Goal: Task Accomplishment & Management: Complete application form

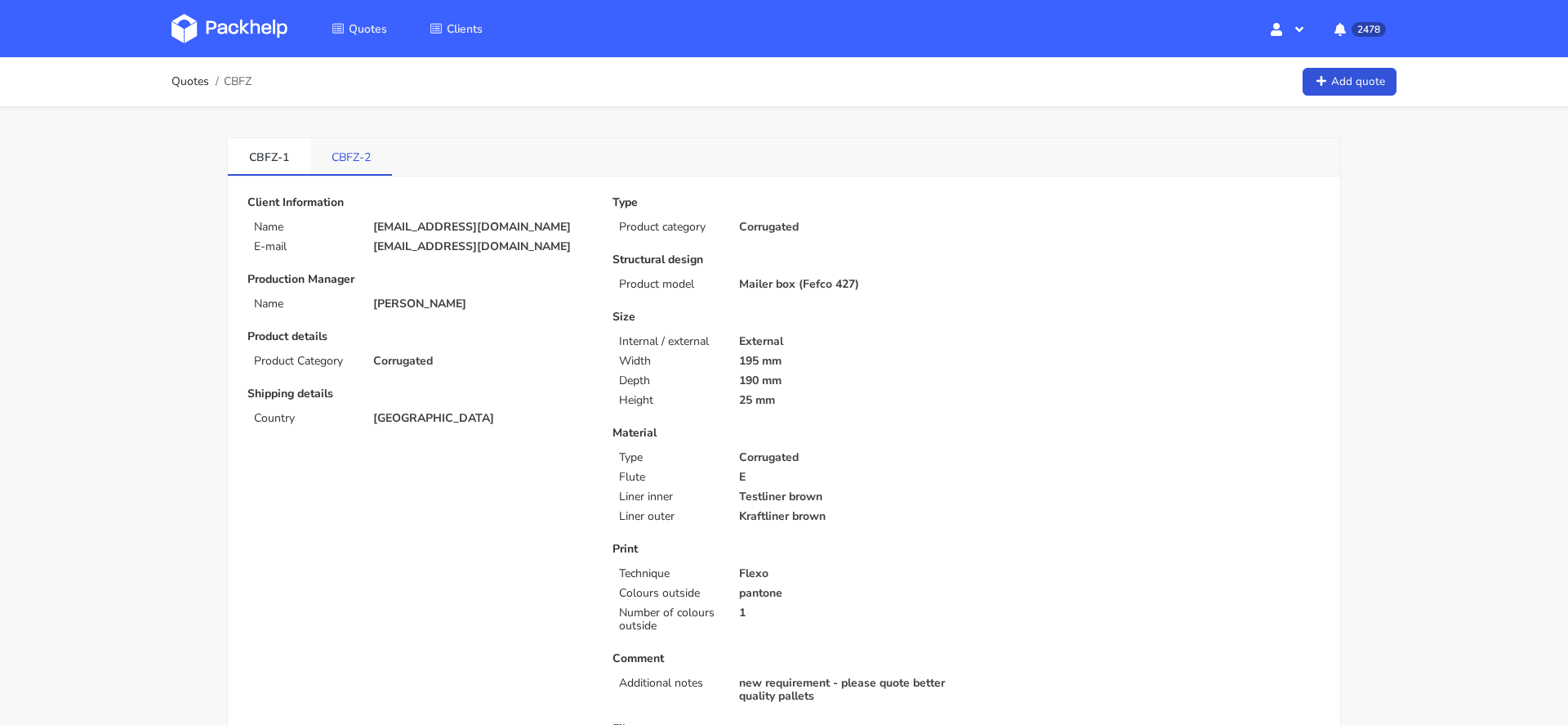
click at [370, 146] on link "CBFZ-2" at bounding box center [351, 156] width 81 height 36
click at [406, 222] on p "[EMAIL_ADDRESS][DOMAIN_NAME]" at bounding box center [481, 228] width 216 height 13
click at [406, 222] on p "david20102011@live.com" at bounding box center [481, 228] width 216 height 13
copy div "david20102011@live.com"
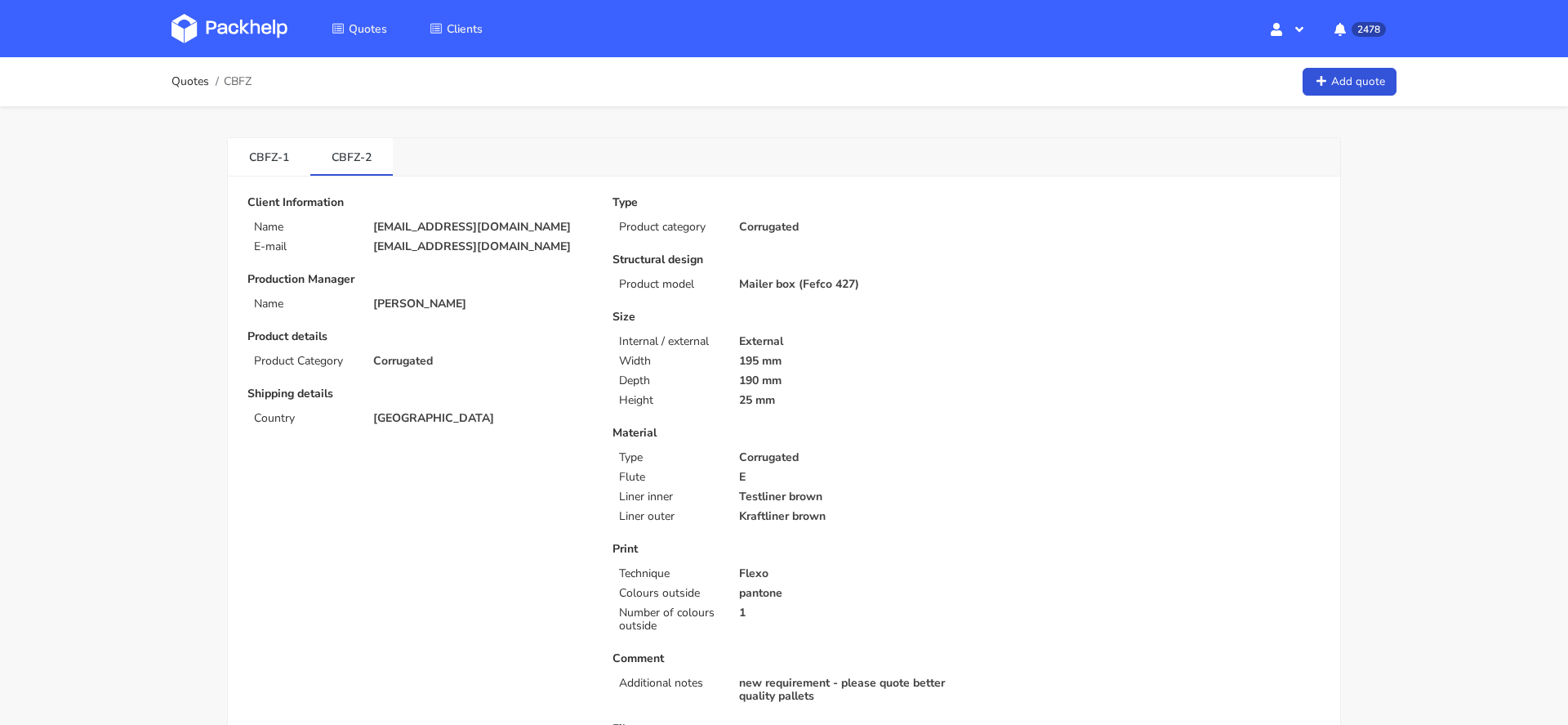
click at [244, 78] on span "CBFZ" at bounding box center [237, 82] width 28 height 13
copy span "CBFZ"
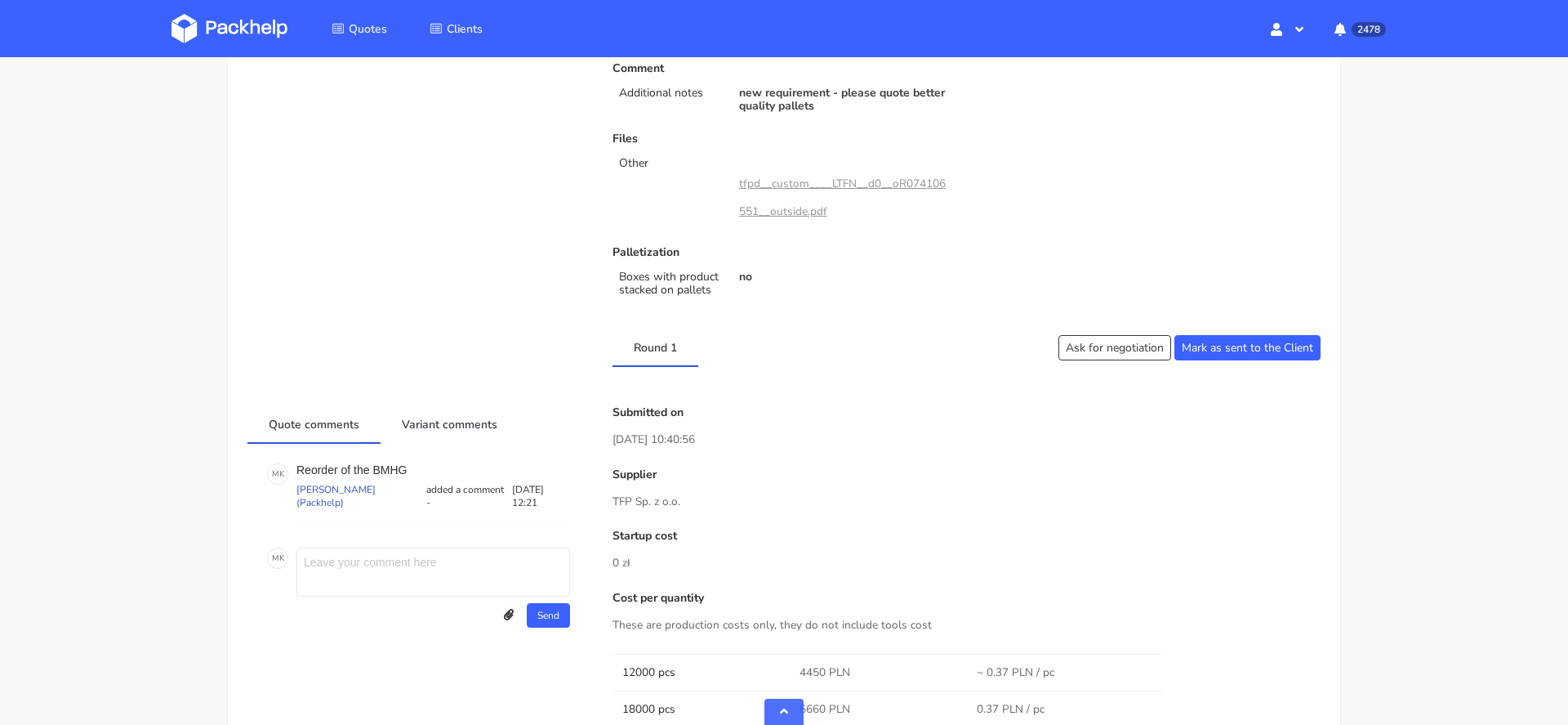
scroll to position [1456, 0]
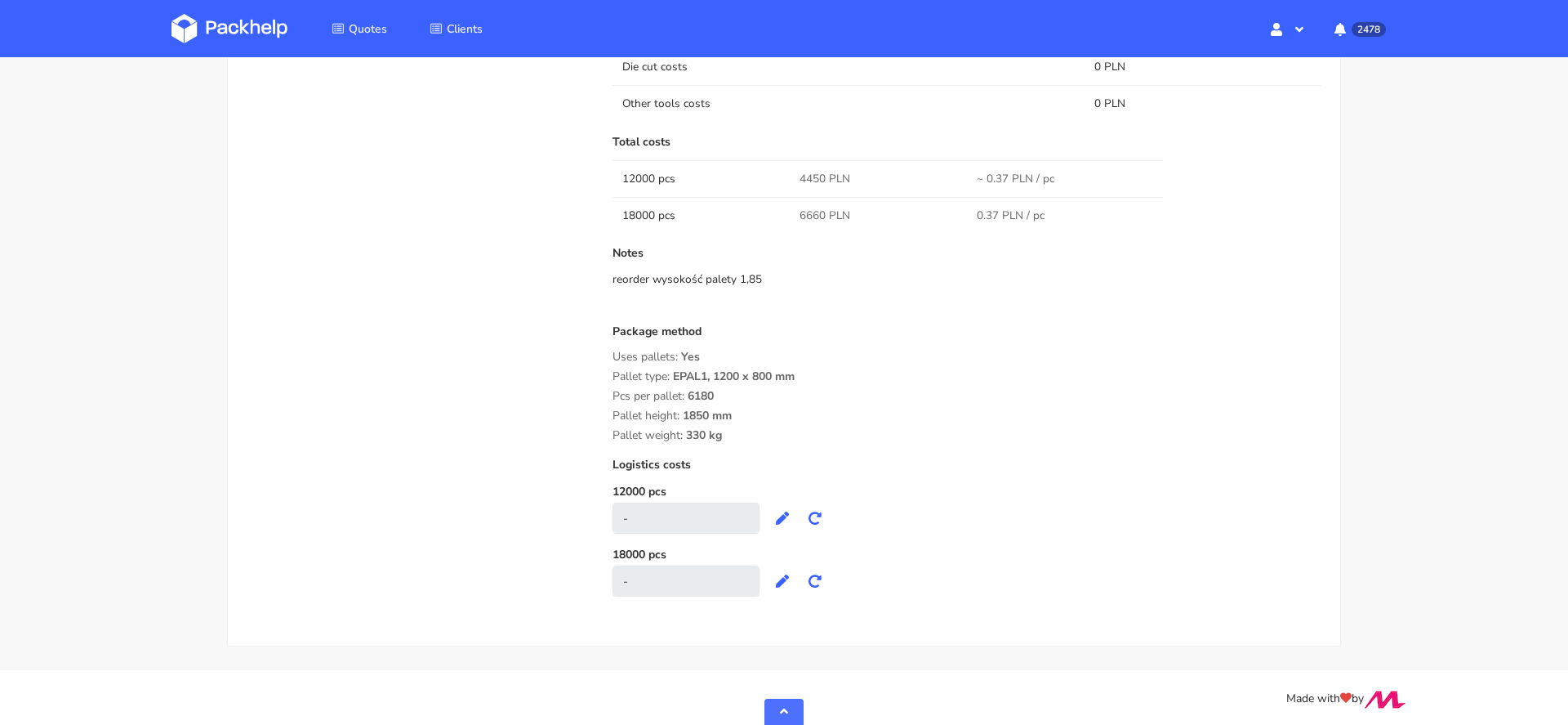
click at [811, 174] on span "4450 PLN" at bounding box center [824, 179] width 51 height 16
copy span "4450"
click at [1074, 417] on div "Pallet height: 1850 mm" at bounding box center [967, 416] width 708 height 13
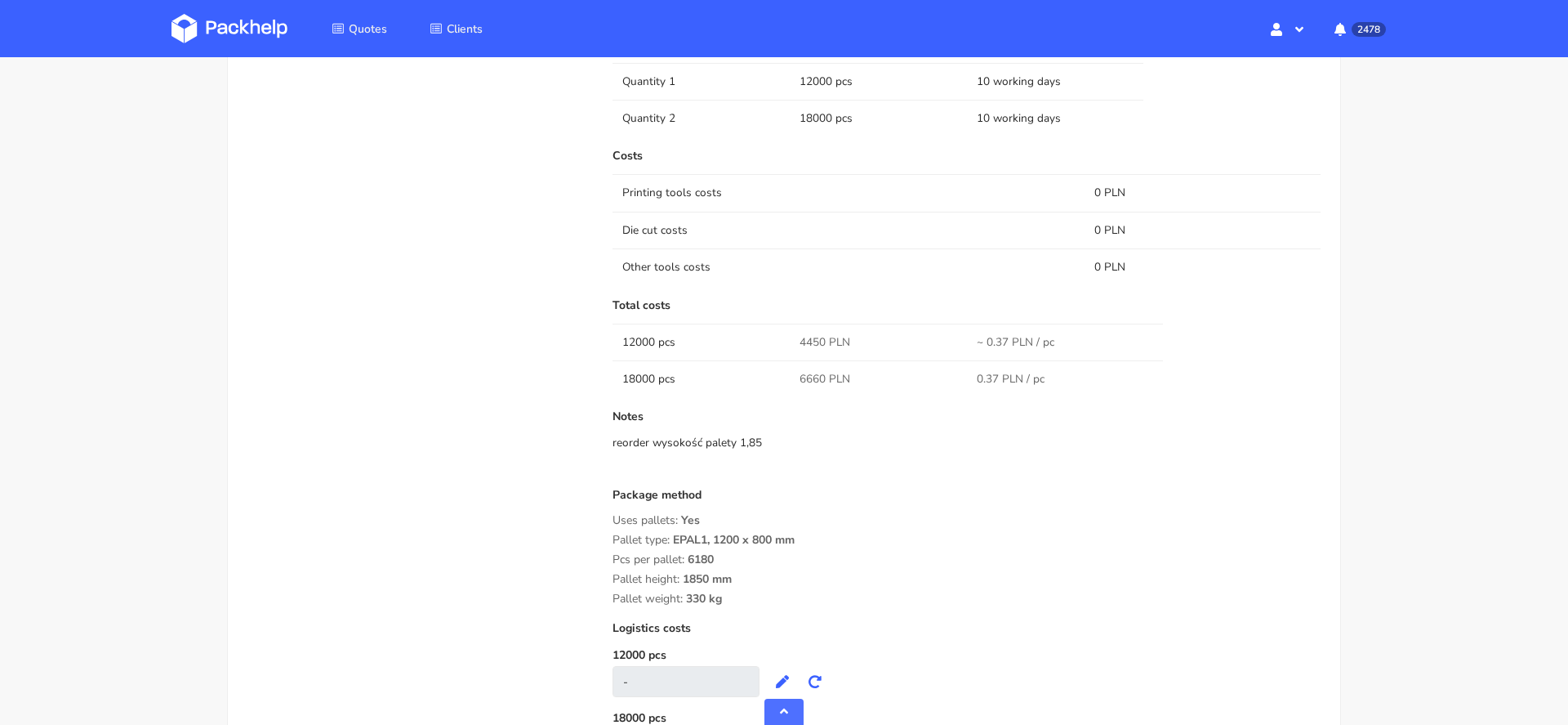
scroll to position [1293, 0]
click at [810, 374] on span "6660 PLN" at bounding box center [824, 378] width 51 height 16
copy span "6660"
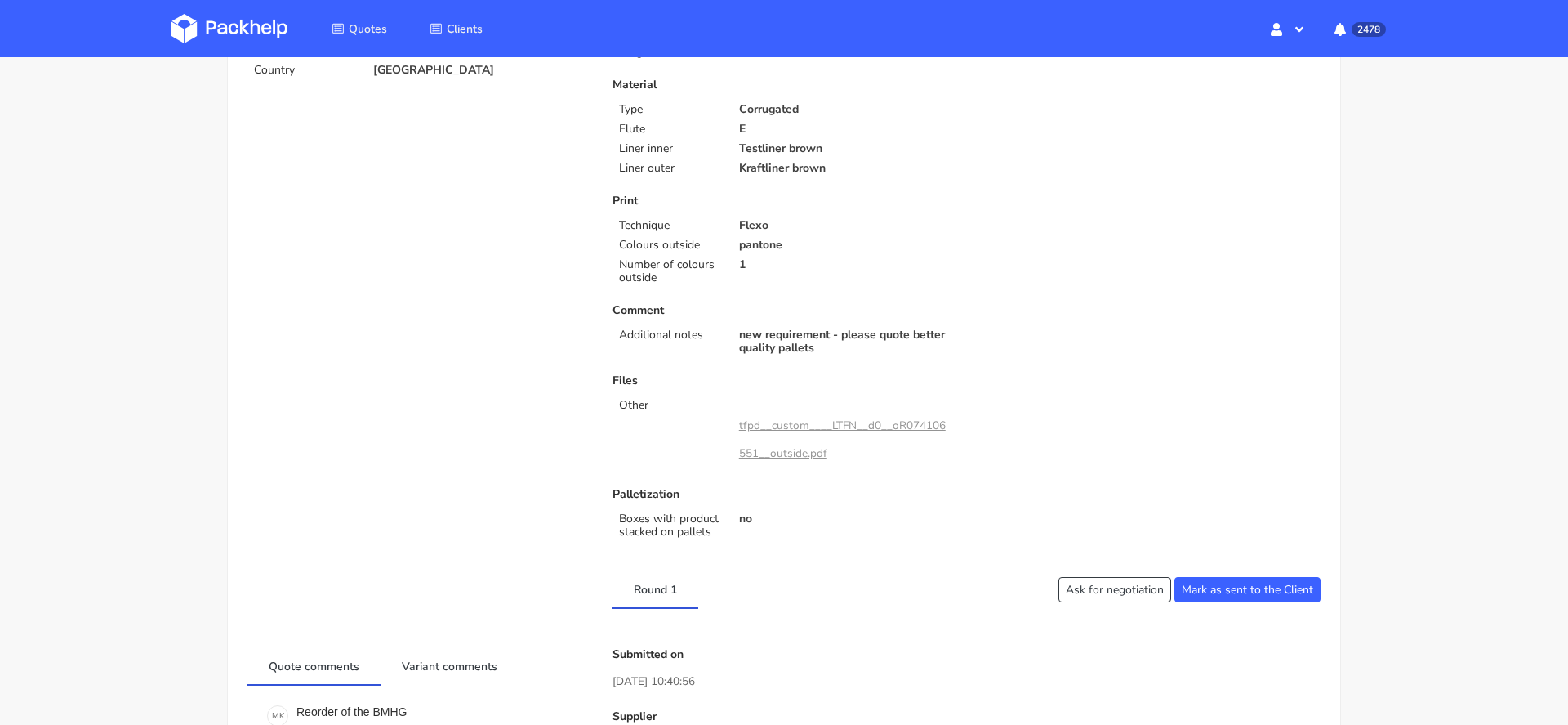
scroll to position [0, 0]
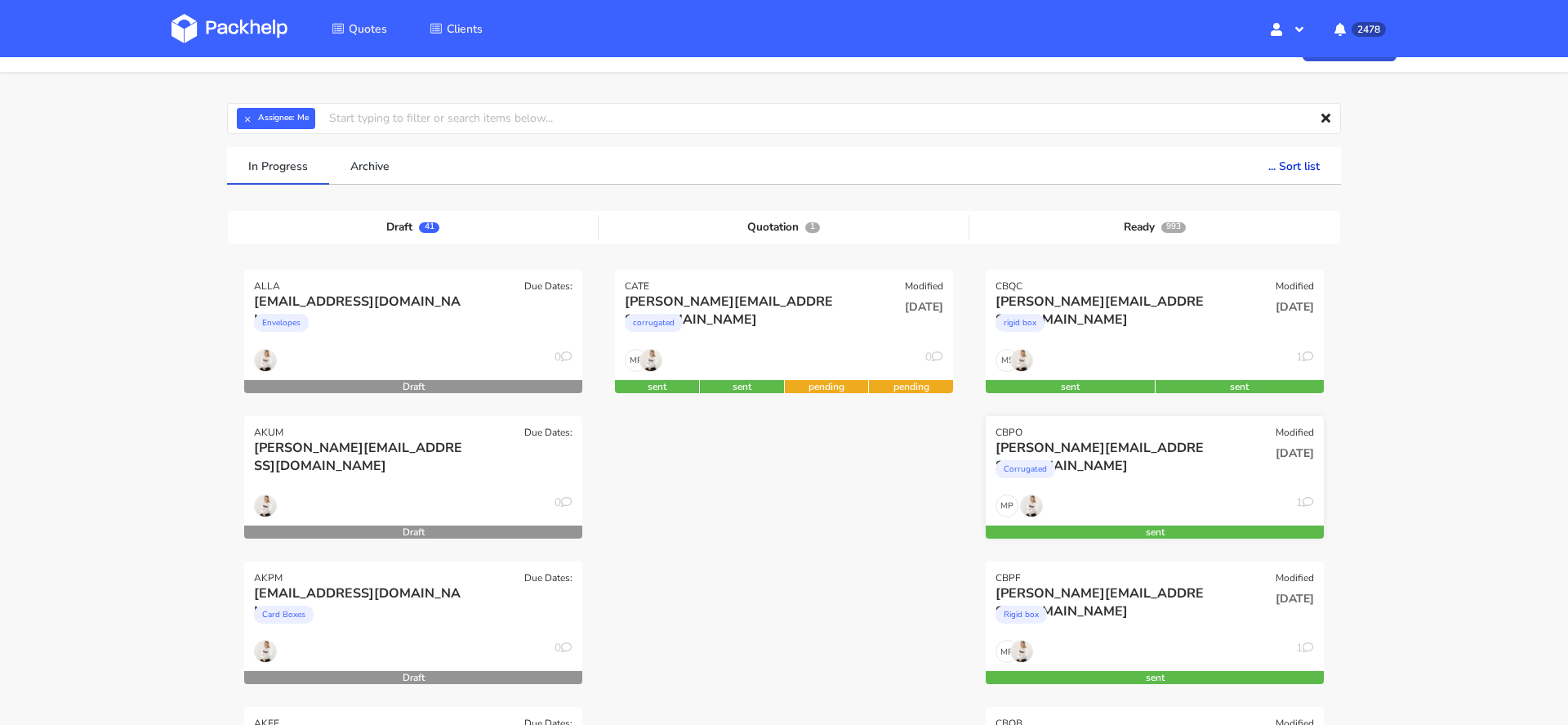
scroll to position [69, 0]
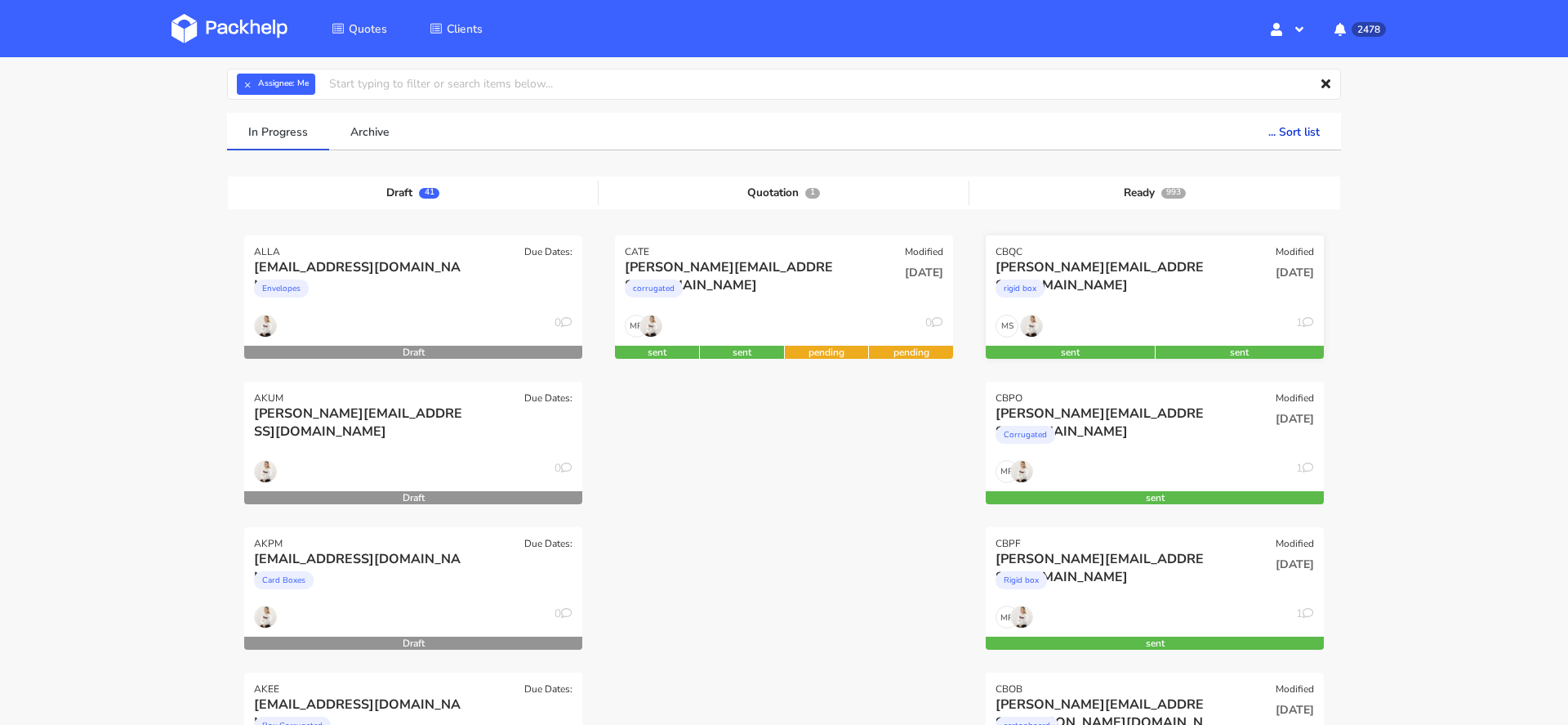
click at [1196, 258] on div "[PERSON_NAME][EMAIL_ADDRESS][DOMAIN_NAME]" at bounding box center [1103, 267] width 216 height 18
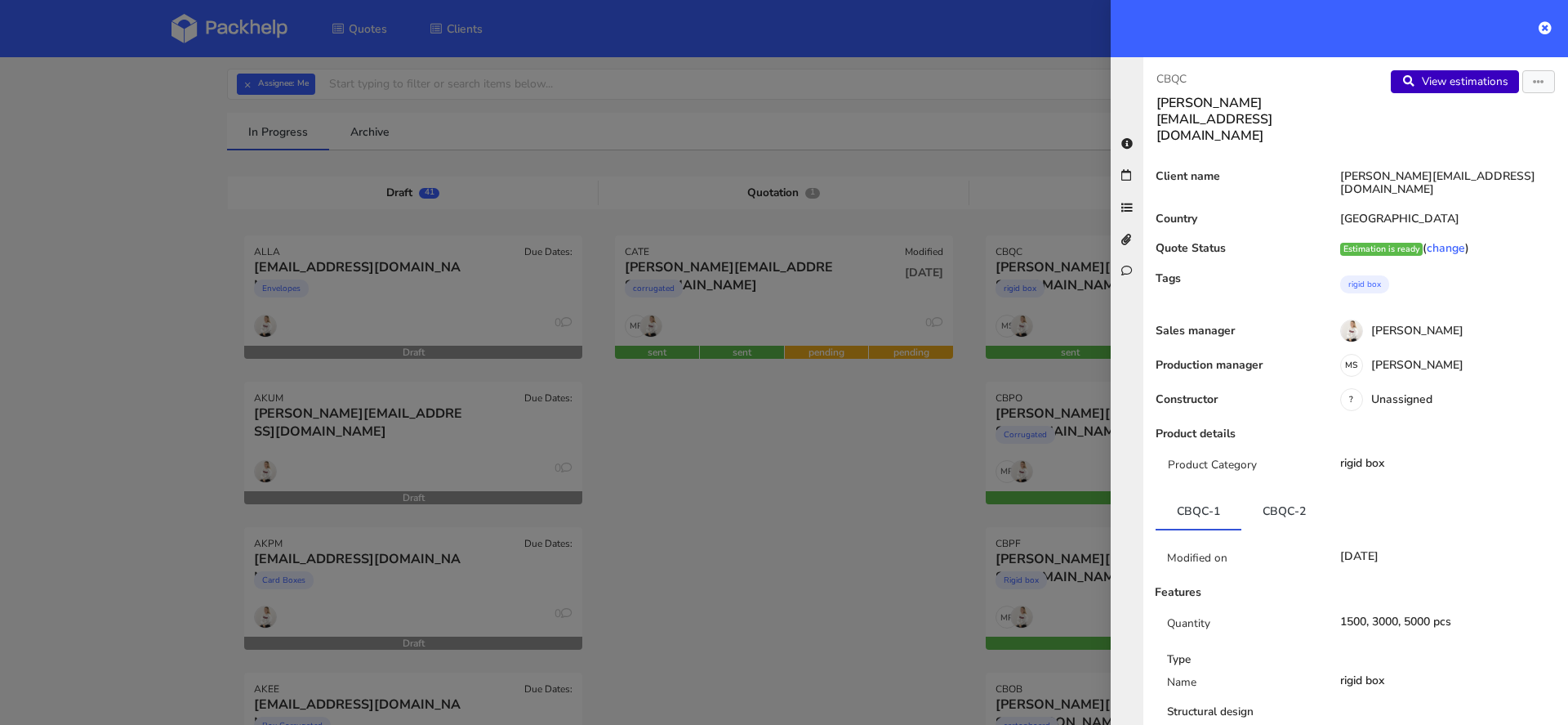
click at [1452, 76] on link "View estimations" at bounding box center [1455, 81] width 128 height 23
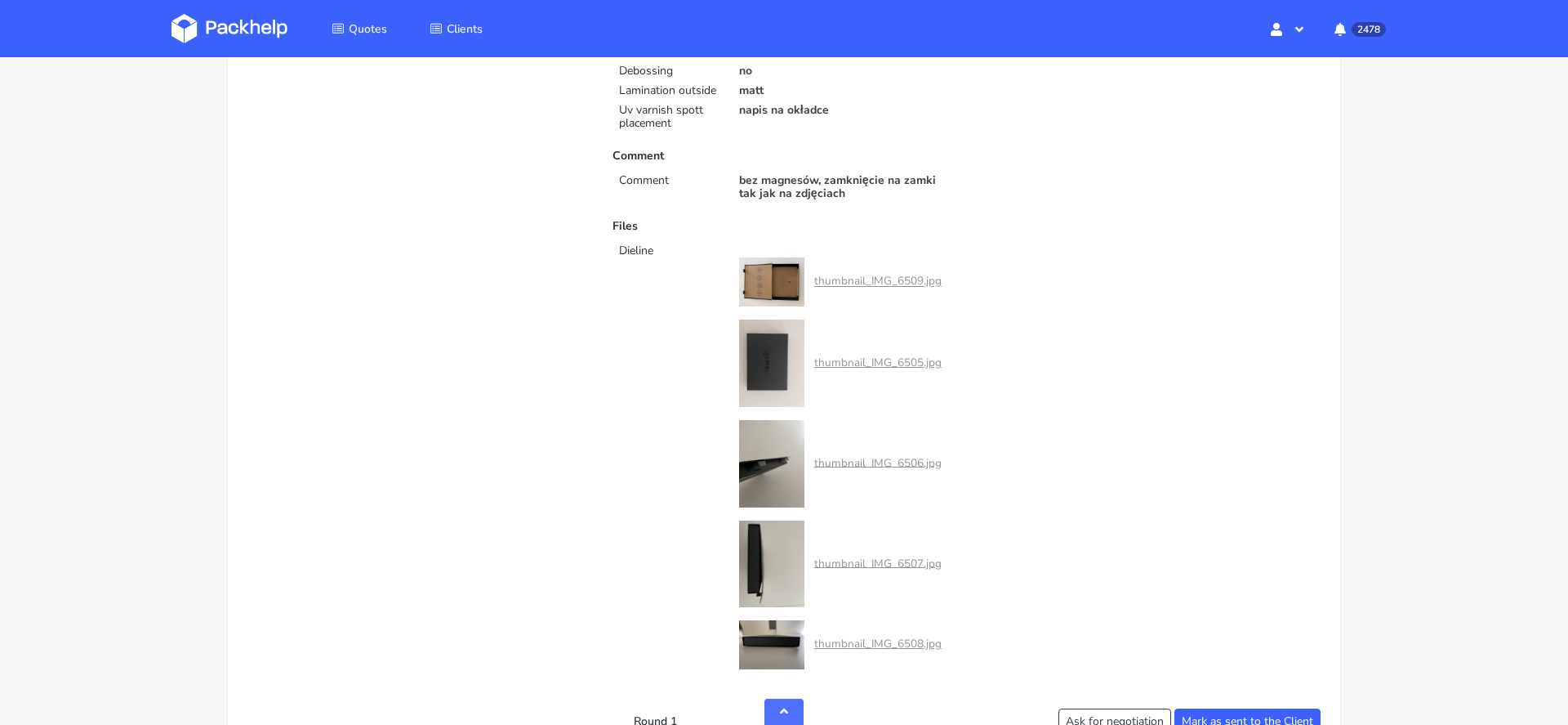
scroll to position [753, 0]
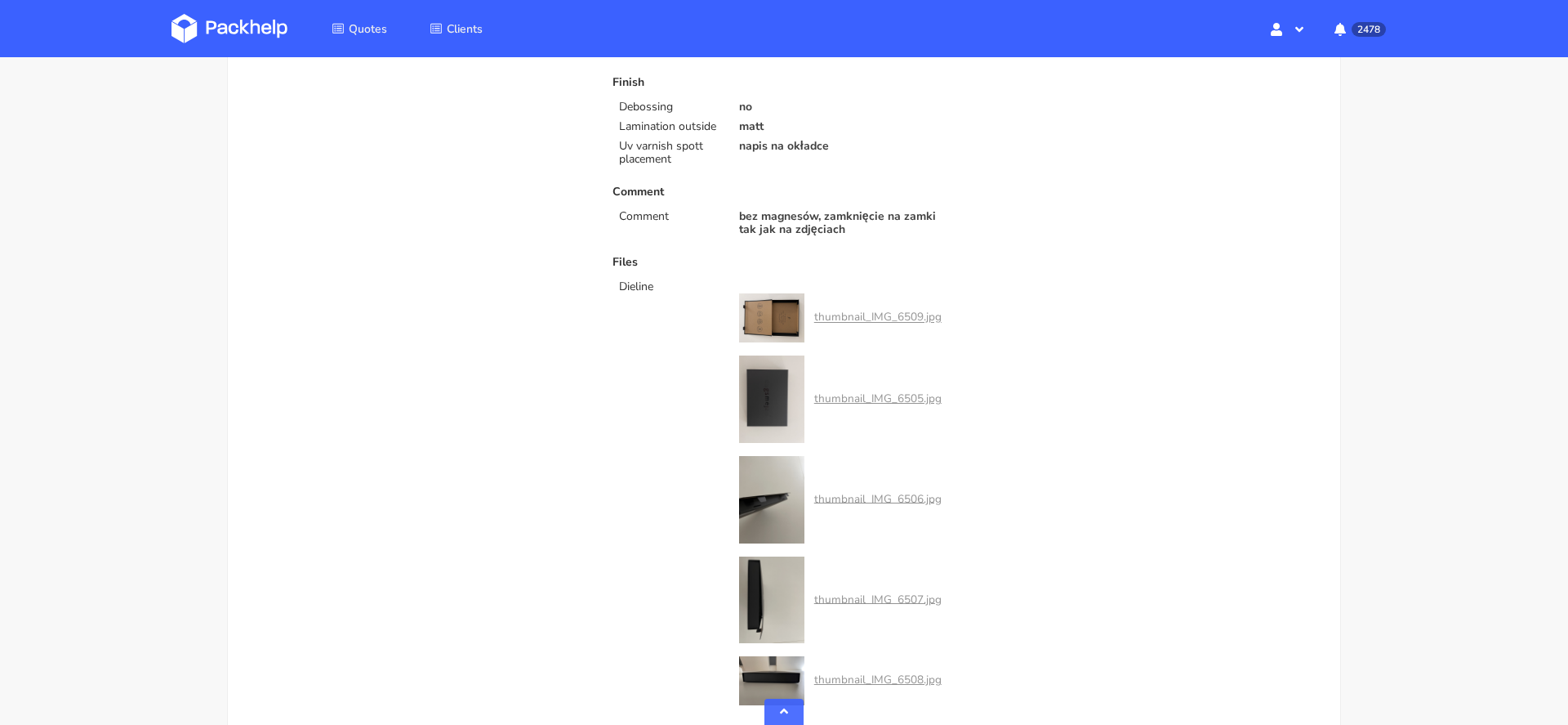
click at [910, 231] on p "bez magnesów, zamknięcie na zamki tak jak na zdjęciach" at bounding box center [847, 223] width 216 height 26
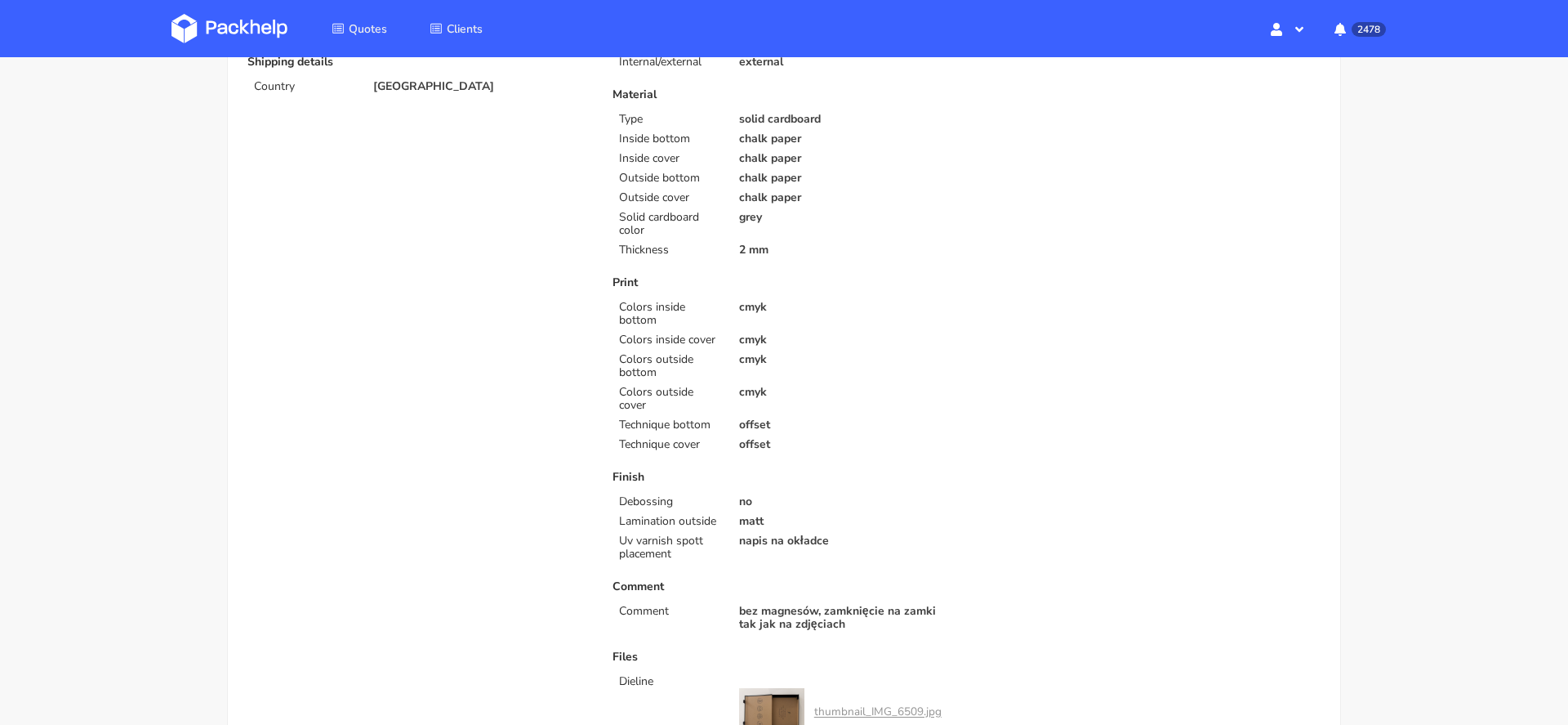
scroll to position [404, 0]
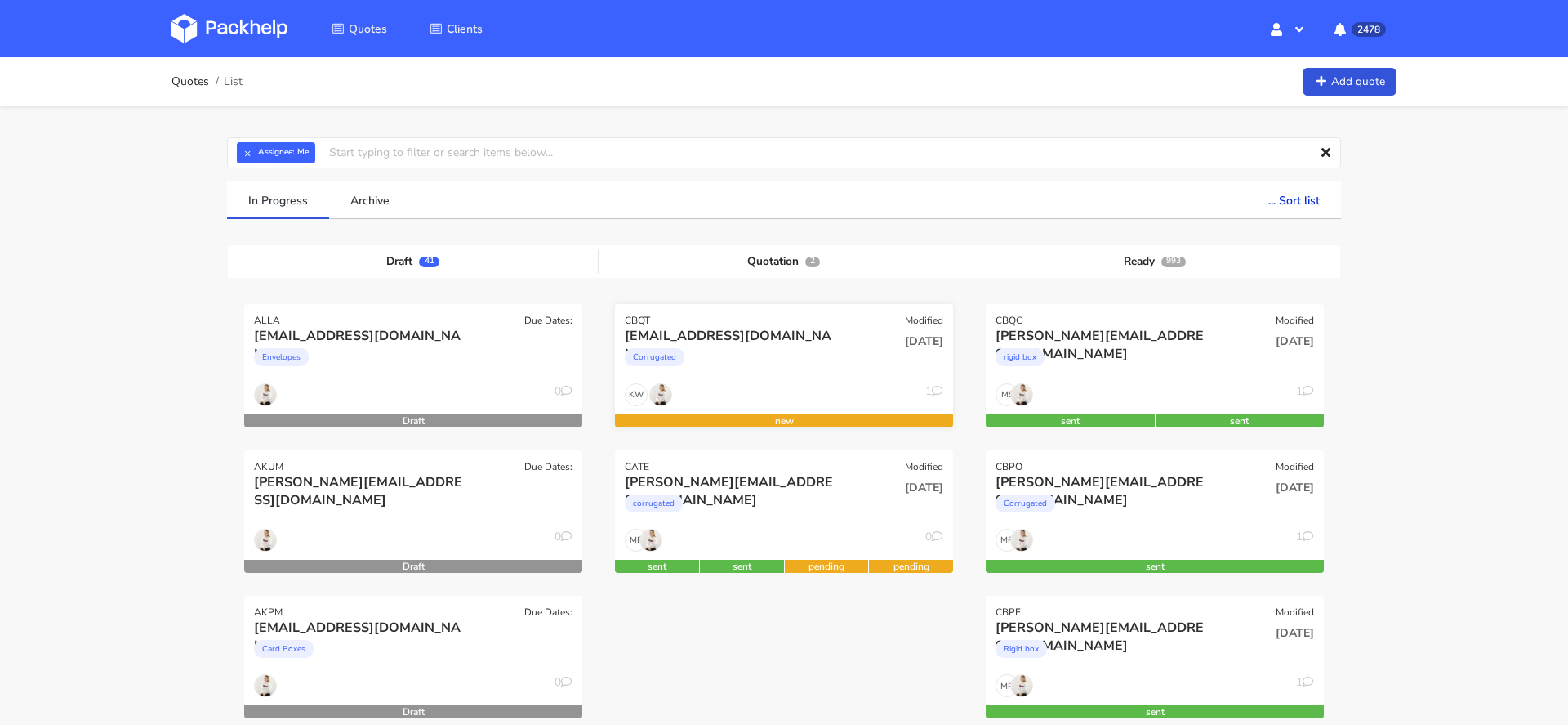
click at [806, 341] on div "[EMAIL_ADDRESS][DOMAIN_NAME]" at bounding box center [733, 336] width 216 height 18
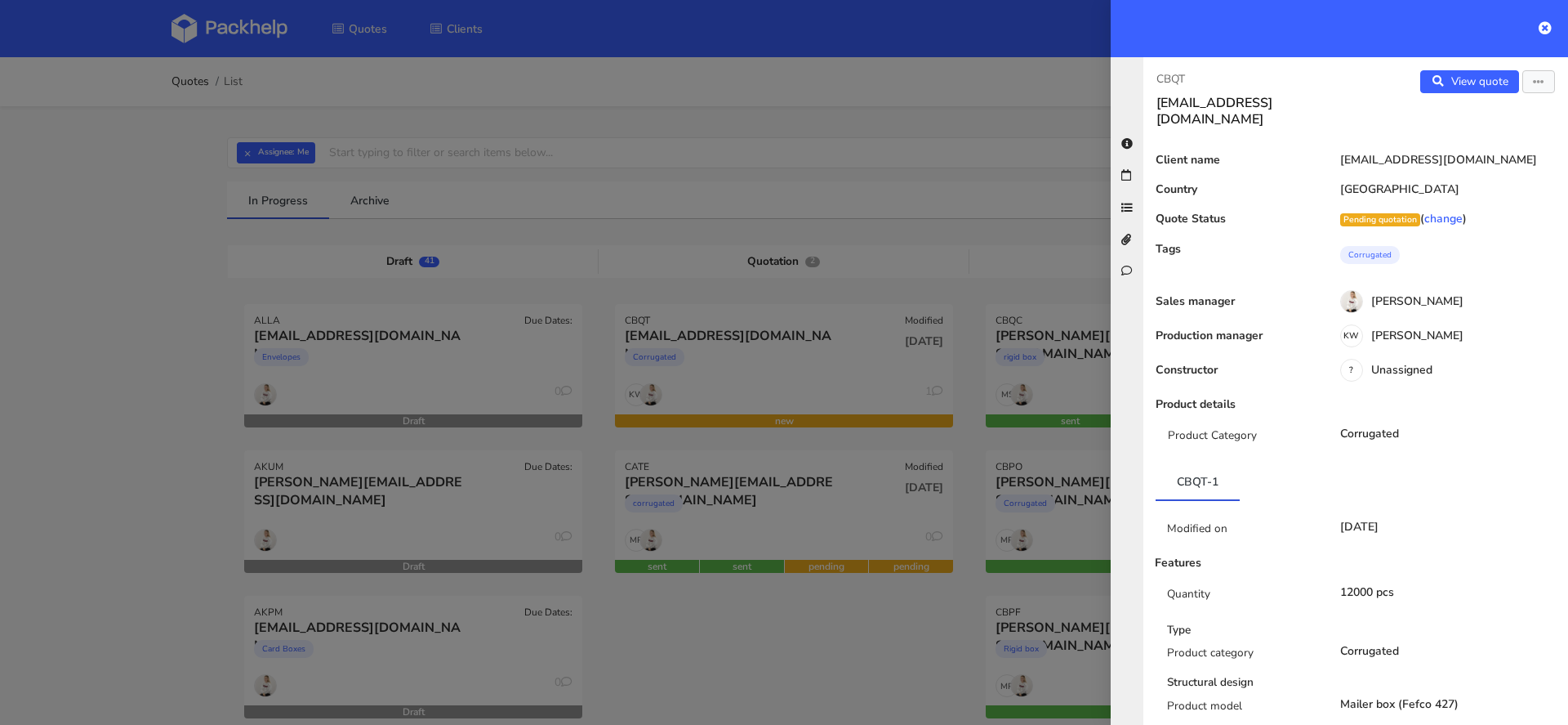
click at [1191, 65] on div "CBQT [EMAIL_ADDRESS][DOMAIN_NAME] View quote Edit quote Client name [EMAIL_ADDR…" at bounding box center [1356, 391] width 425 height 668
click at [1175, 76] on p "CBQT" at bounding box center [1250, 78] width 186 height 18
copy p "CBQT"
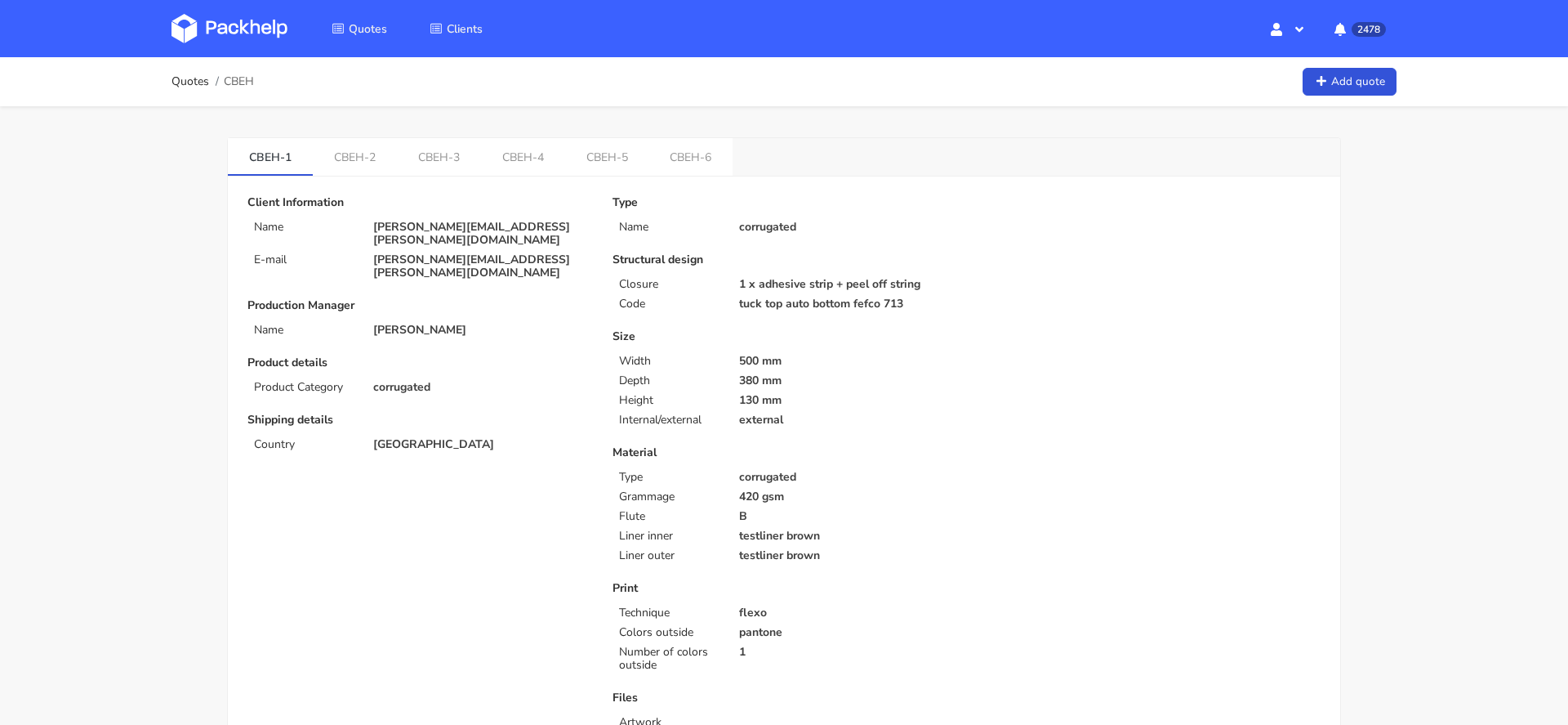
click at [236, 84] on span "CBEH" at bounding box center [239, 82] width 31 height 13
copy span "CBEH"
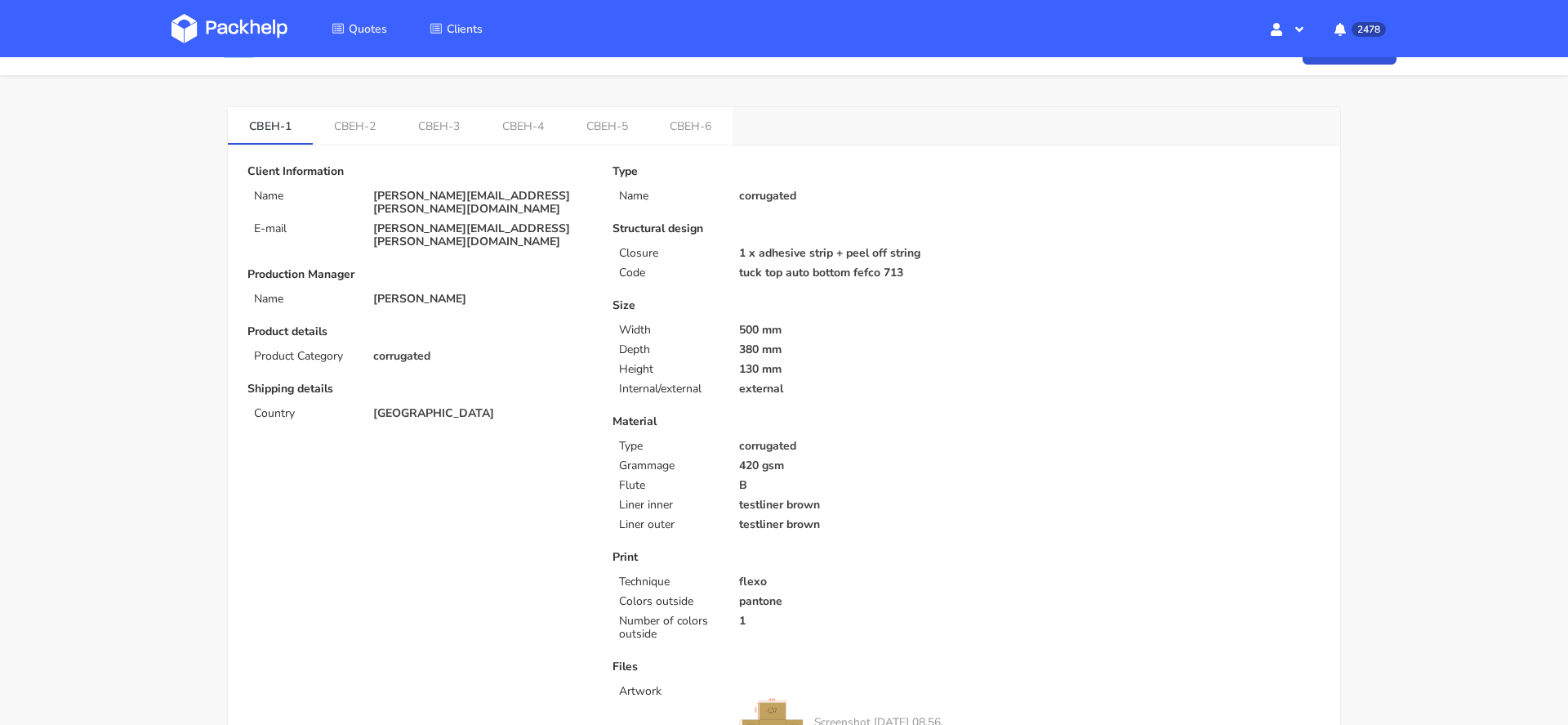
scroll to position [33, 0]
click at [508, 121] on link "CBEH-4" at bounding box center [523, 122] width 84 height 36
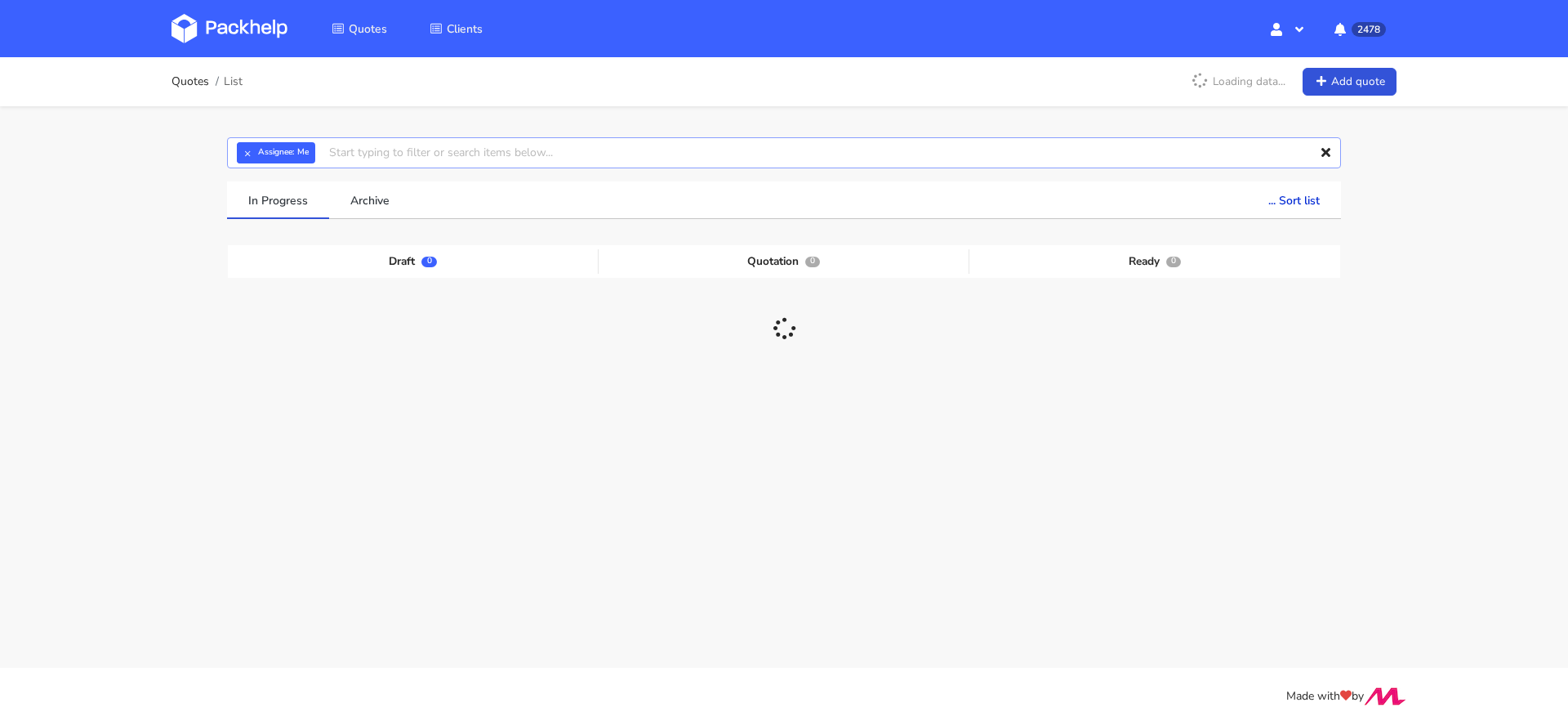
click at [406, 152] on input "text" at bounding box center [784, 153] width 1114 height 31
paste input "CBEH"
type input "CBEH"
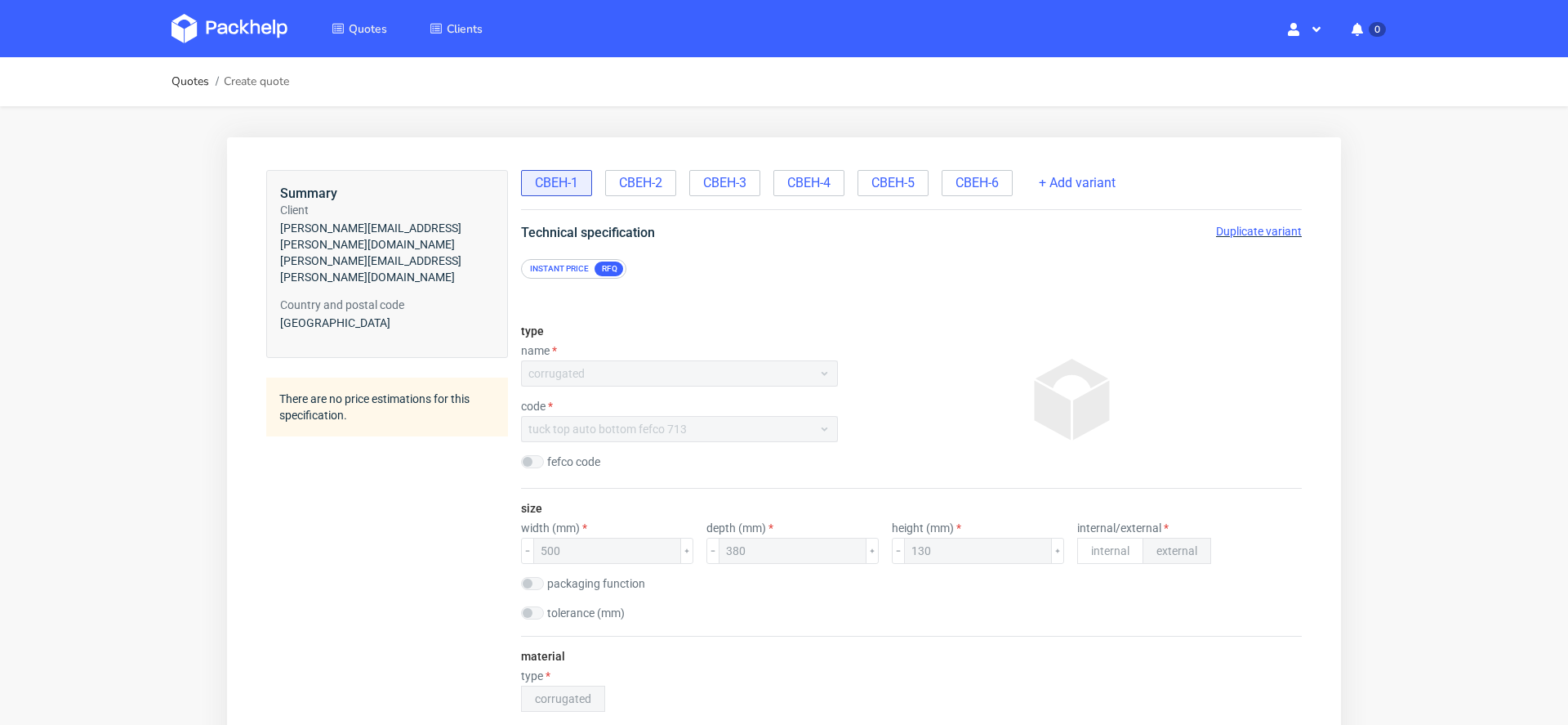
scroll to position [4, 0]
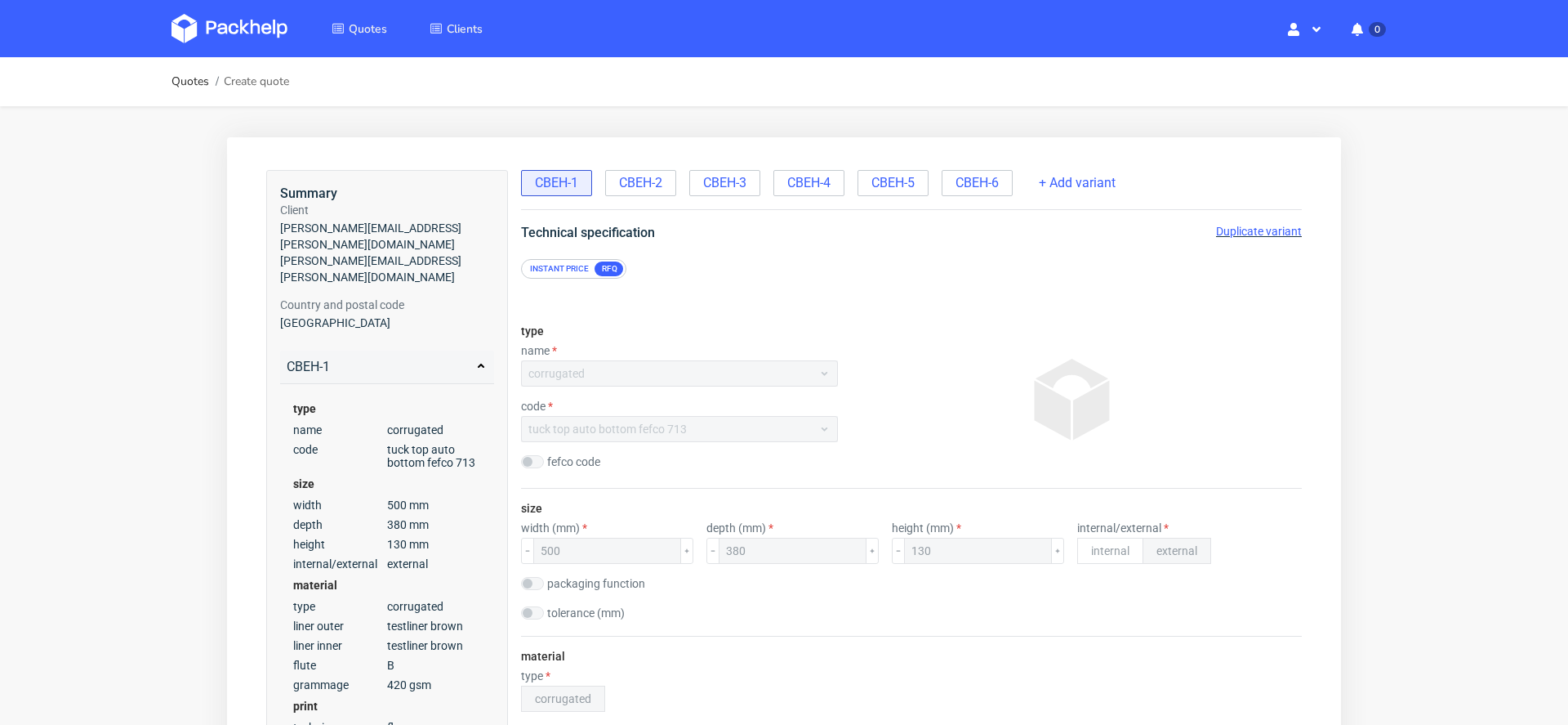
click at [1253, 225] on span "Duplicate variant" at bounding box center [1259, 231] width 86 height 13
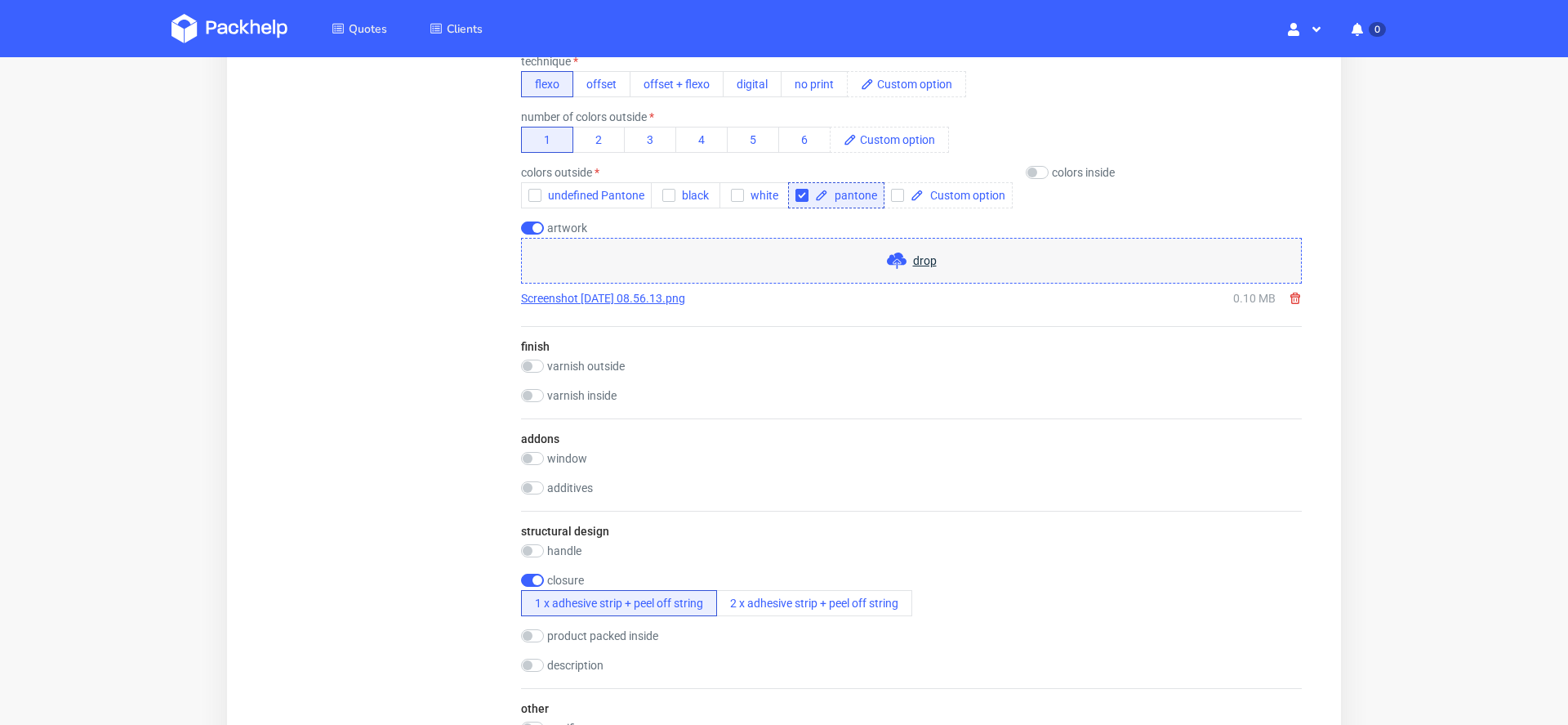
scroll to position [1834, 0]
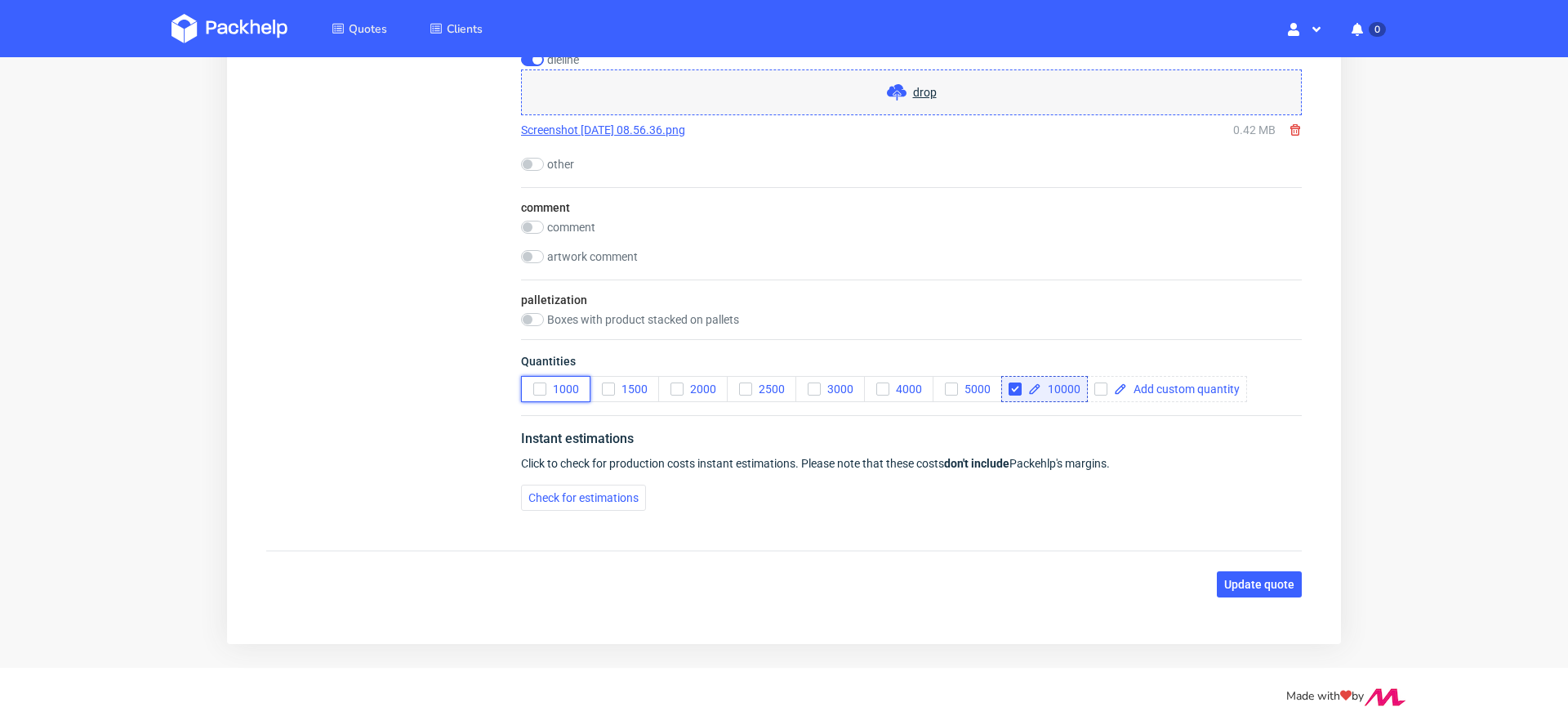
click at [541, 384] on icon "button" at bounding box center [540, 389] width 11 height 11
click at [1052, 384] on span "10000" at bounding box center [1060, 389] width 39 height 11
click at [1009, 383] on input "checkbox" at bounding box center [1015, 389] width 13 height 13
checkbox input "false"
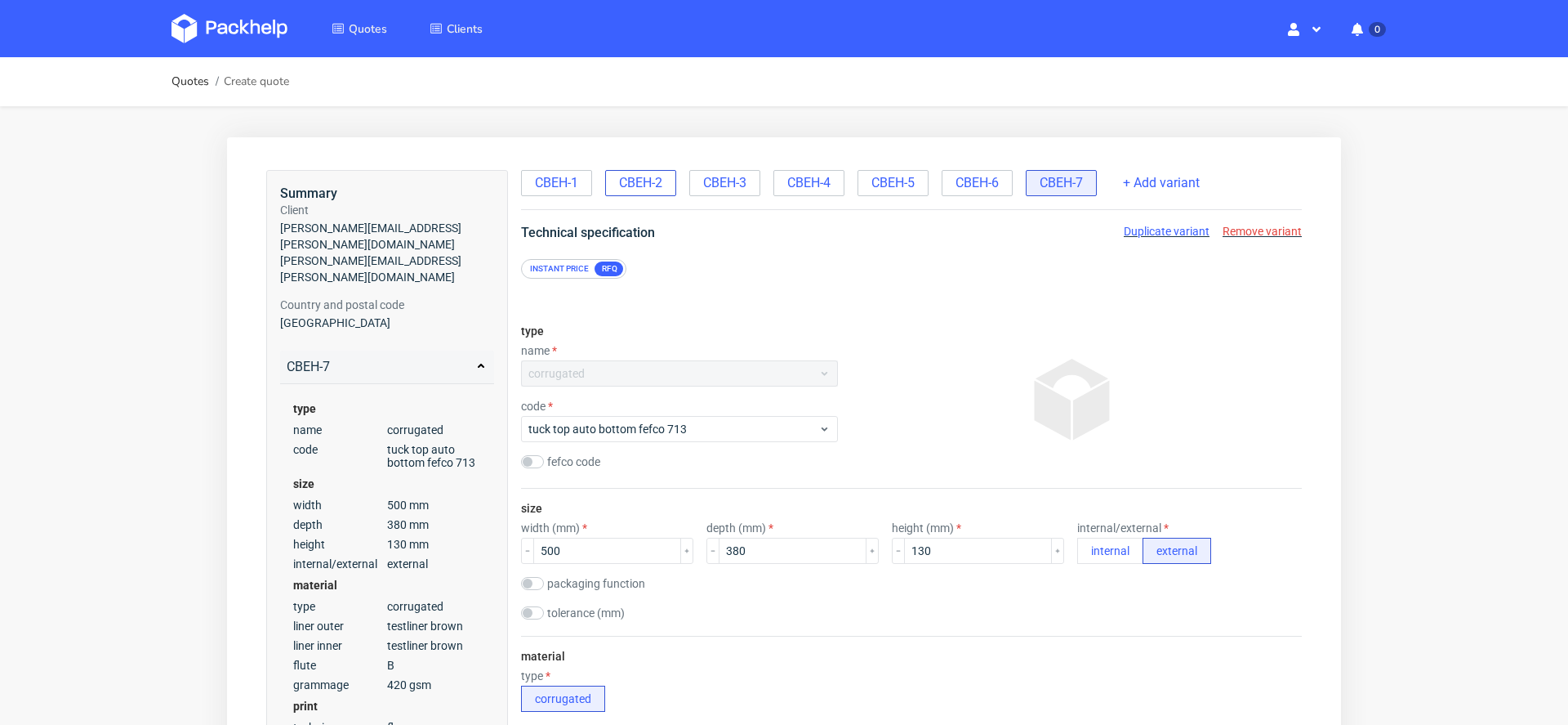
click at [632, 188] on span "CBEH-2" at bounding box center [641, 183] width 43 height 18
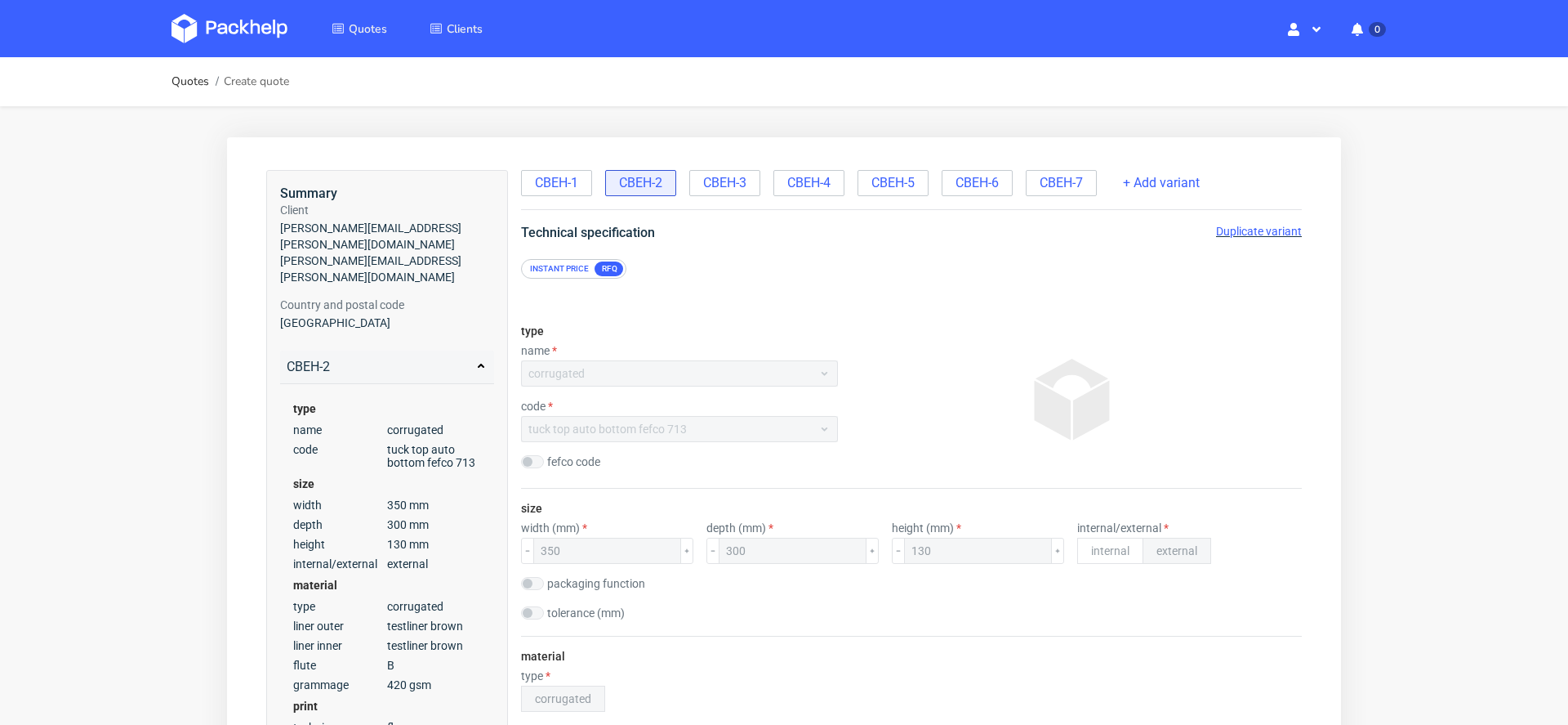
click at [1267, 231] on span "Duplicate variant" at bounding box center [1259, 231] width 86 height 13
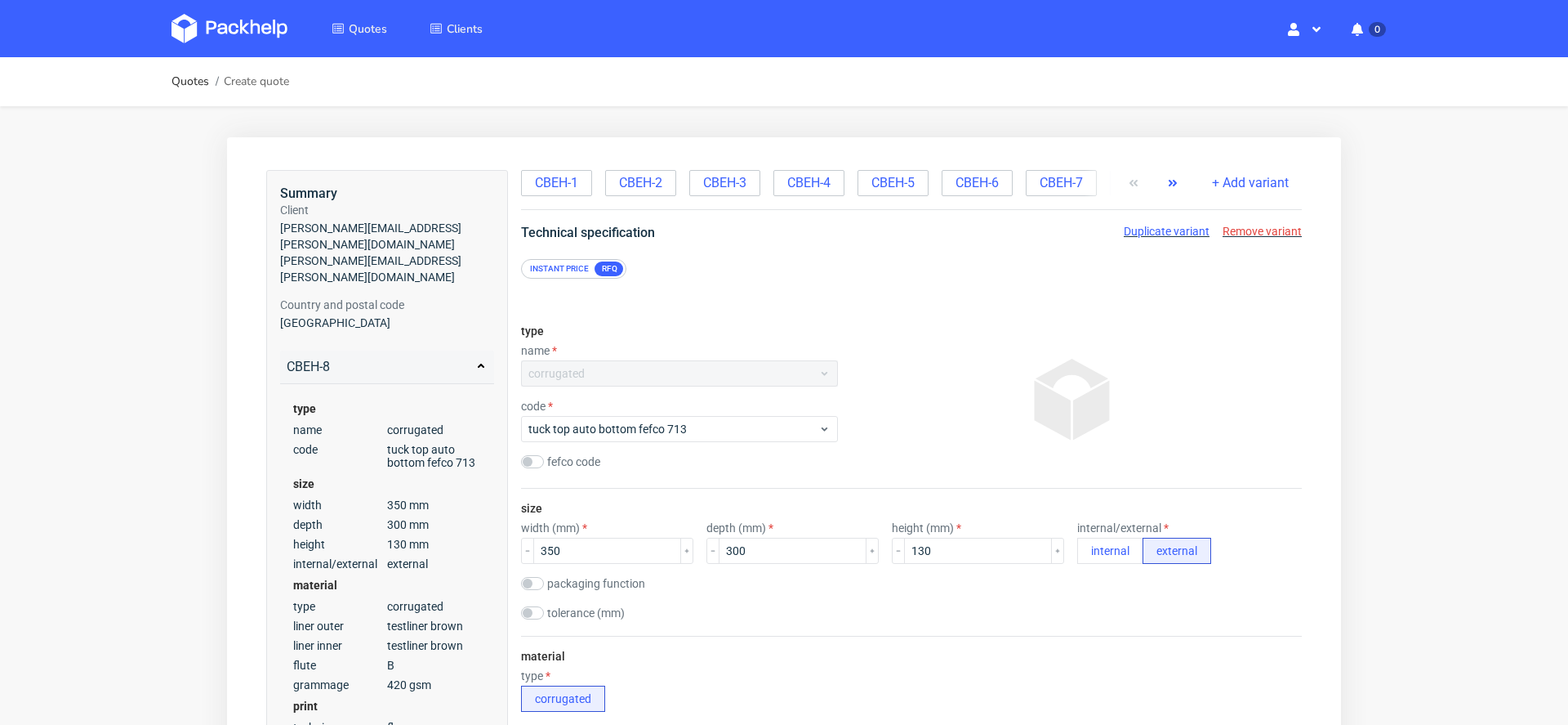
scroll to position [1834, 0]
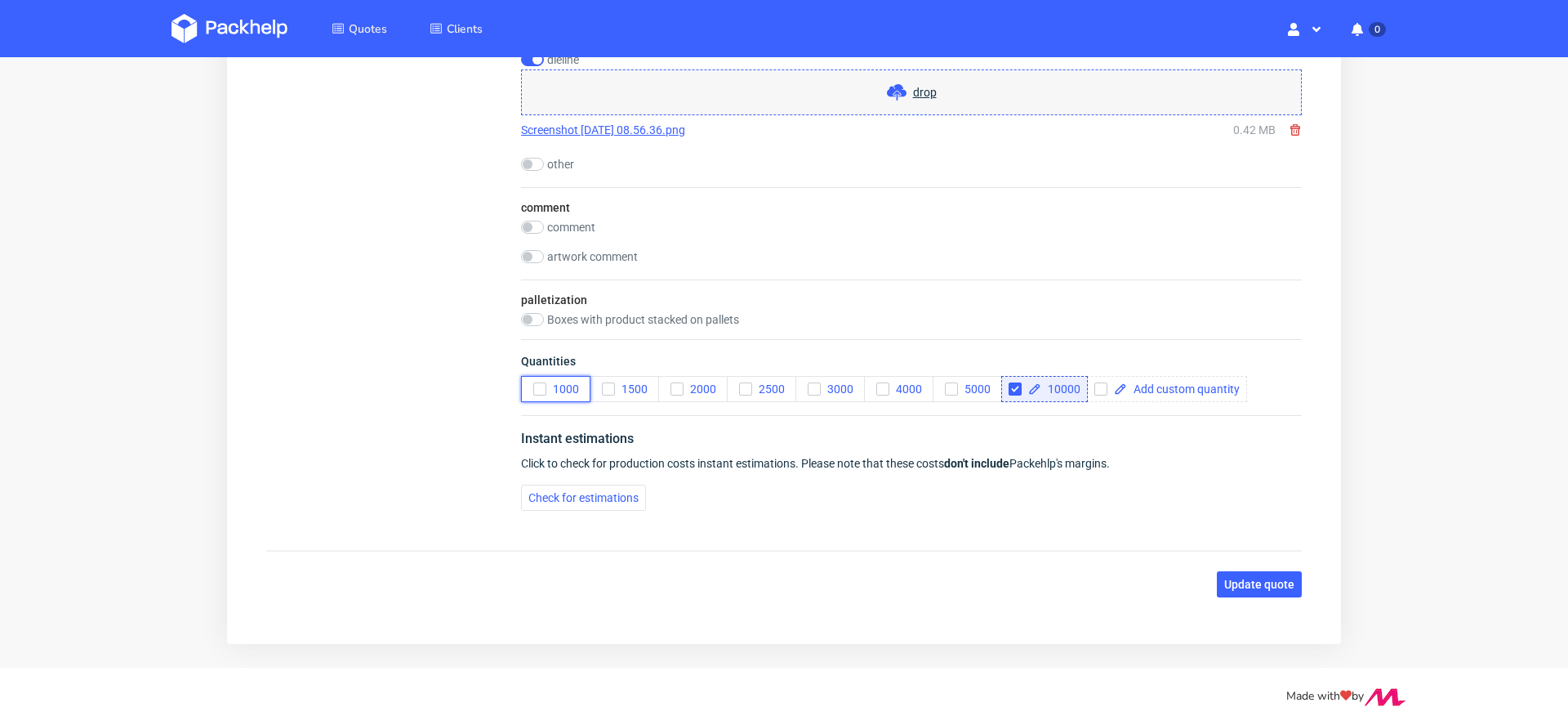
click at [538, 384] on icon "button" at bounding box center [540, 389] width 11 height 11
click at [1015, 385] on input "checkbox" at bounding box center [1015, 389] width 13 height 13
checkbox input "false"
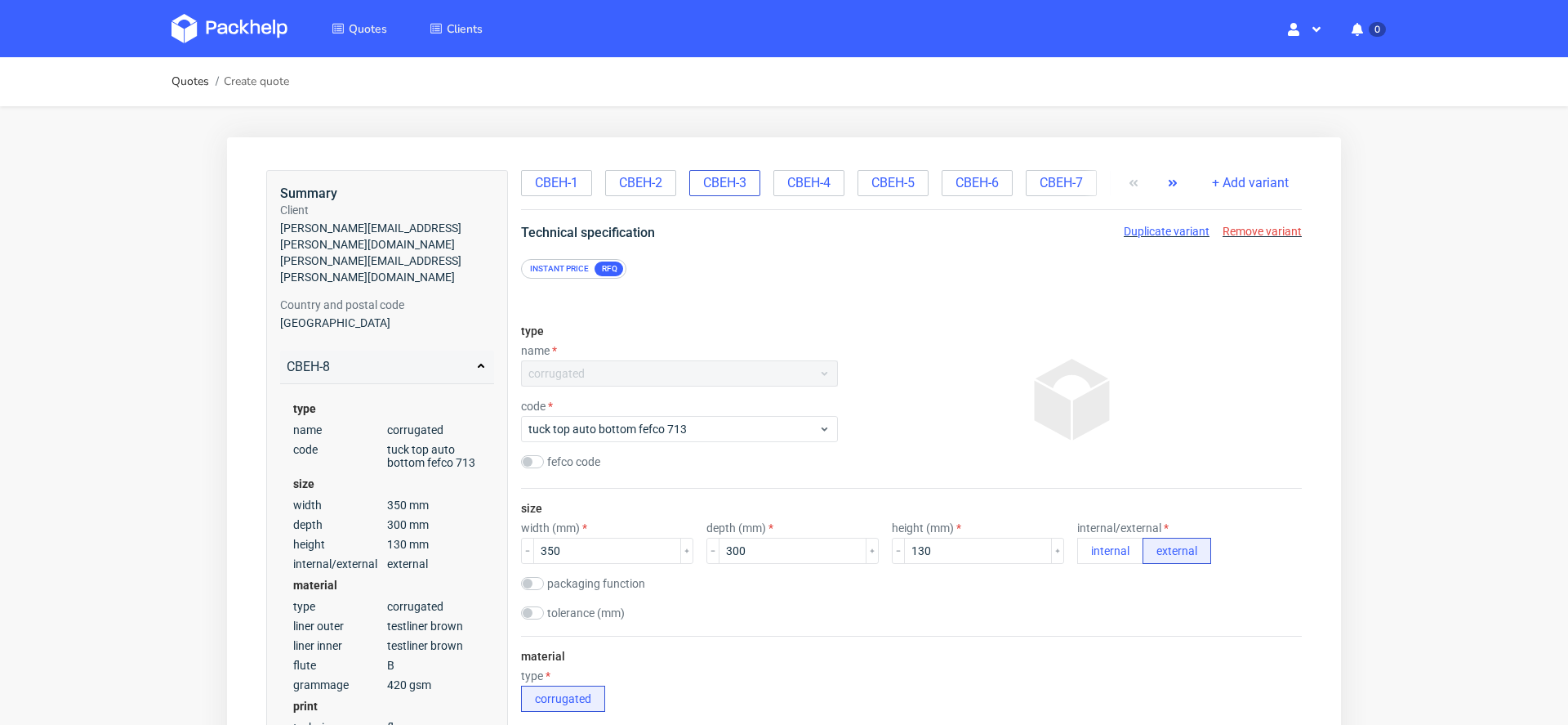
click at [743, 193] on div "CBEH-3" at bounding box center [725, 183] width 71 height 26
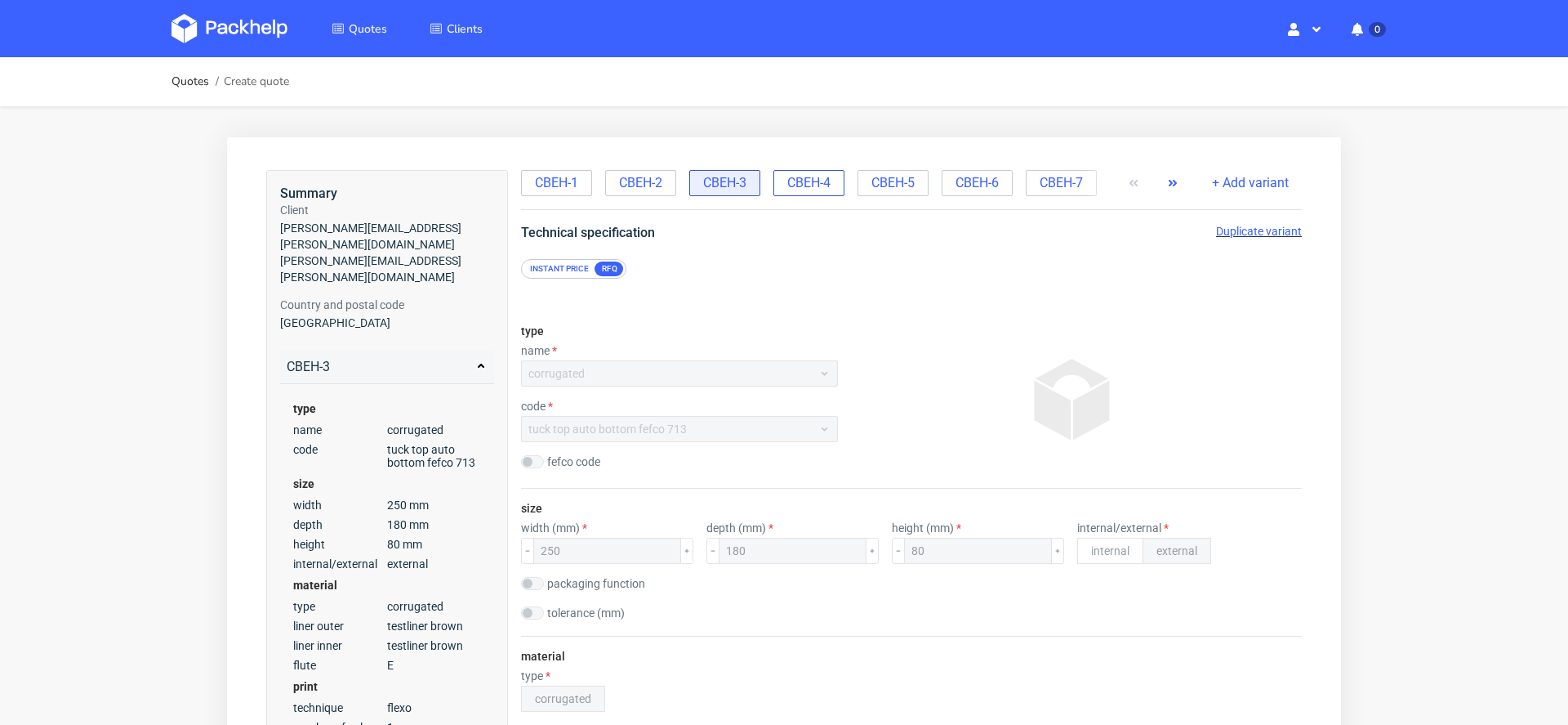
click at [831, 183] on span "CBEH-4" at bounding box center [809, 183] width 43 height 18
click at [736, 175] on span "CBEH-3" at bounding box center [725, 183] width 43 height 18
click at [1240, 229] on span "Duplicate variant" at bounding box center [1259, 231] width 86 height 13
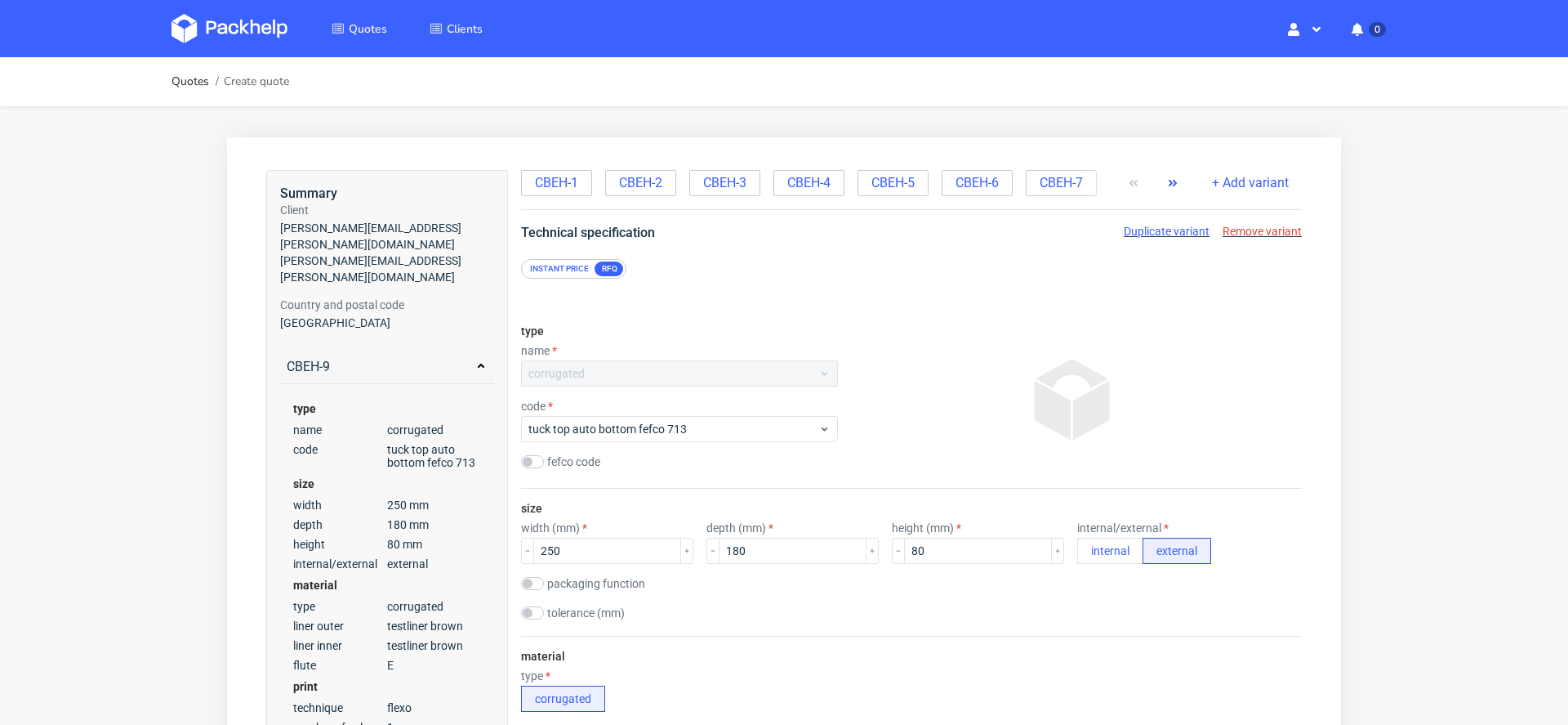
scroll to position [1808, 0]
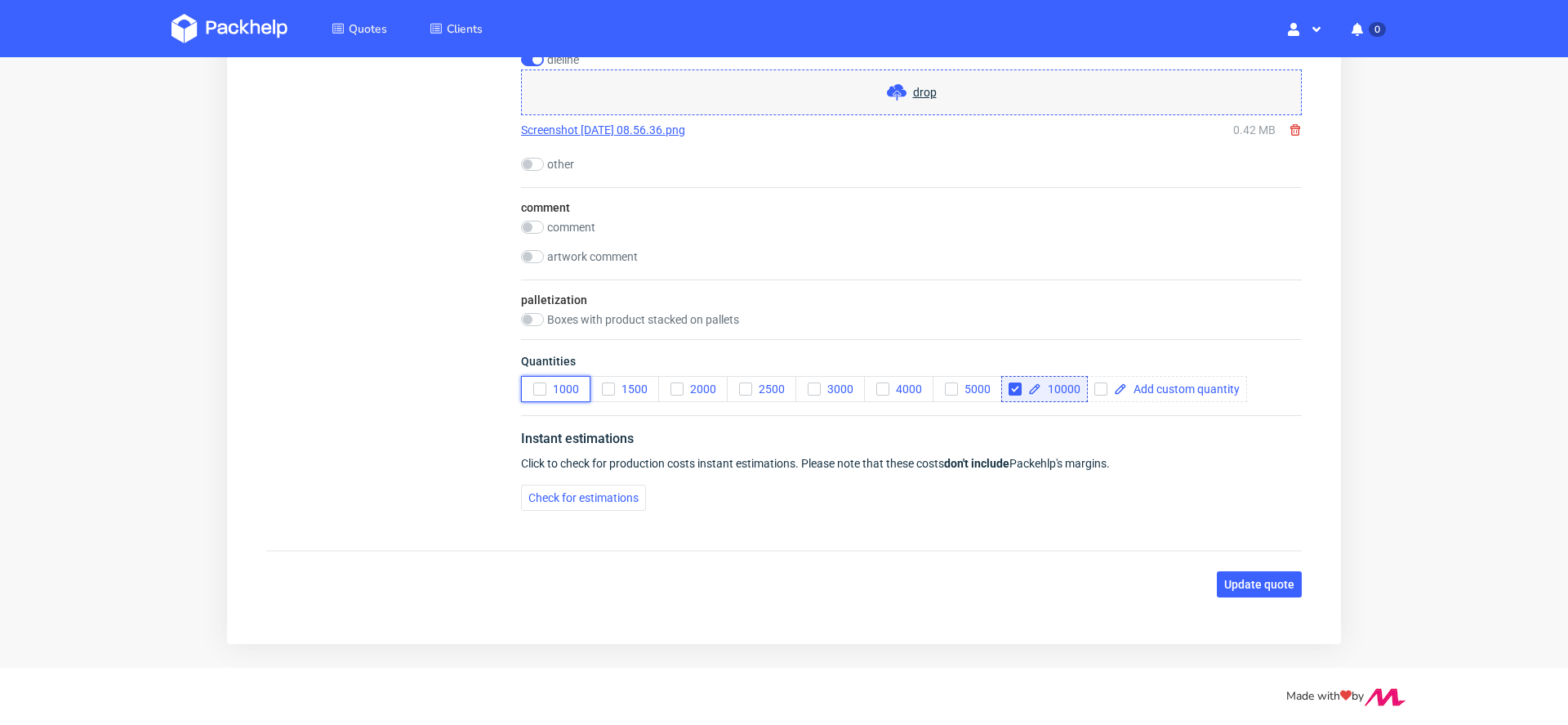
click at [547, 384] on span "1000" at bounding box center [563, 389] width 33 height 13
click at [1013, 383] on input "checkbox" at bounding box center [1015, 389] width 13 height 13
checkbox input "false"
click at [1225, 579] on span "Update quote" at bounding box center [1259, 584] width 70 height 11
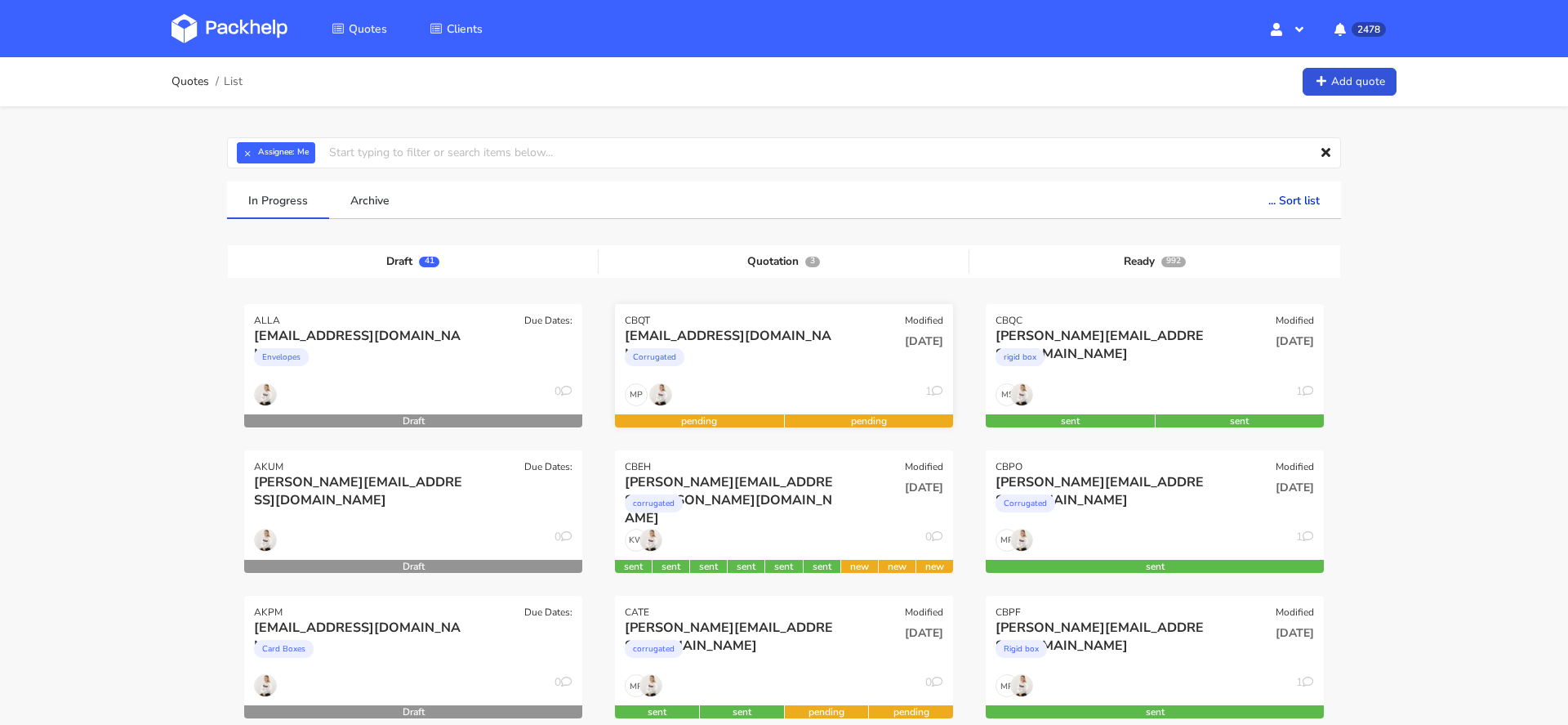
click at [749, 361] on div "Corrugated" at bounding box center [733, 362] width 216 height 33
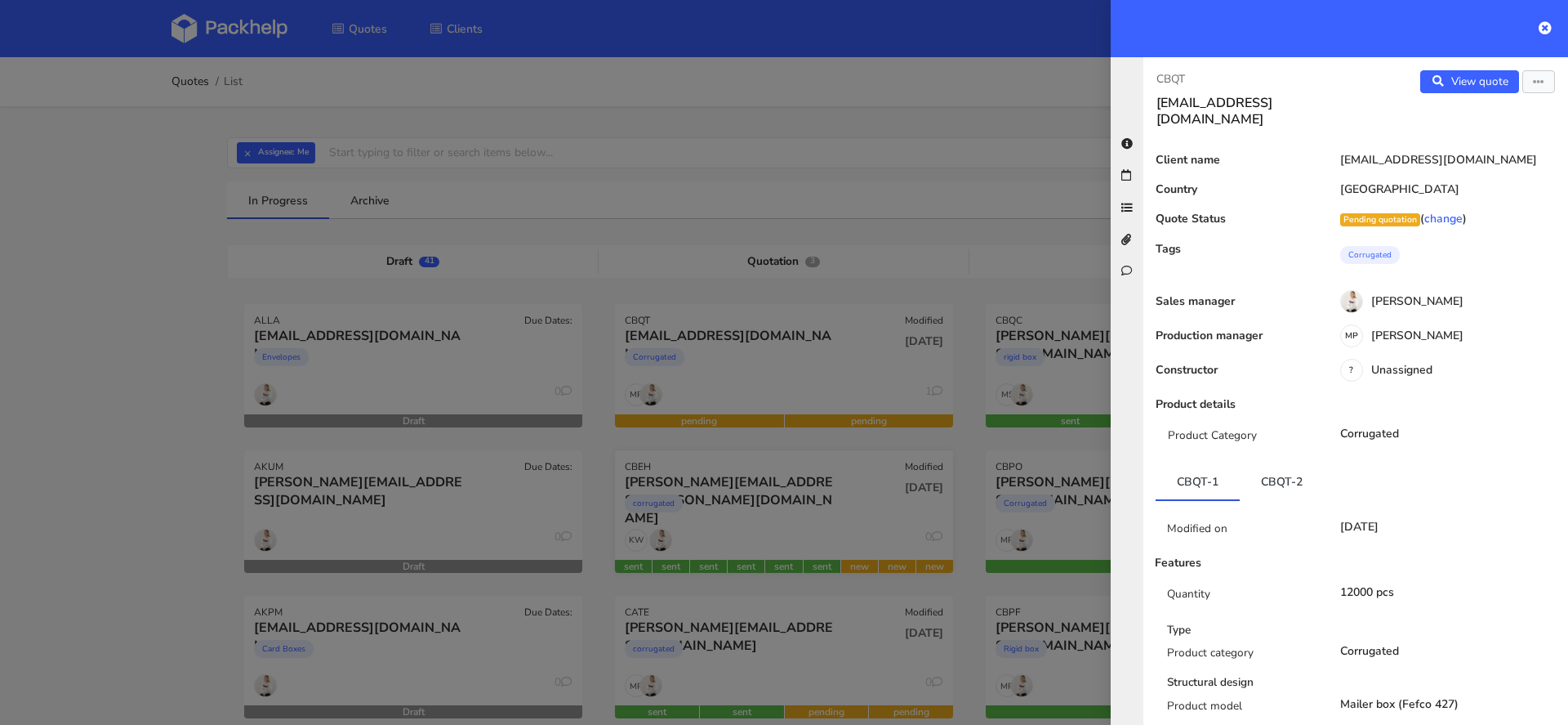
drag, startPoint x: 976, startPoint y: 463, endPoint x: 919, endPoint y: 485, distance: 61.1
click at [976, 464] on div at bounding box center [784, 362] width 1568 height 725
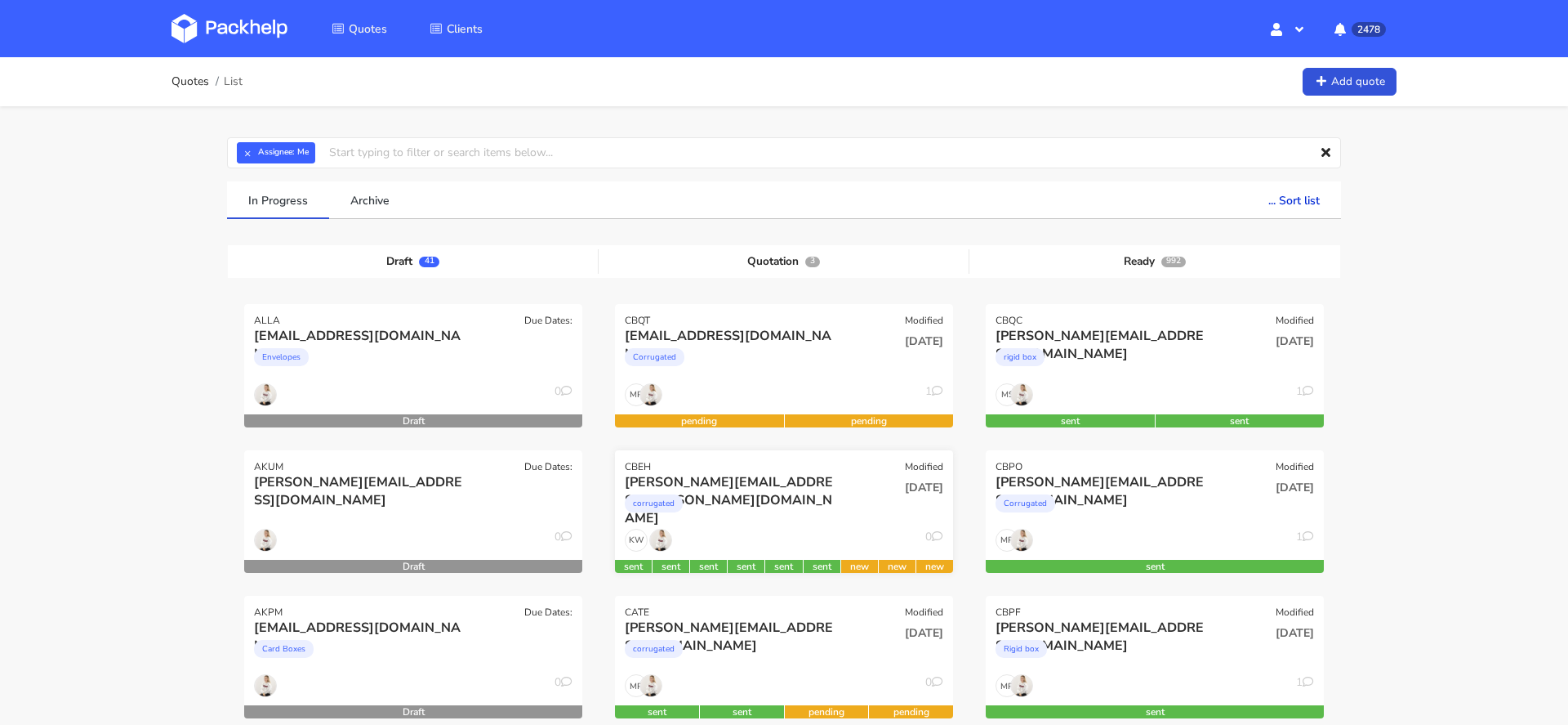
click at [815, 516] on div "corrugated" at bounding box center [733, 507] width 216 height 33
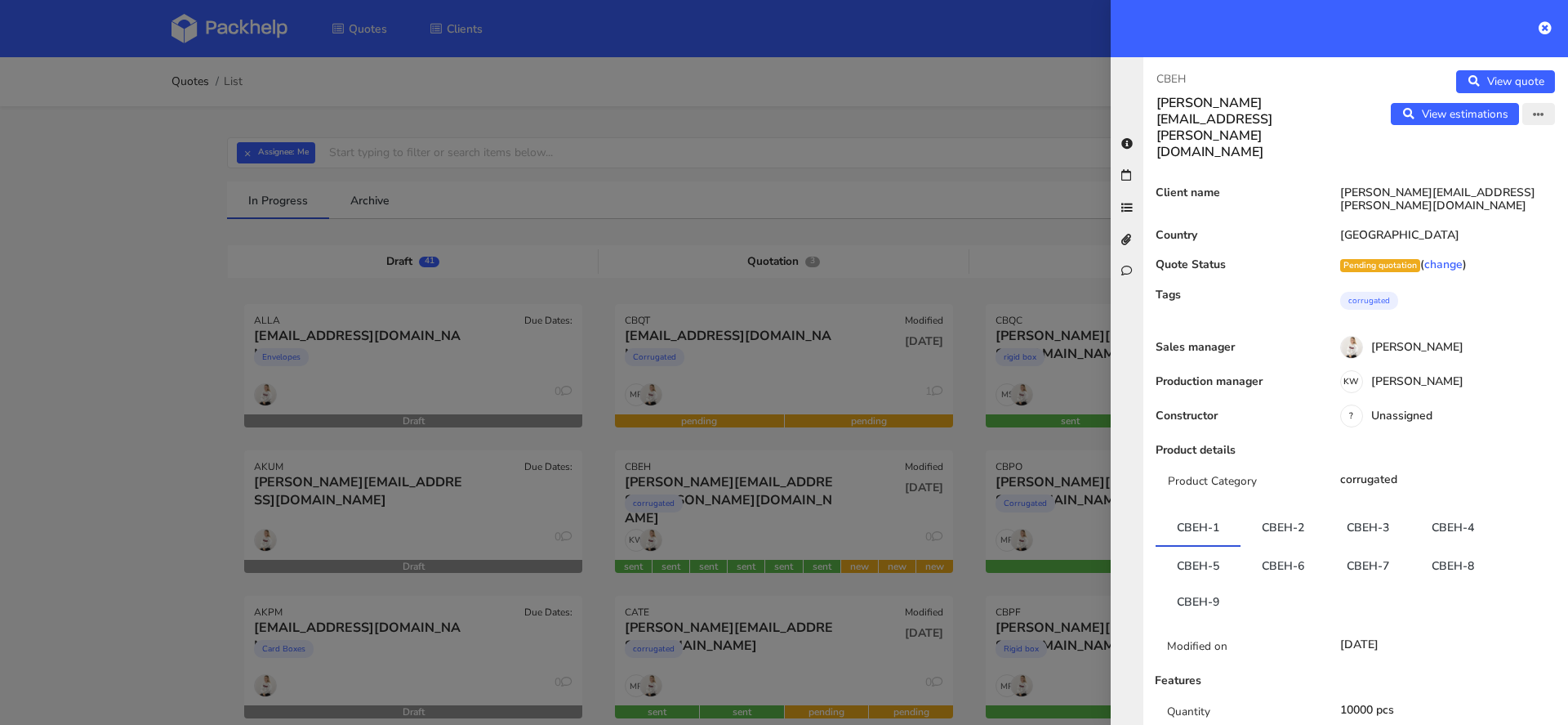
click at [1526, 115] on button "button" at bounding box center [1539, 115] width 33 height 23
click at [1460, 150] on link "Edit quote" at bounding box center [1485, 146] width 143 height 27
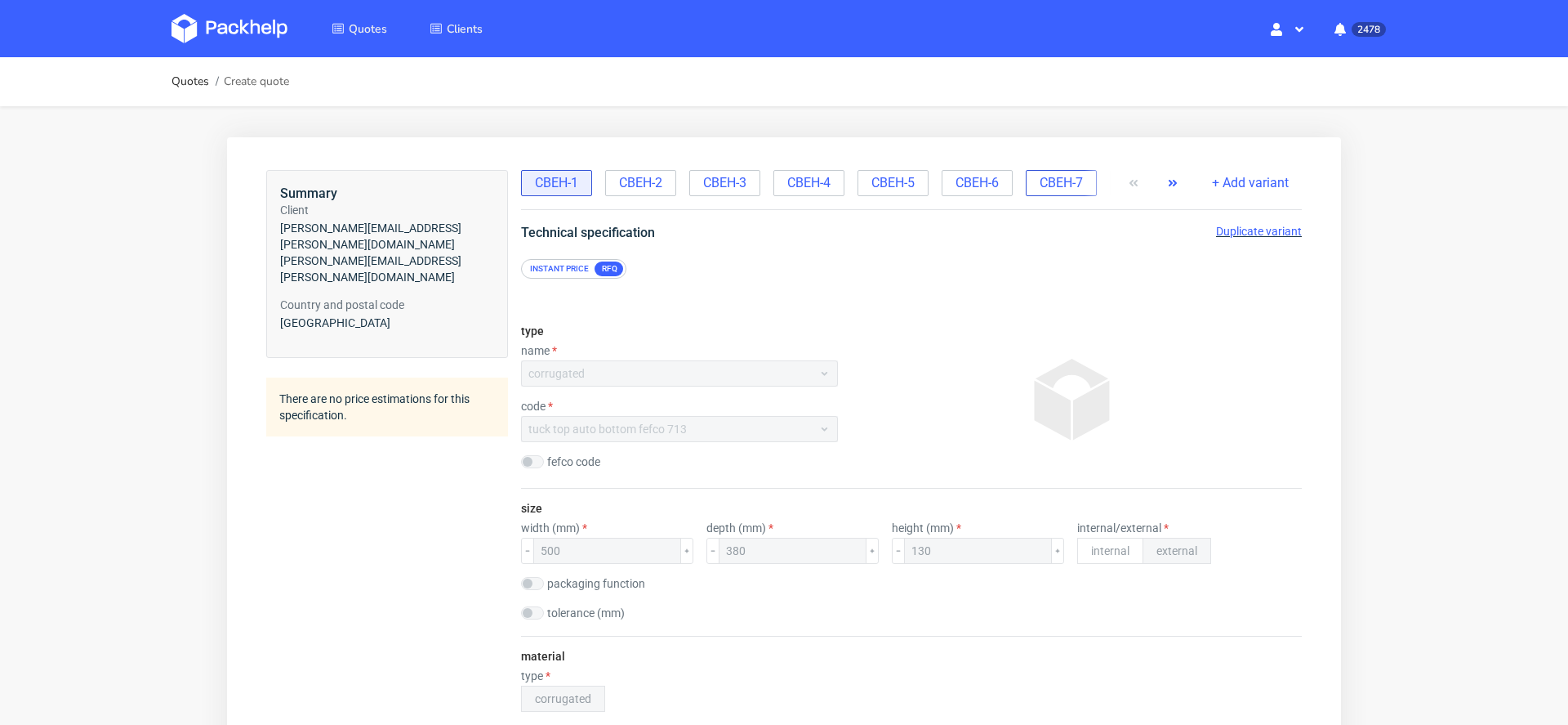
click at [1058, 183] on span "CBEH-7" at bounding box center [1061, 183] width 43 height 18
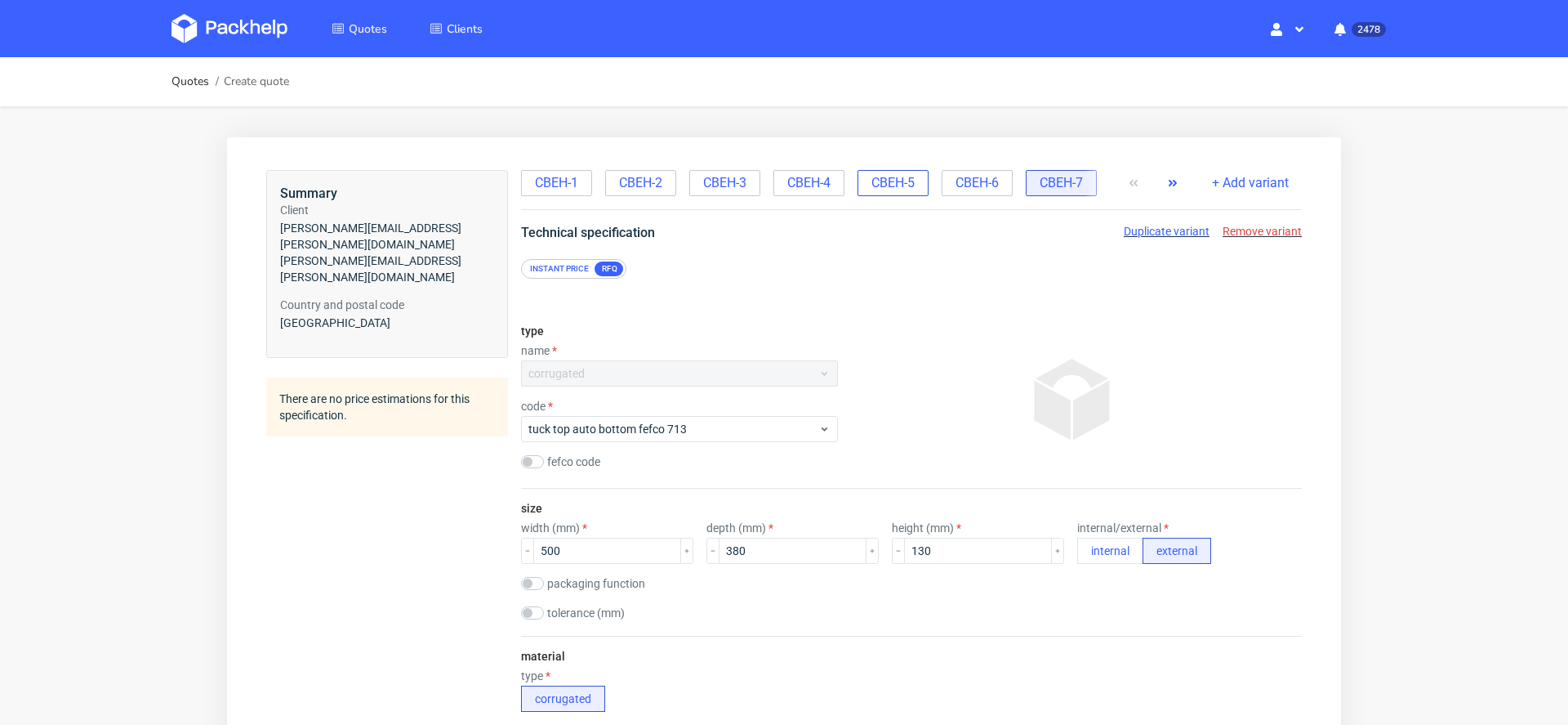
scroll to position [0, 13]
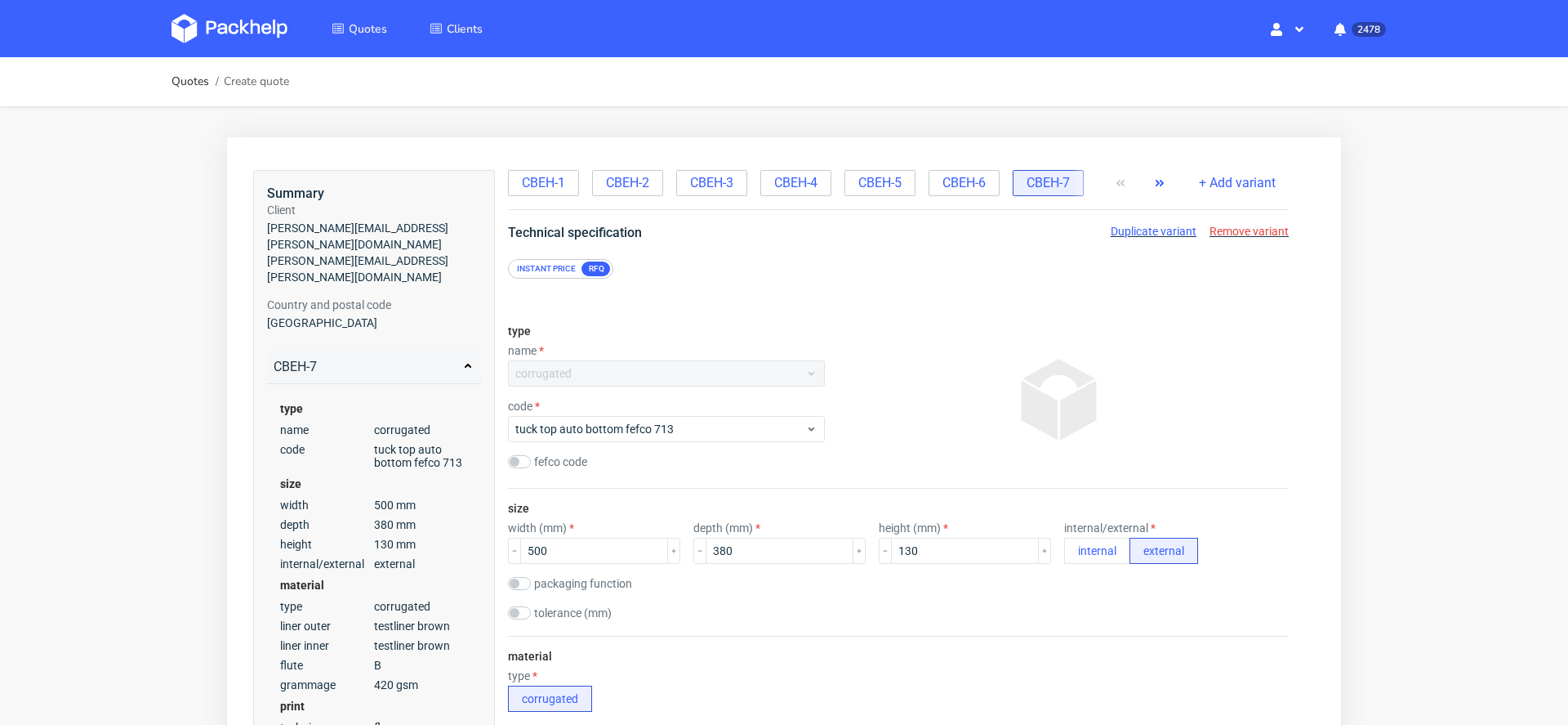
click at [1153, 184] on icon "button" at bounding box center [1160, 184] width 13 height 13
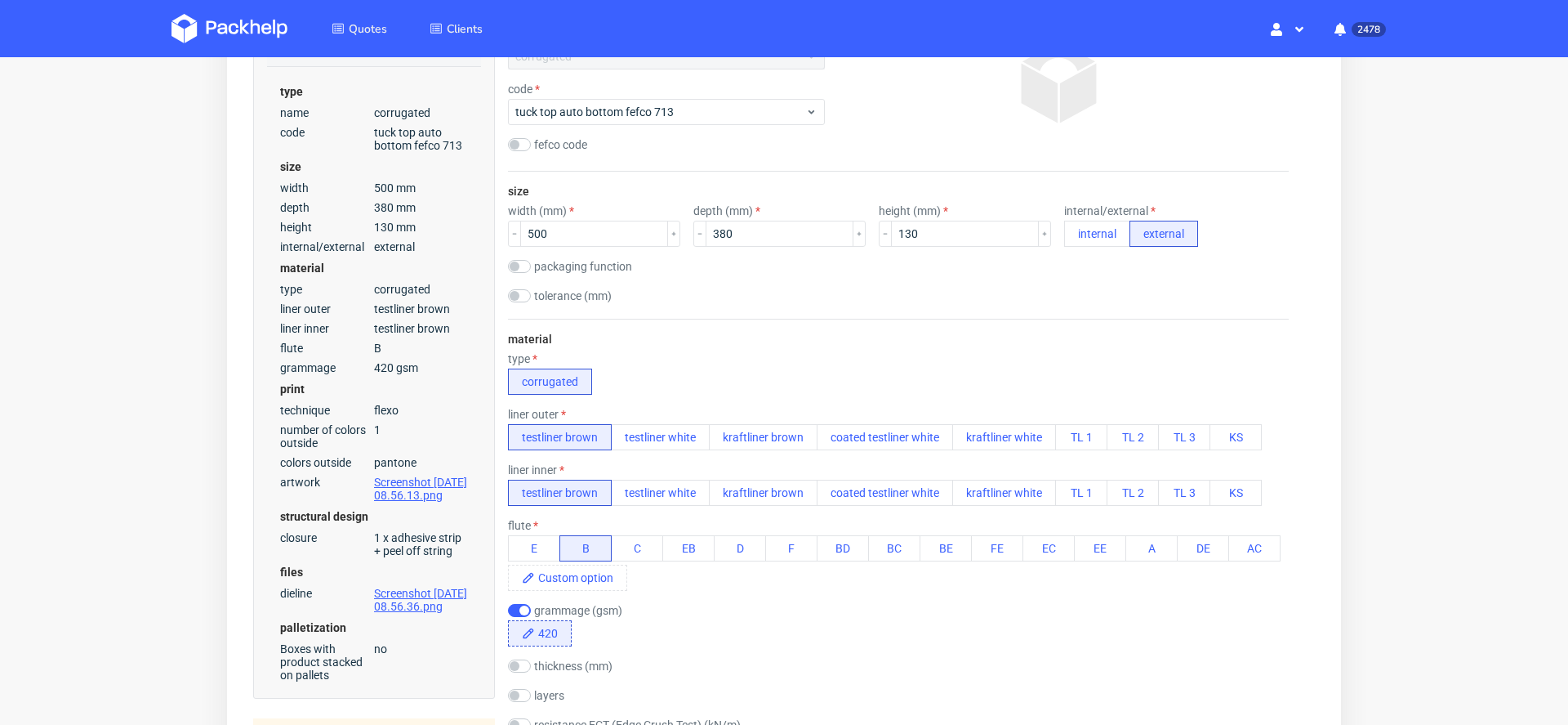
scroll to position [570, 0]
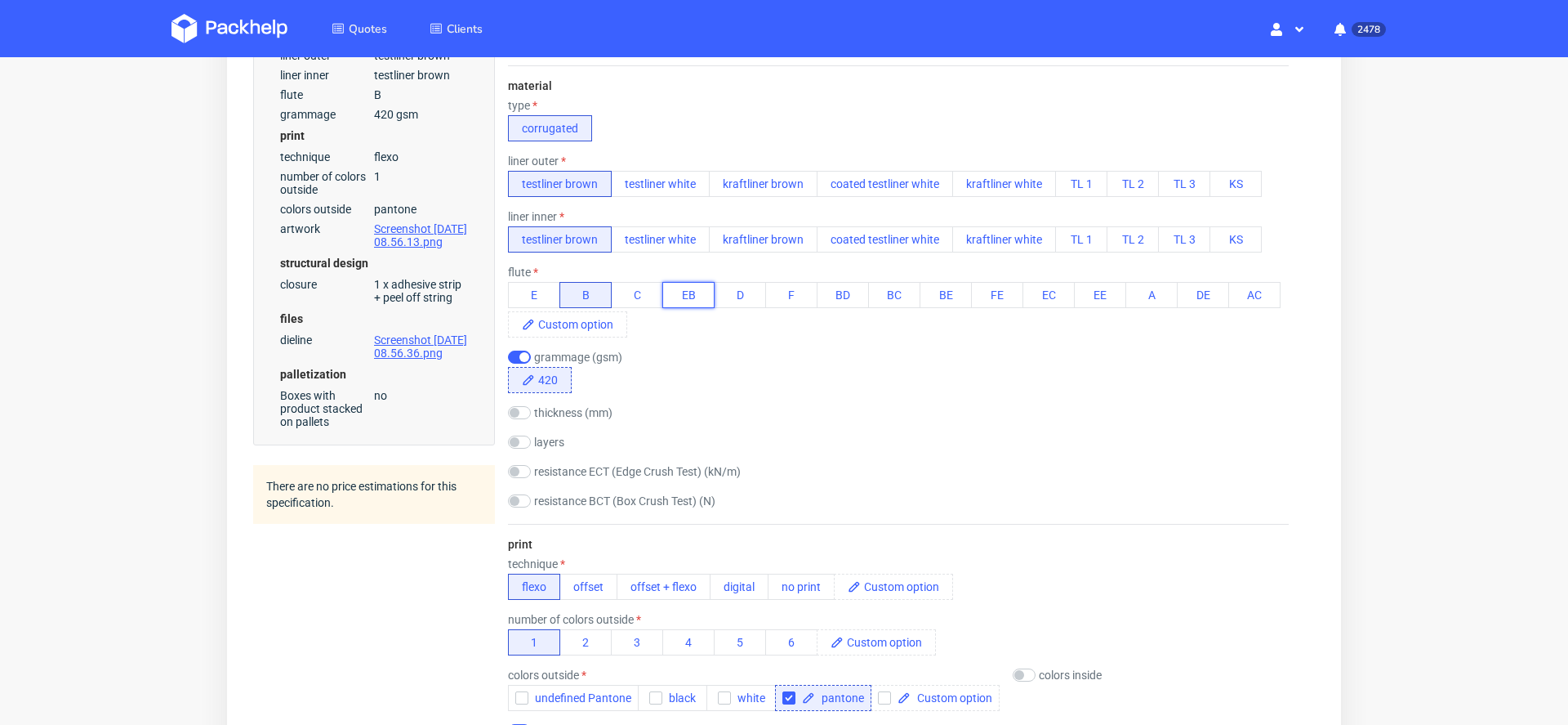
click at [686, 287] on button "EB" at bounding box center [688, 295] width 53 height 26
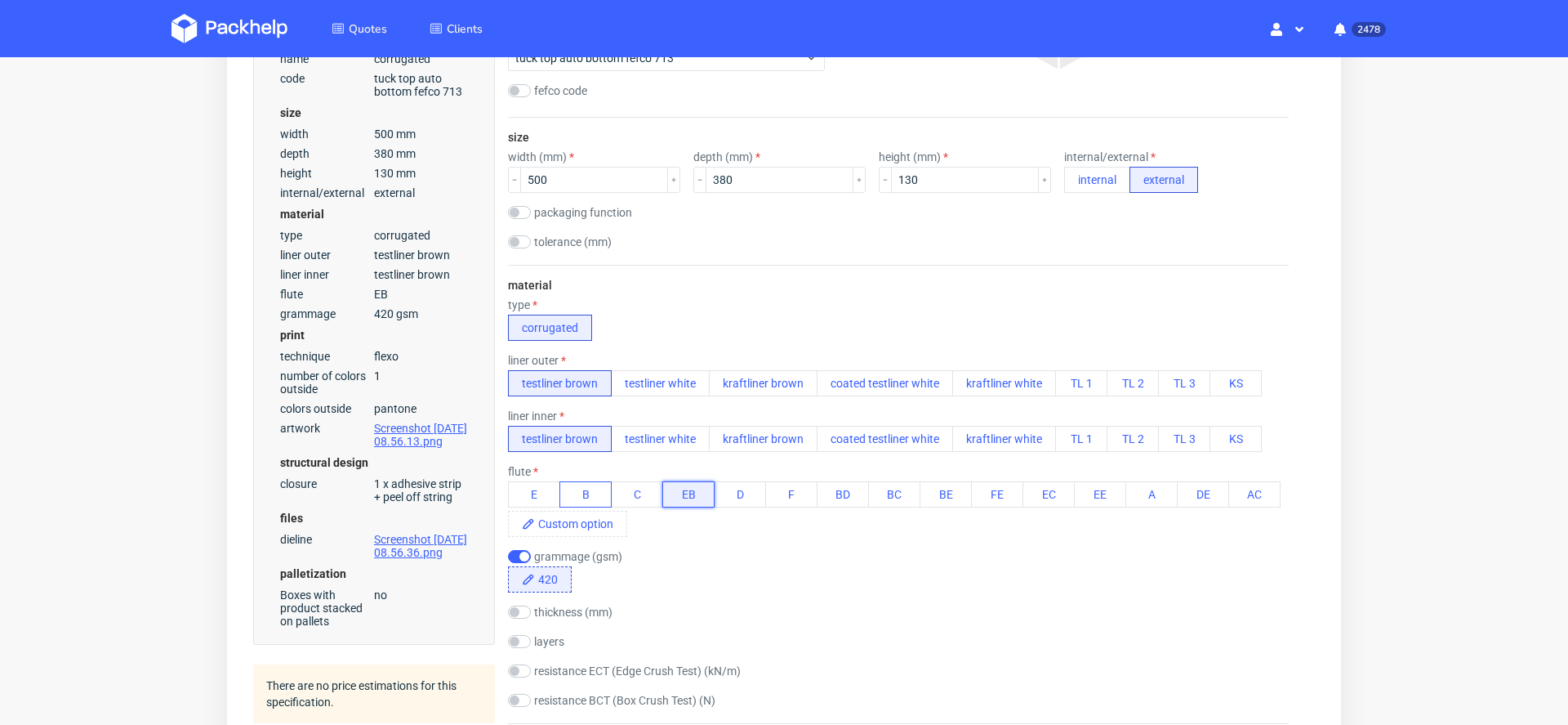
scroll to position [401, 0]
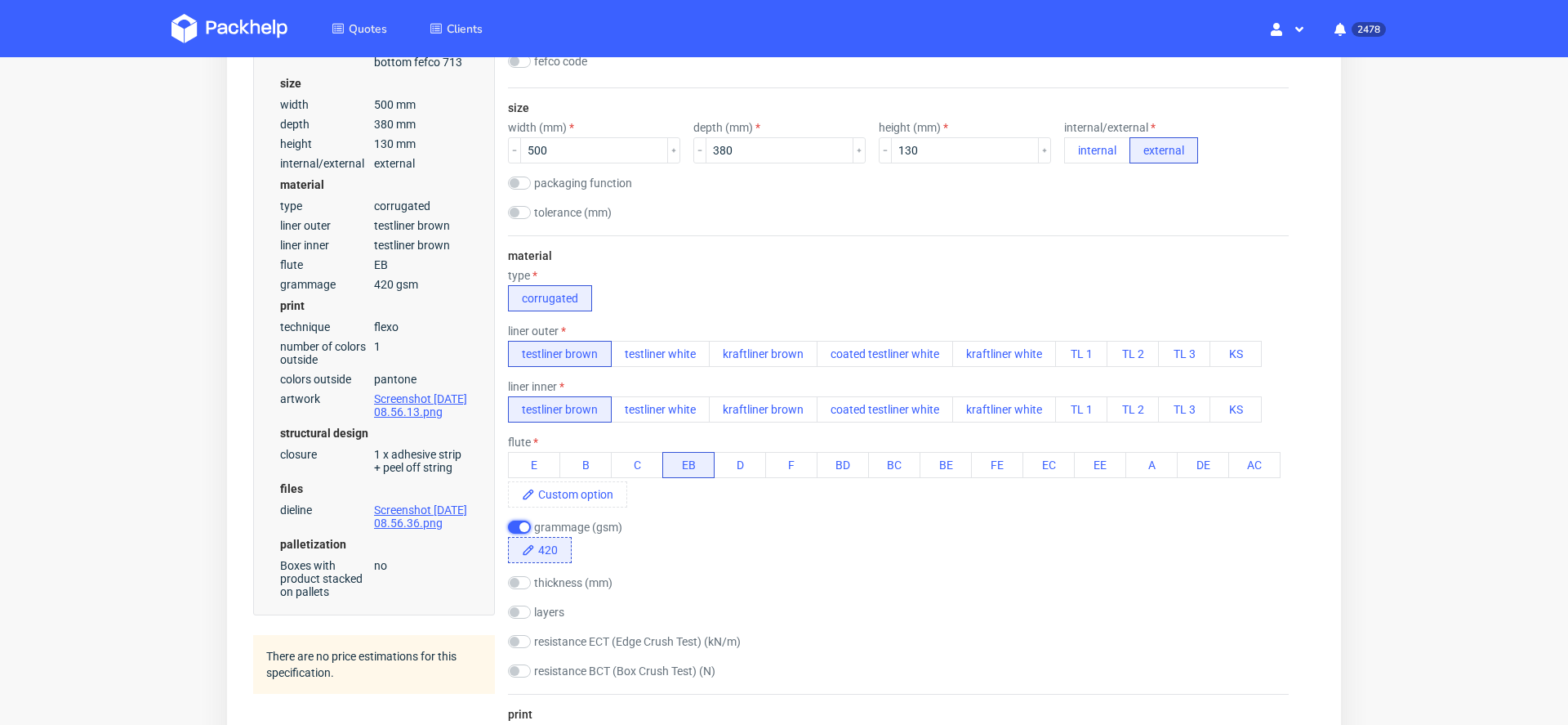
click at [524, 523] on input "checkbox" at bounding box center [519, 527] width 23 height 13
checkbox input "false"
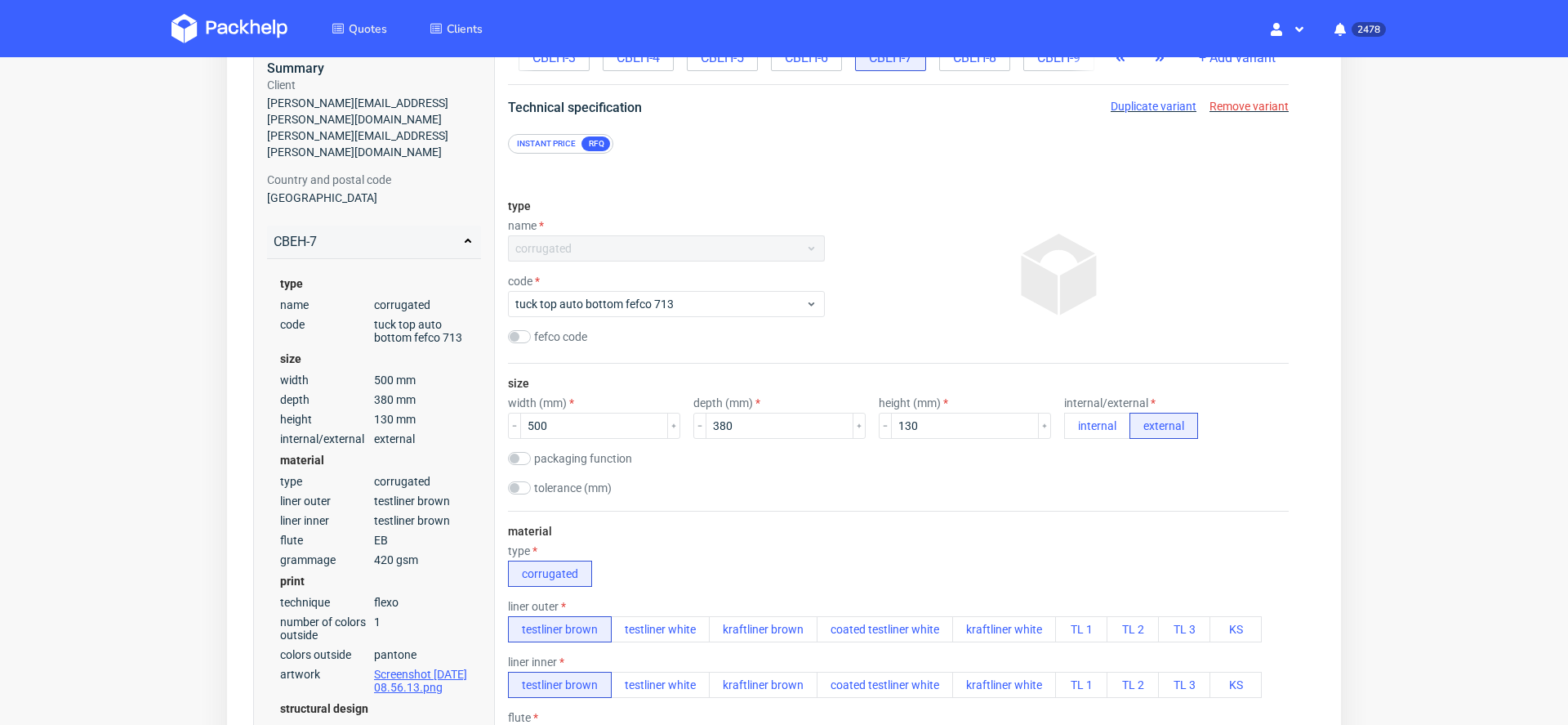
scroll to position [0, 0]
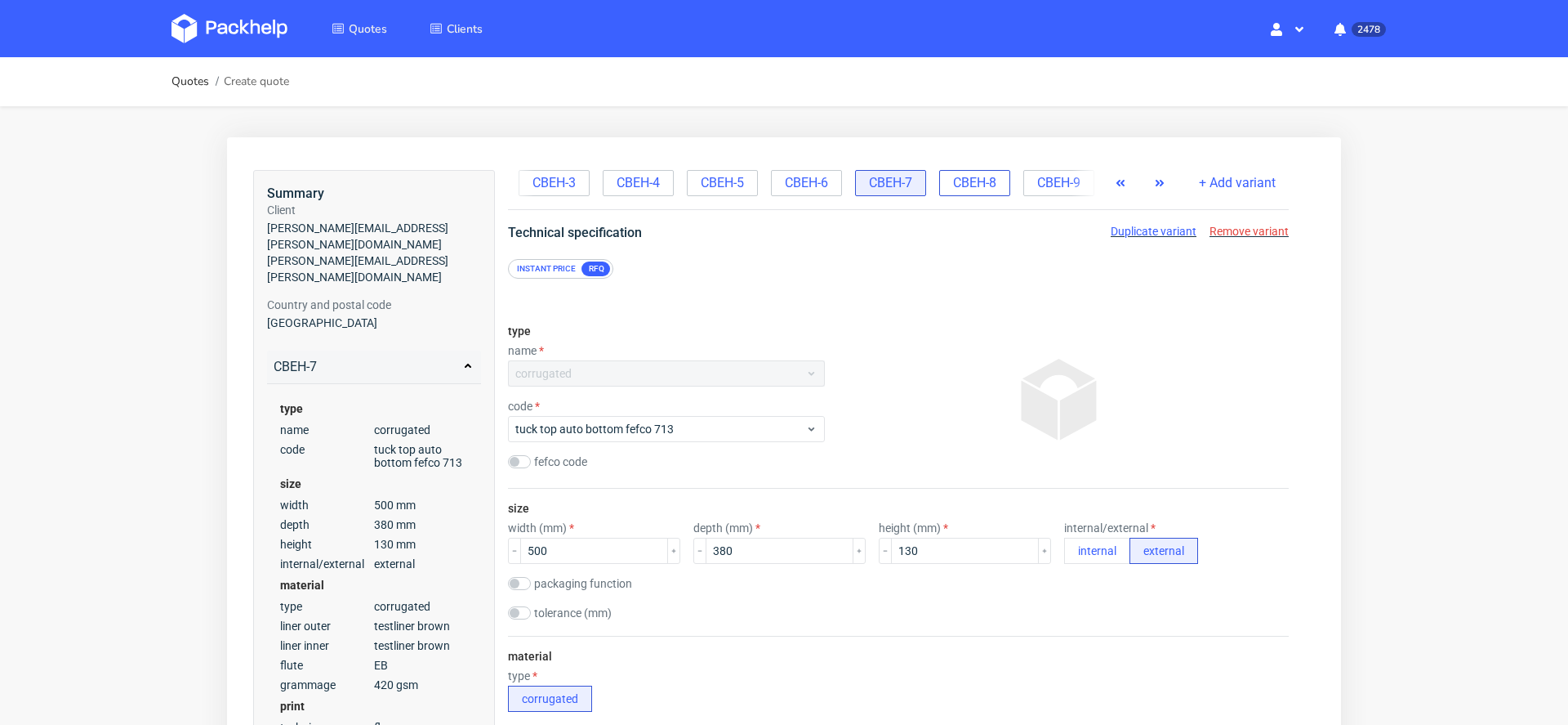
click at [979, 185] on span "CBEH-8" at bounding box center [974, 183] width 43 height 18
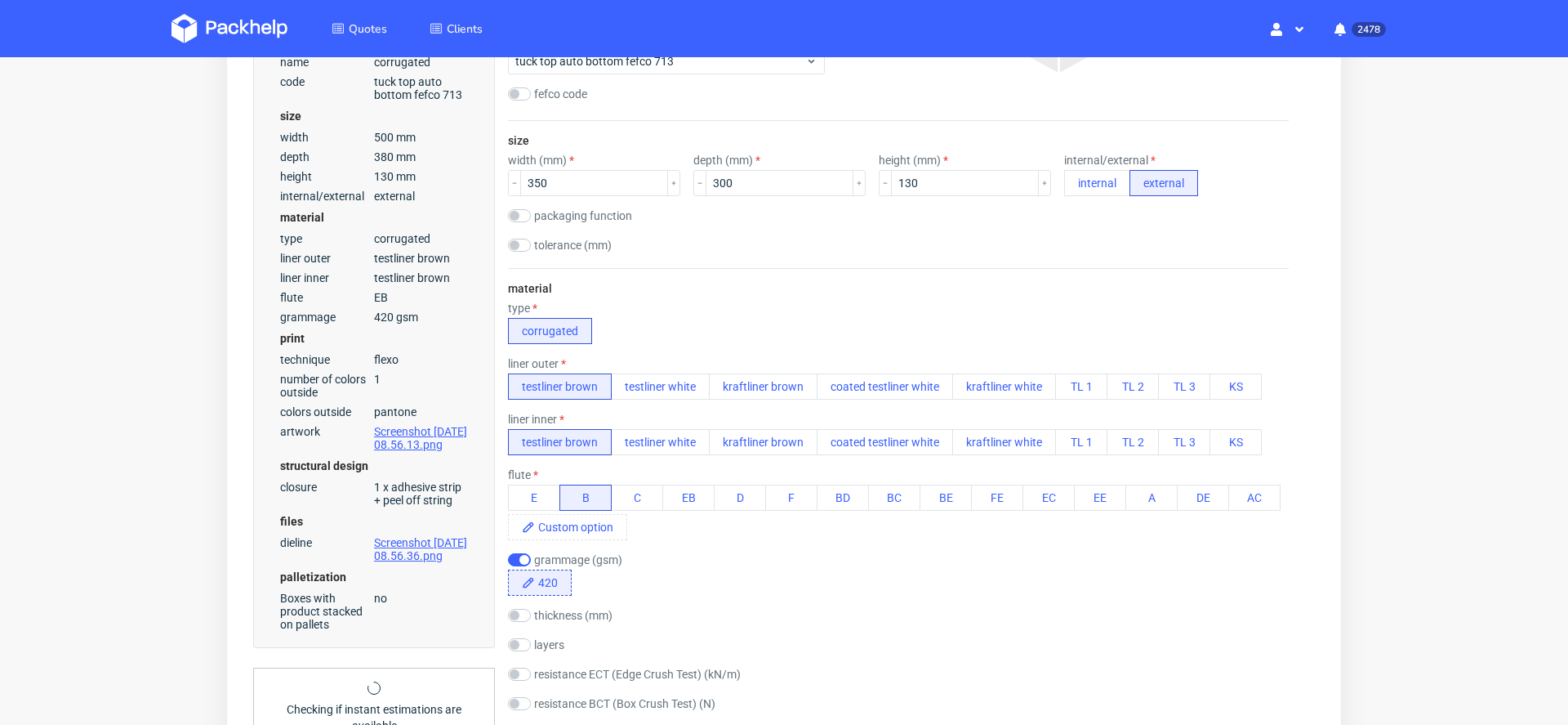
scroll to position [377, 0]
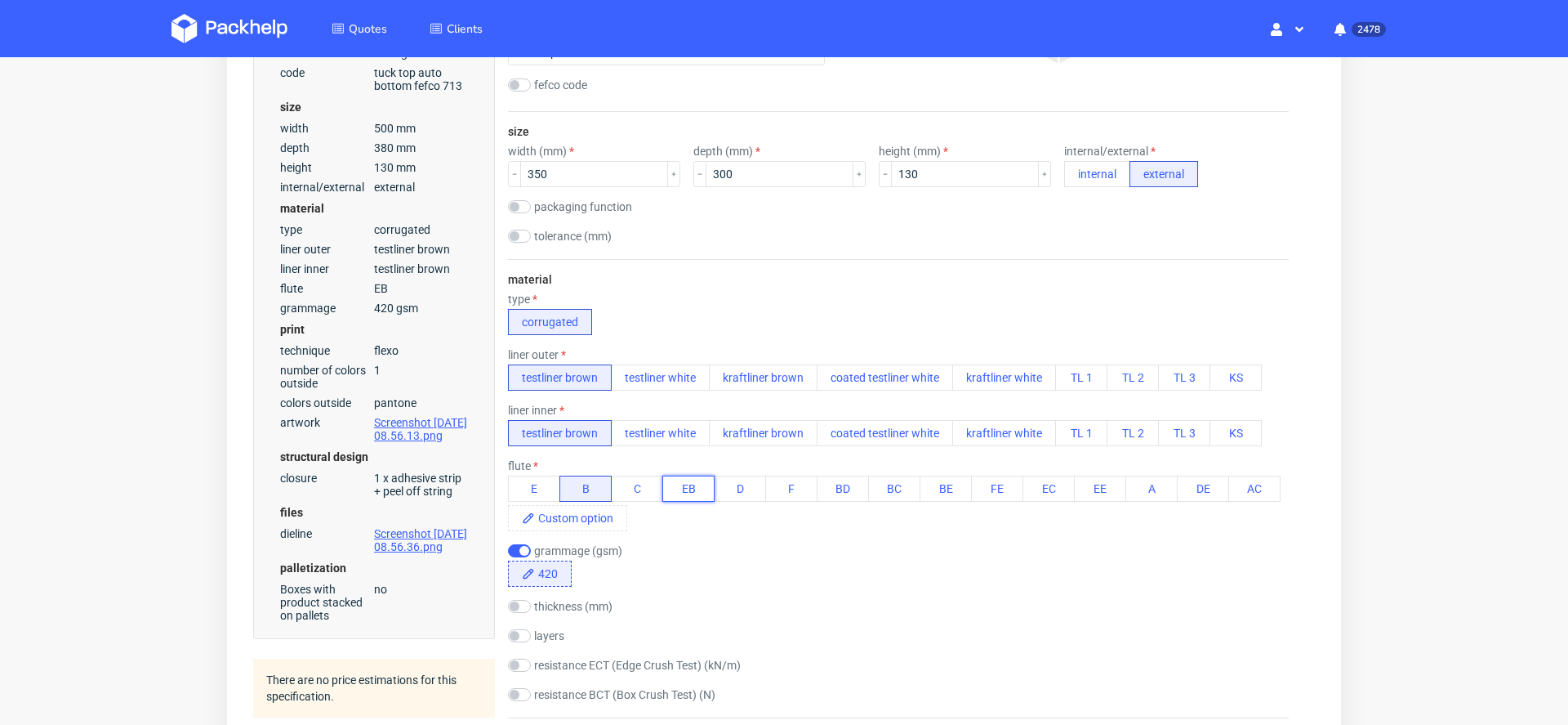
click at [693, 490] on button "EB" at bounding box center [688, 488] width 53 height 26
click at [522, 544] on input "checkbox" at bounding box center [519, 551] width 23 height 13
checkbox input "false"
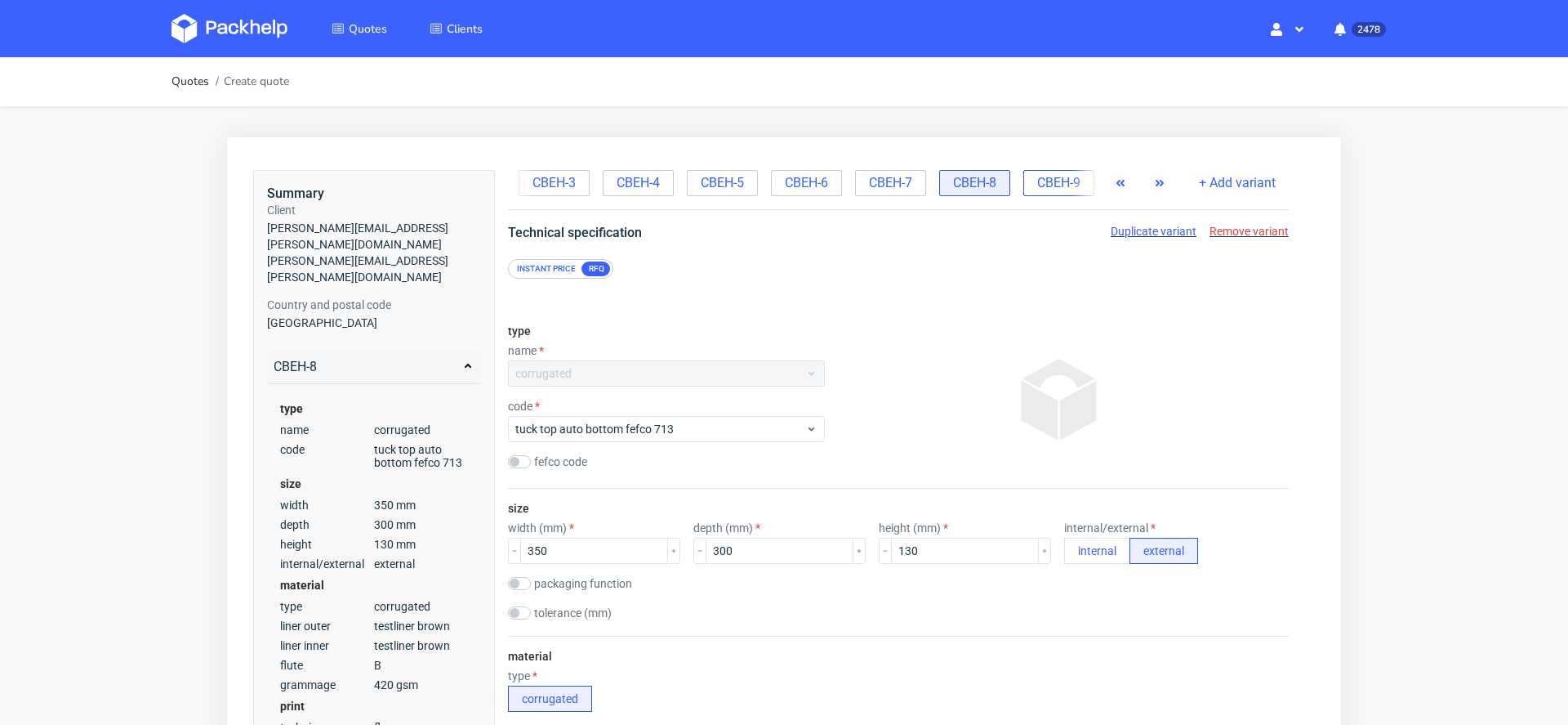
click at [1056, 185] on span "CBEH-9" at bounding box center [1058, 183] width 43 height 18
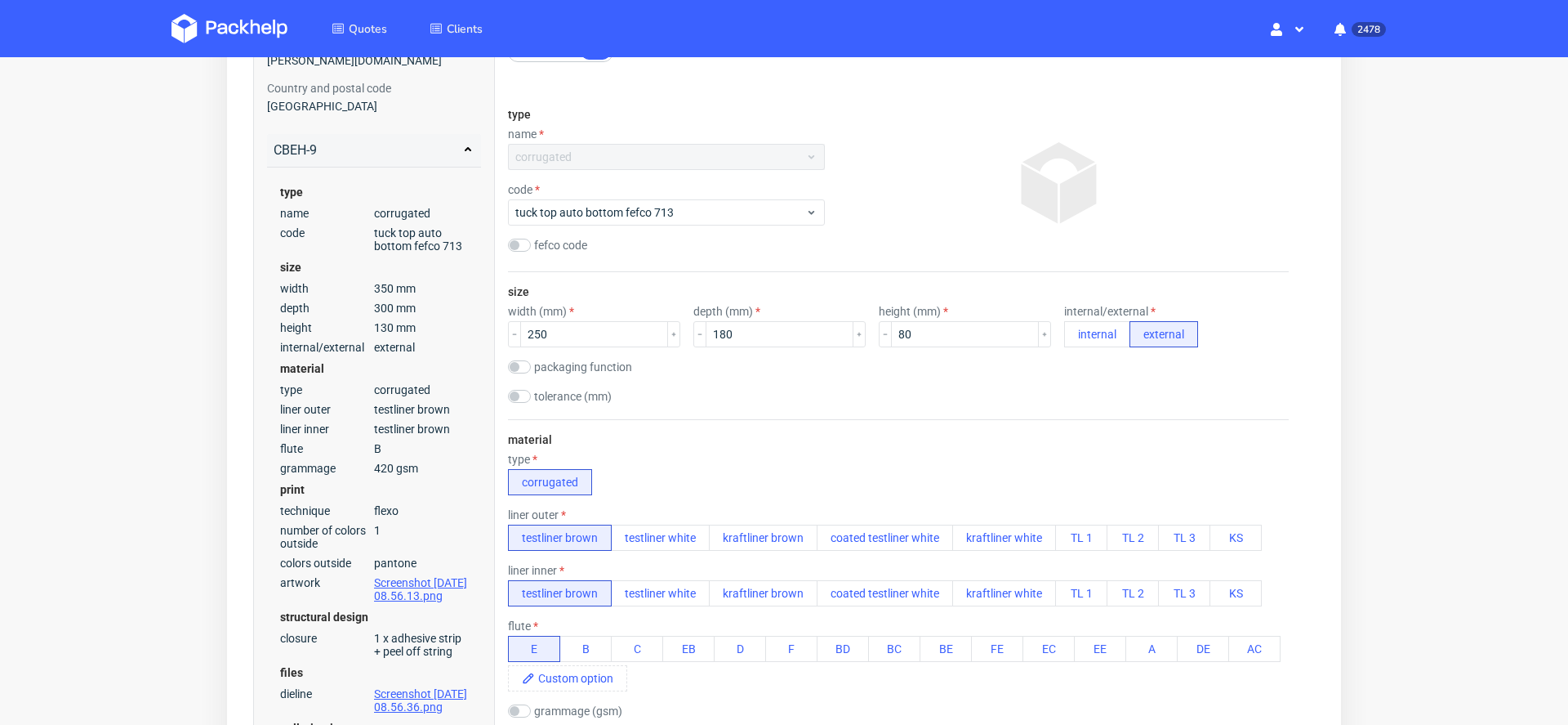
scroll to position [320, 0]
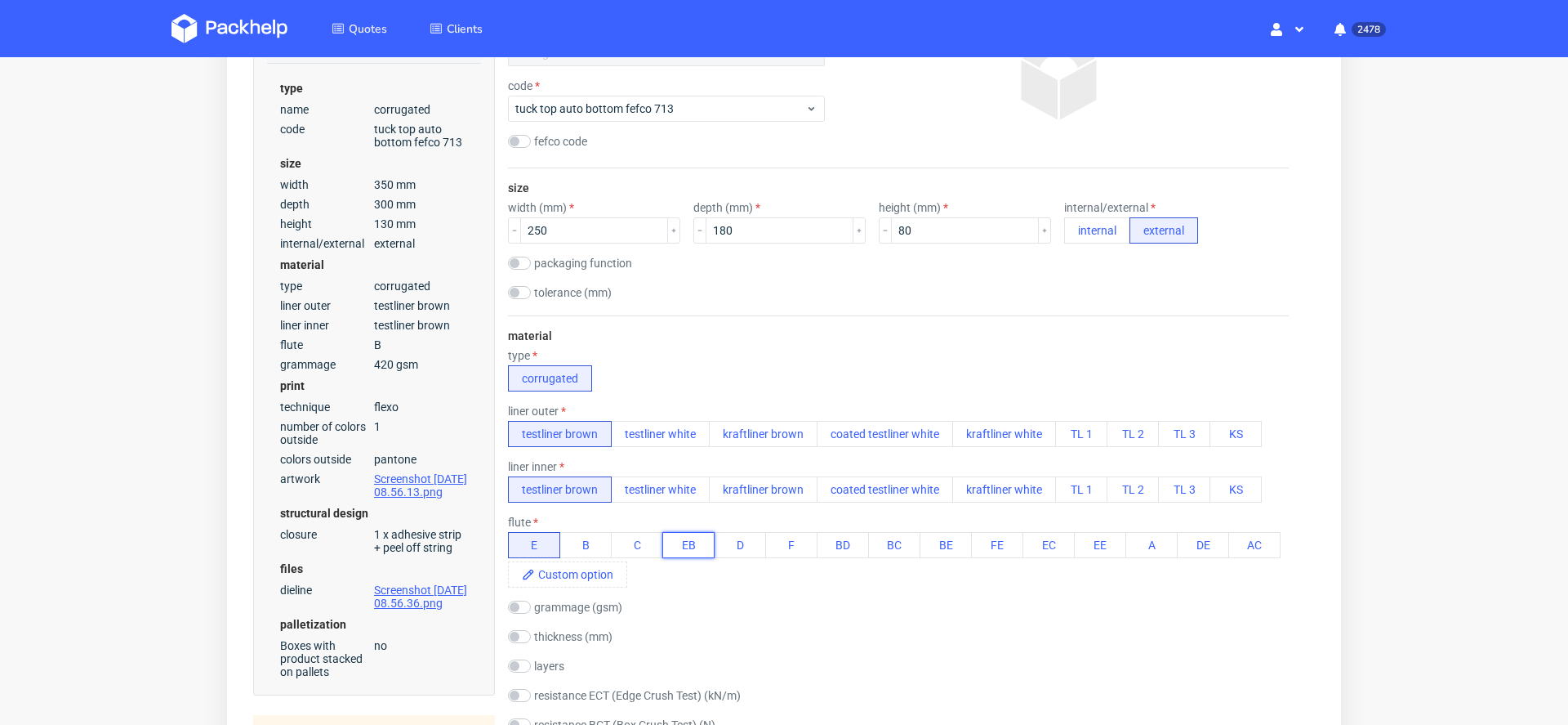
click at [694, 542] on button "EB" at bounding box center [688, 544] width 53 height 26
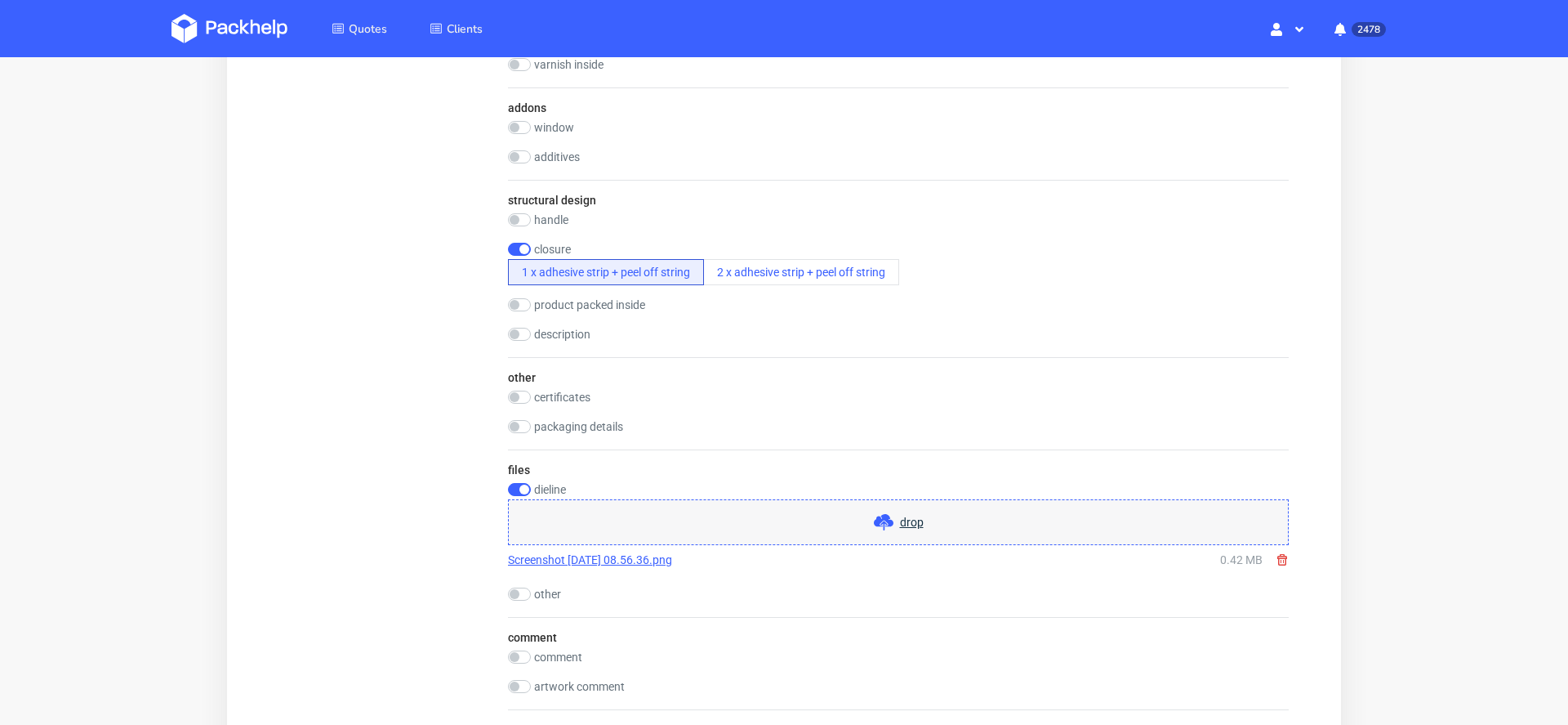
scroll to position [1808, 0]
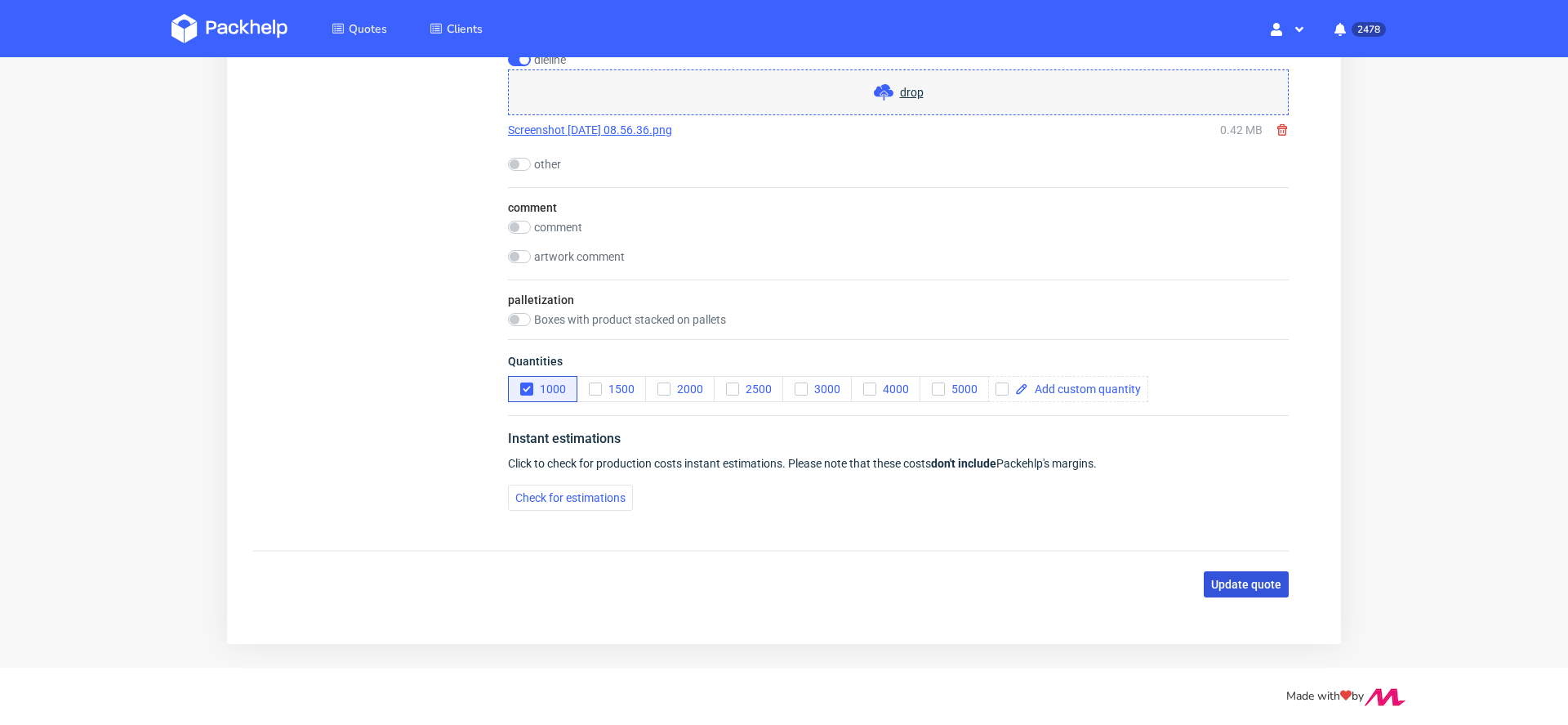
click at [1243, 579] on span "Update quote" at bounding box center [1246, 584] width 70 height 11
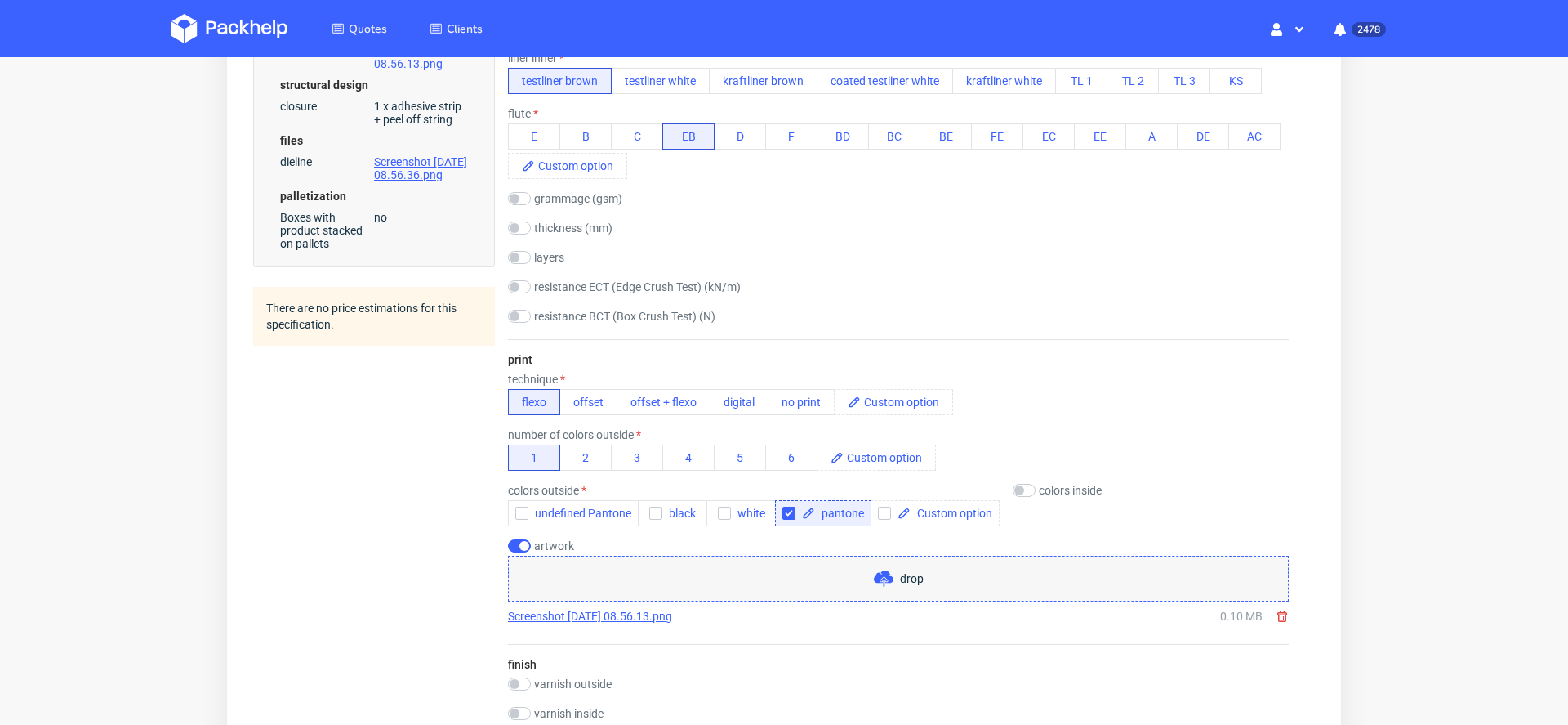
scroll to position [0, 0]
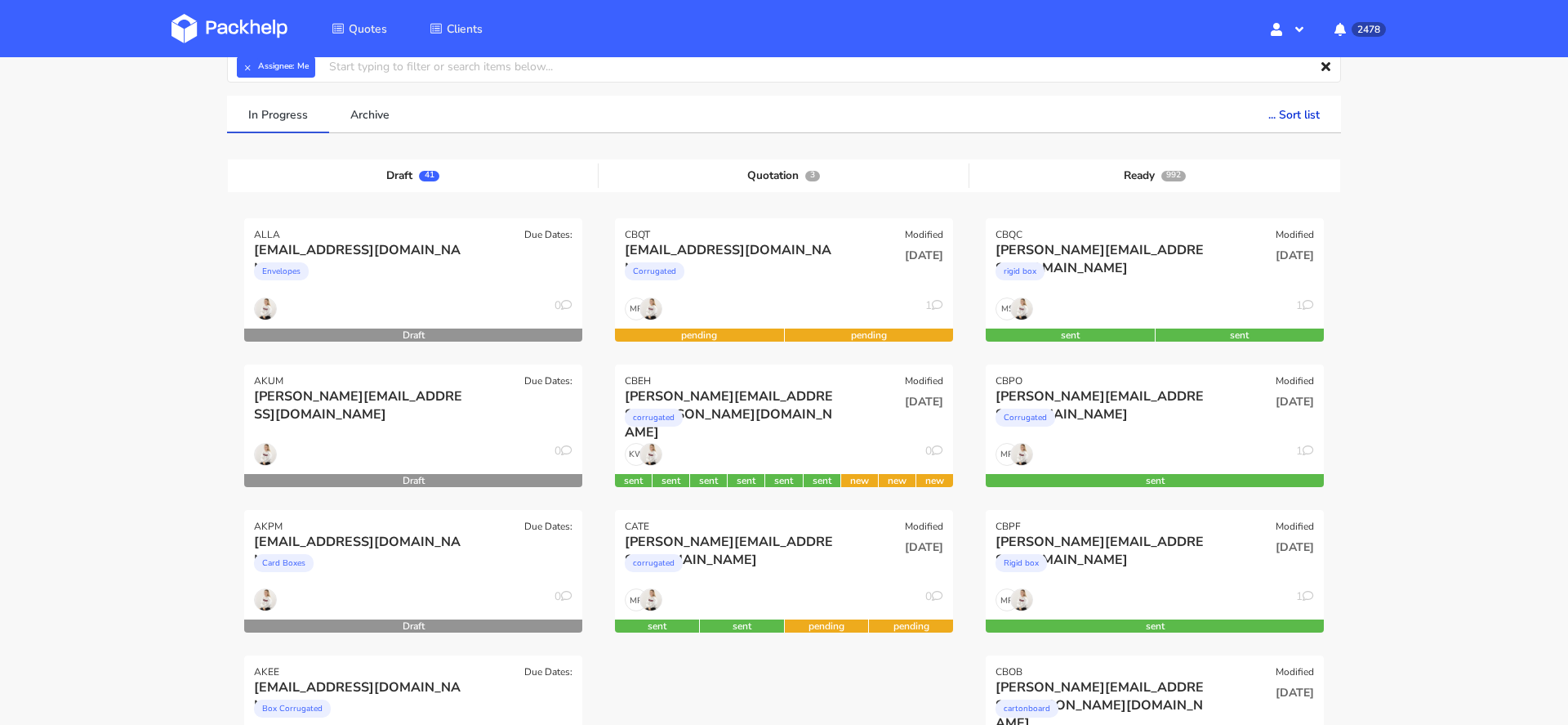
scroll to position [87, 0]
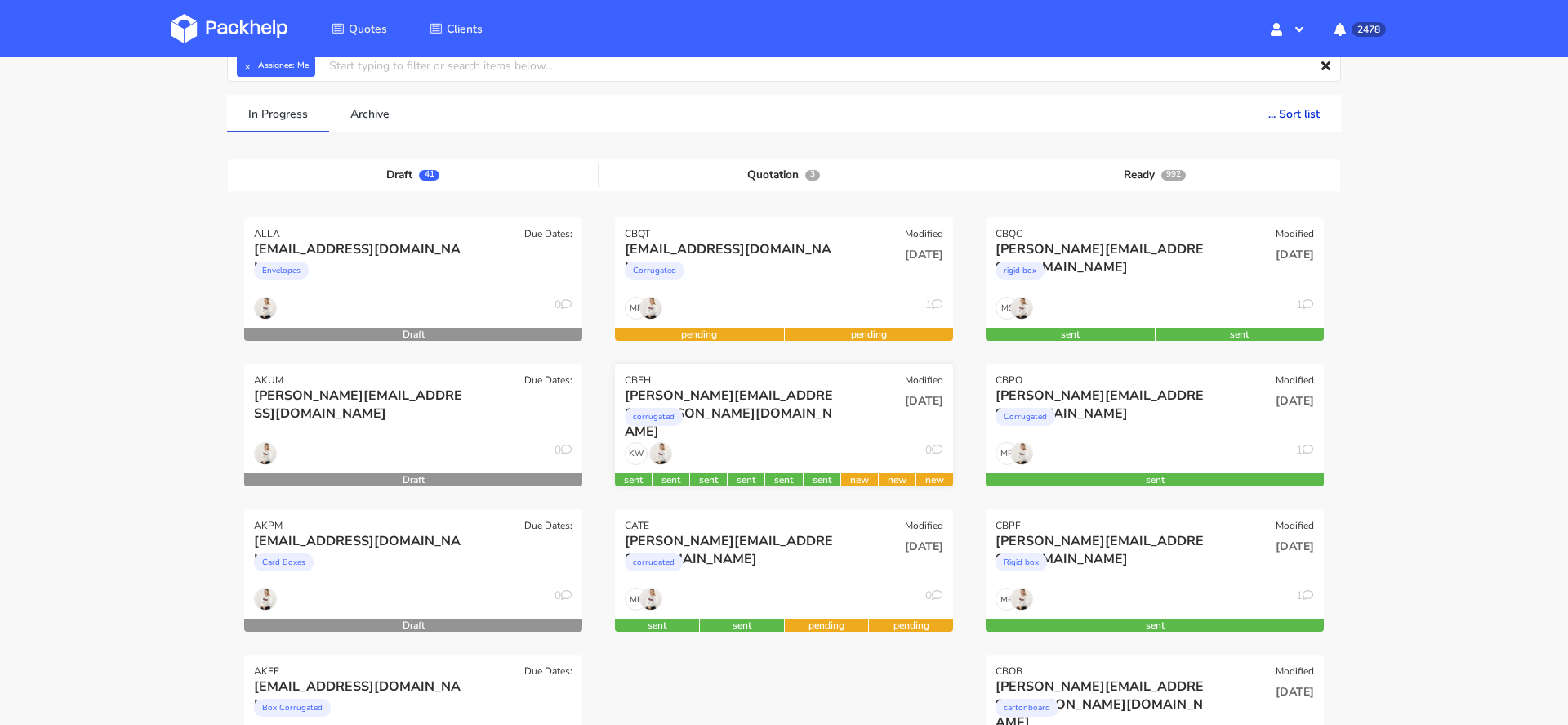
click at [820, 405] on div "corrugated" at bounding box center [733, 421] width 216 height 33
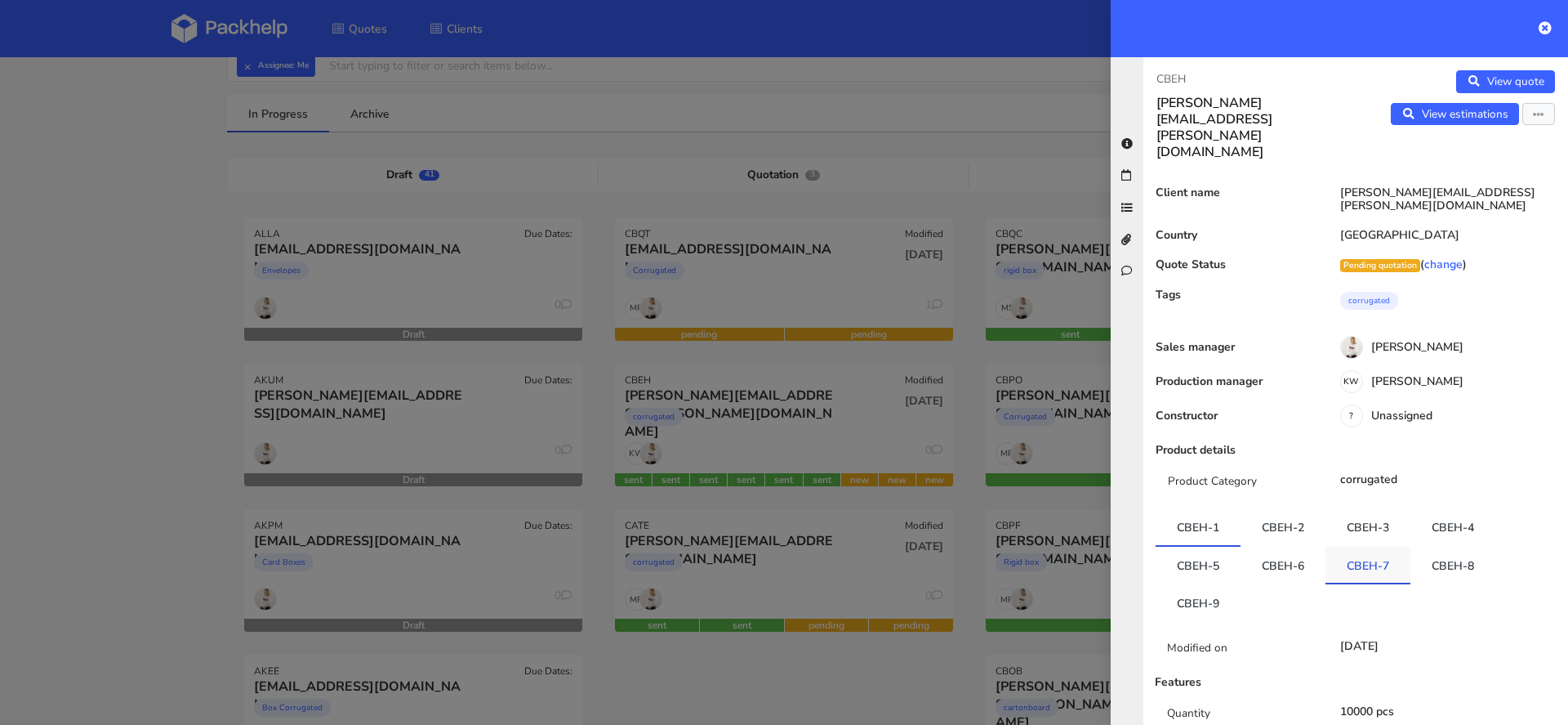
click at [1349, 547] on link "CBEH-7" at bounding box center [1368, 565] width 85 height 36
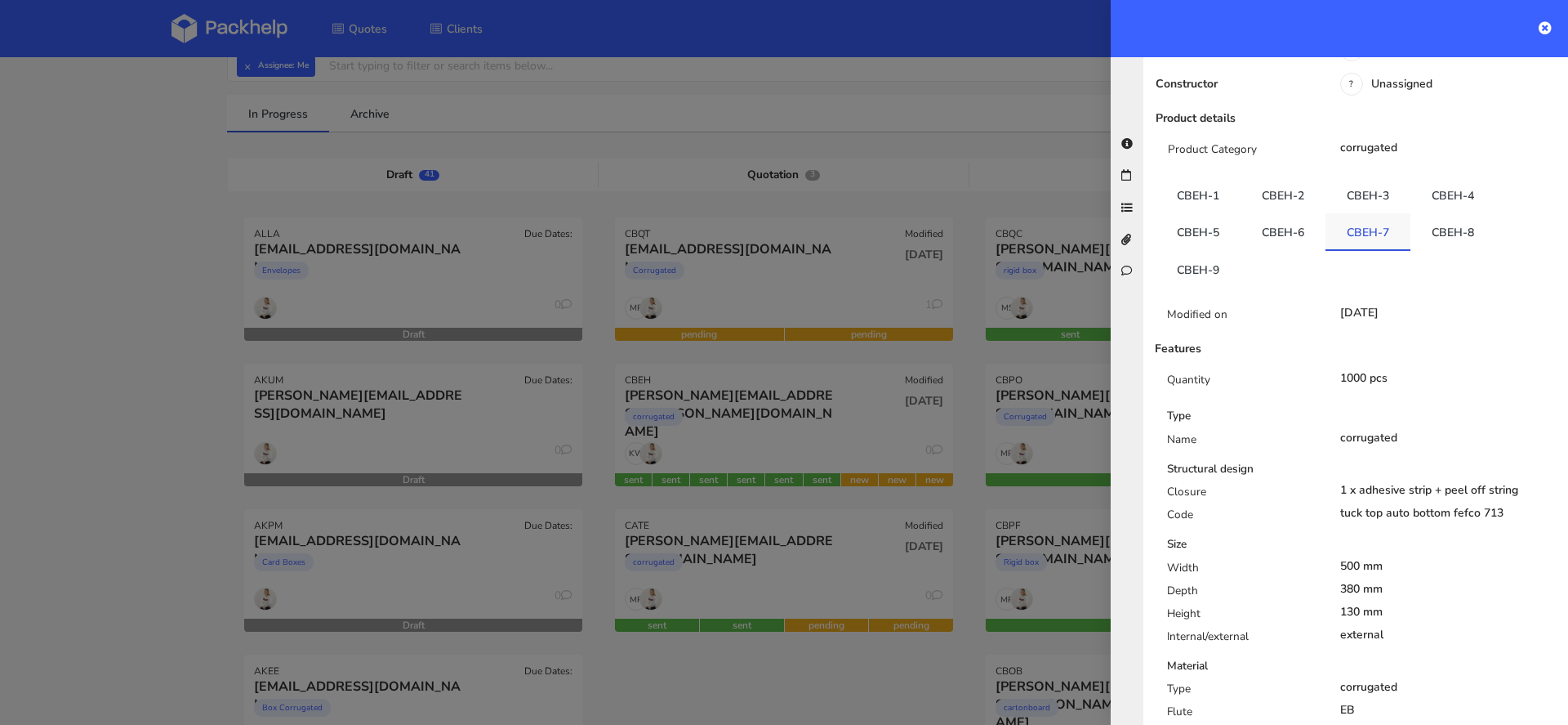
scroll to position [334, 0]
click at [1448, 210] on link "CBEH-8" at bounding box center [1452, 229] width 85 height 36
click at [1211, 249] on link "CBEH-9" at bounding box center [1198, 267] width 85 height 36
click at [1469, 210] on link "CBEH-8" at bounding box center [1452, 229] width 85 height 36
click at [1378, 210] on link "CBEH-7" at bounding box center [1368, 229] width 85 height 36
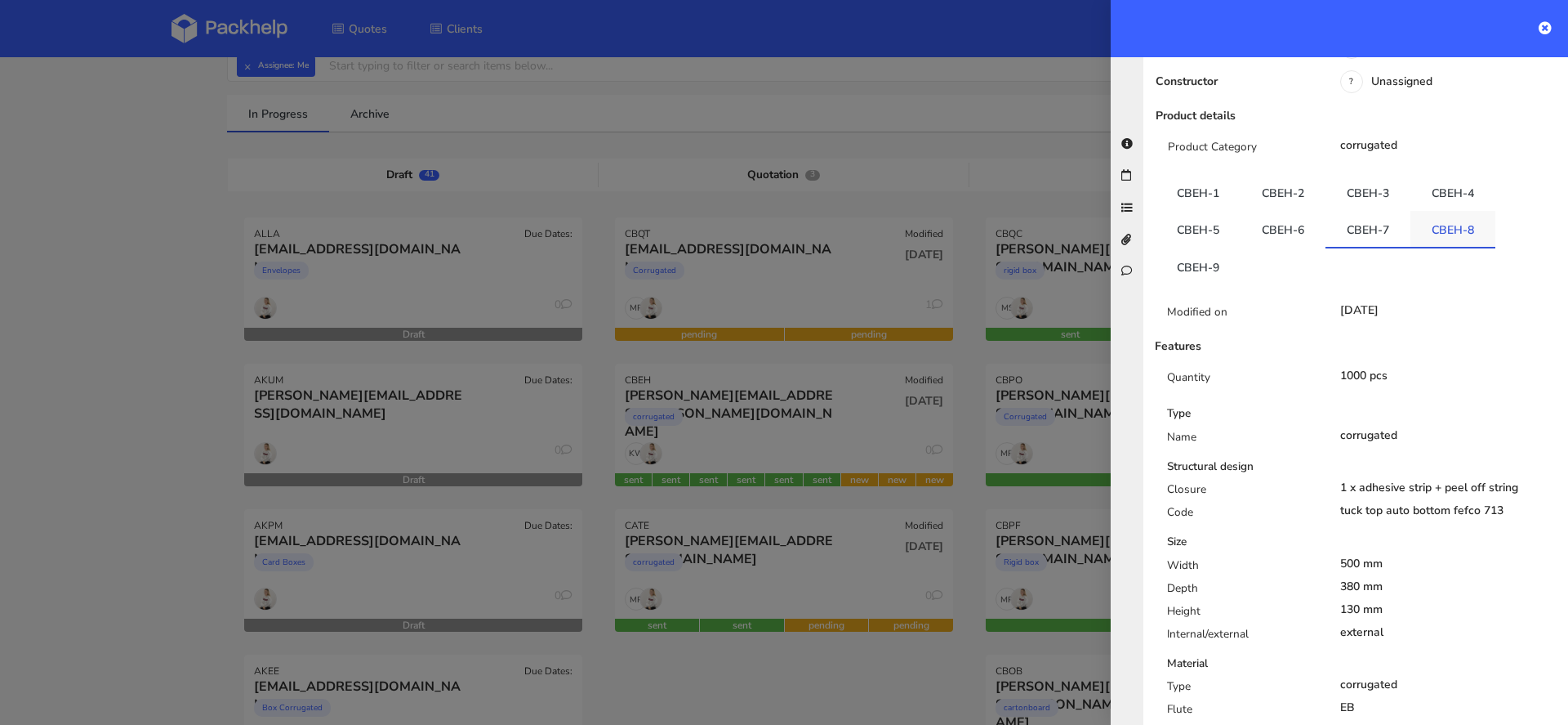
click at [1452, 210] on link "CBEH-8" at bounding box center [1452, 229] width 85 height 36
click at [1207, 249] on link "CBEH-9" at bounding box center [1198, 267] width 85 height 36
click at [860, 363] on div at bounding box center [784, 362] width 1568 height 725
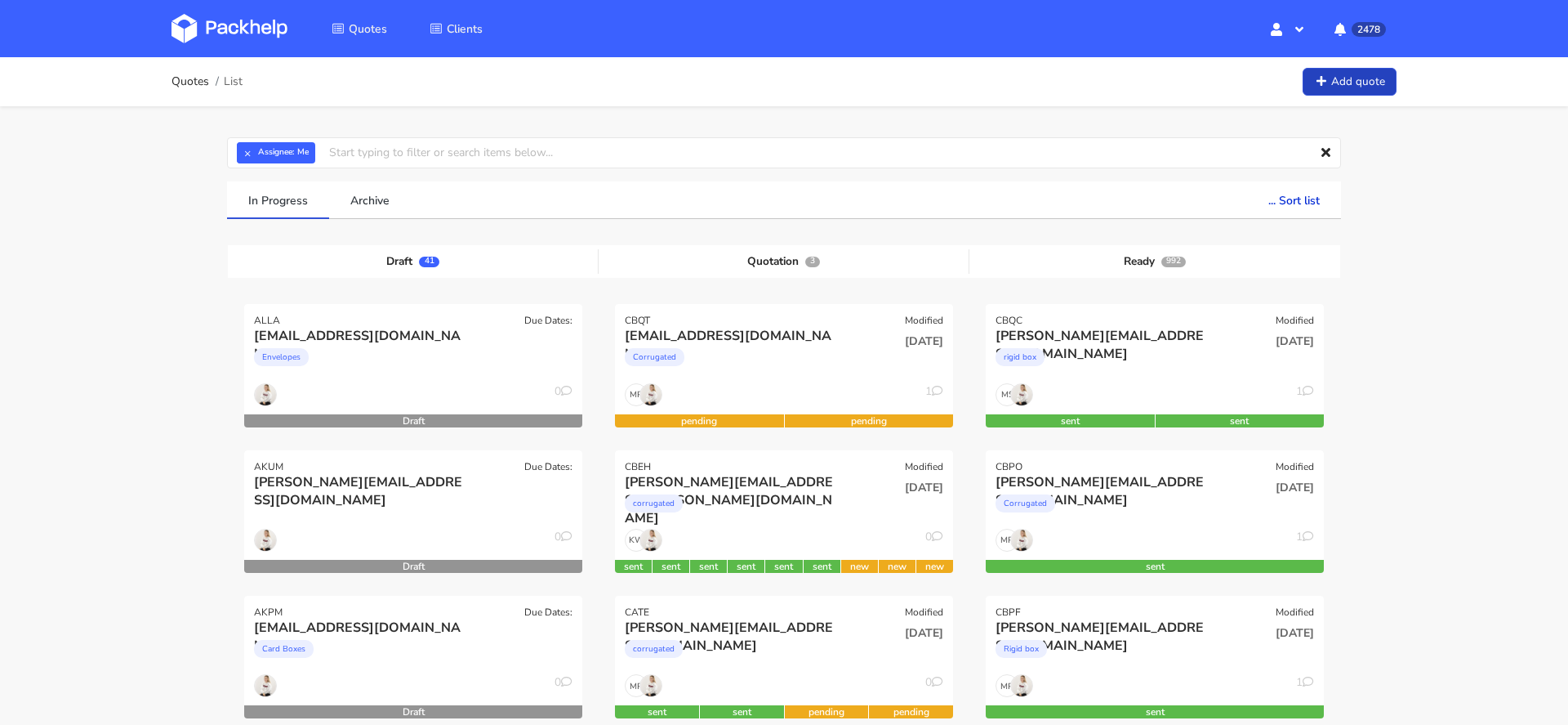
click at [1361, 89] on link "Add quote" at bounding box center [1350, 82] width 94 height 29
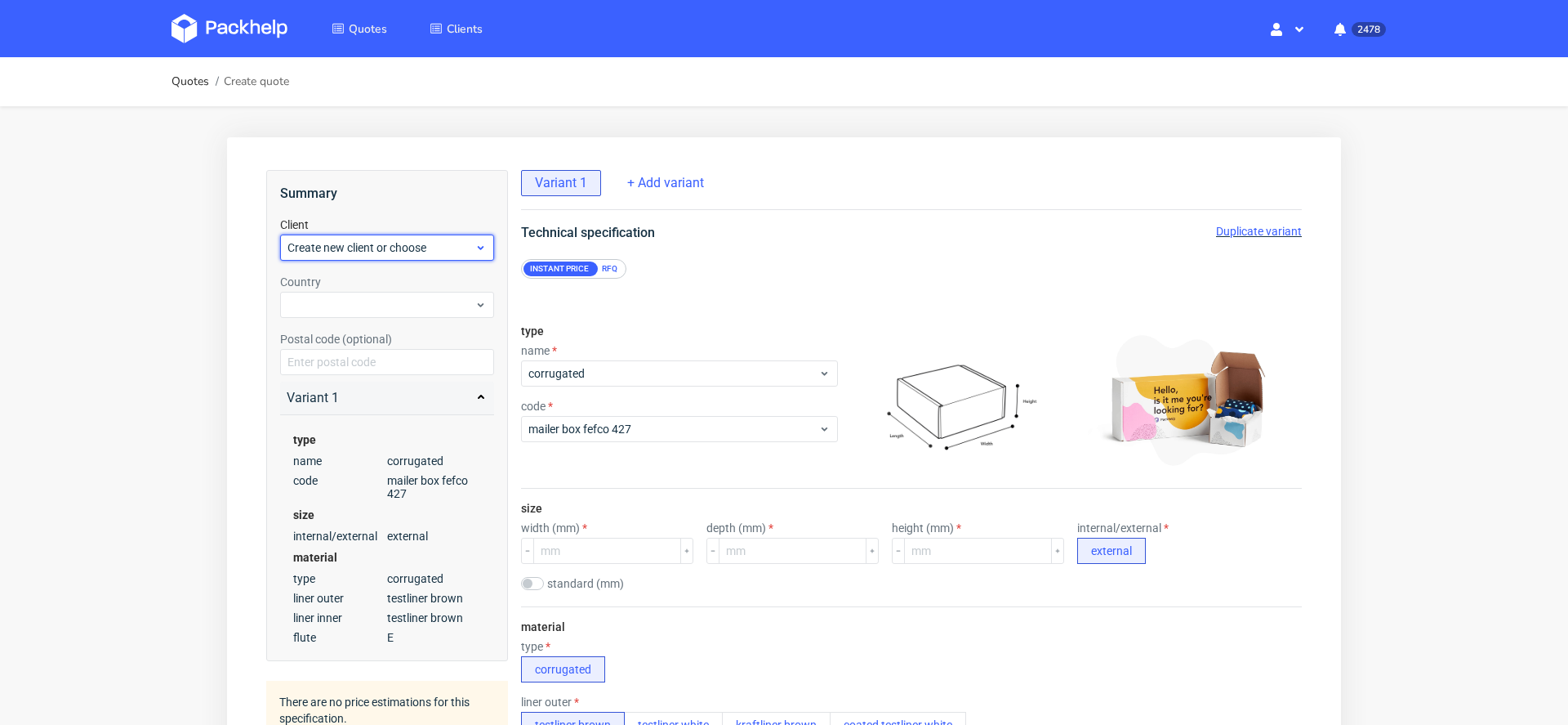
click at [345, 240] on span "Create new client or choose" at bounding box center [381, 247] width 187 height 16
type input "[EMAIL_ADDRESS][DOMAIN_NAME]"
click at [360, 293] on div "Add new client" at bounding box center [387, 285] width 202 height 30
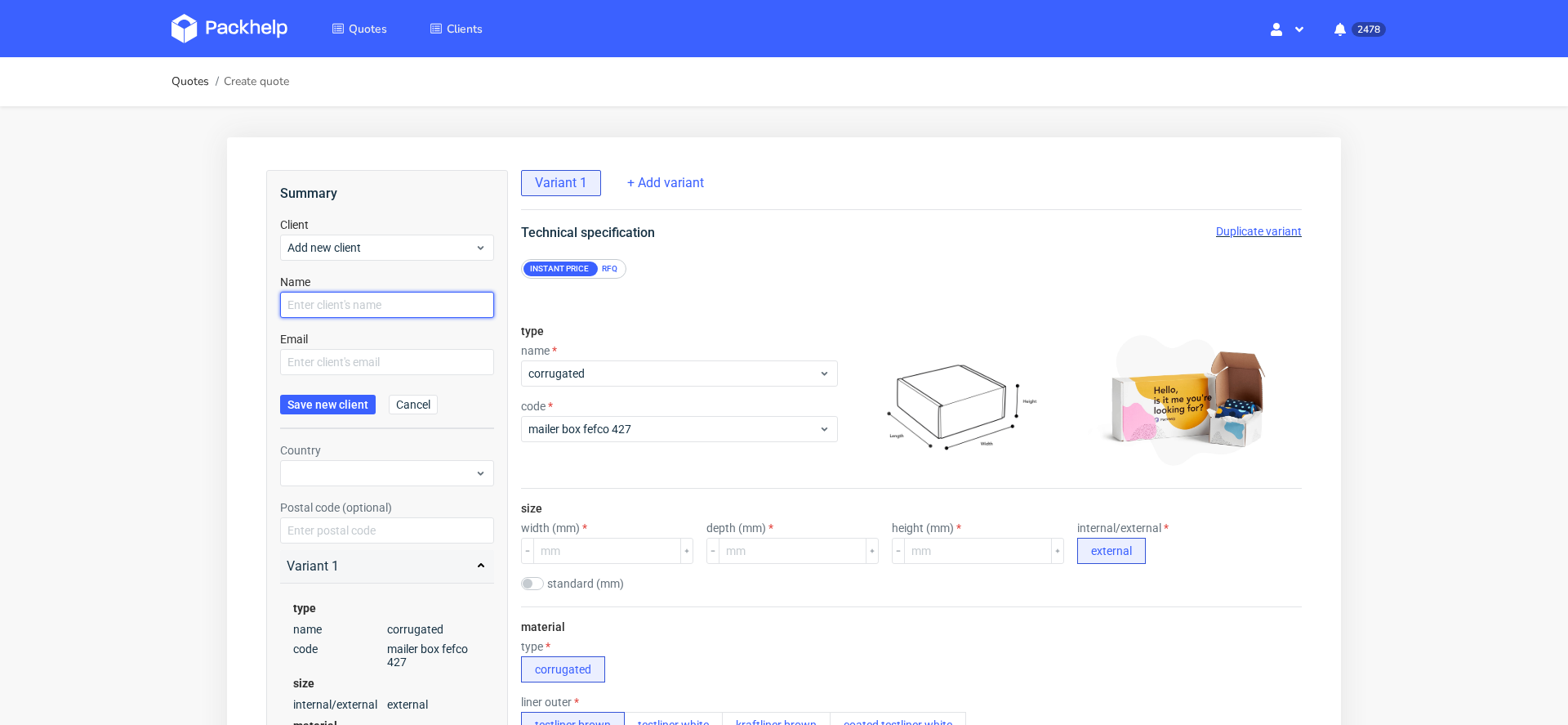
click at [344, 312] on input "text" at bounding box center [387, 304] width 214 height 26
paste input "[EMAIL_ADDRESS][DOMAIN_NAME]"
type input "[EMAIL_ADDRESS][DOMAIN_NAME]"
click at [338, 369] on input "text" at bounding box center [387, 362] width 214 height 26
paste input "[EMAIL_ADDRESS][DOMAIN_NAME]"
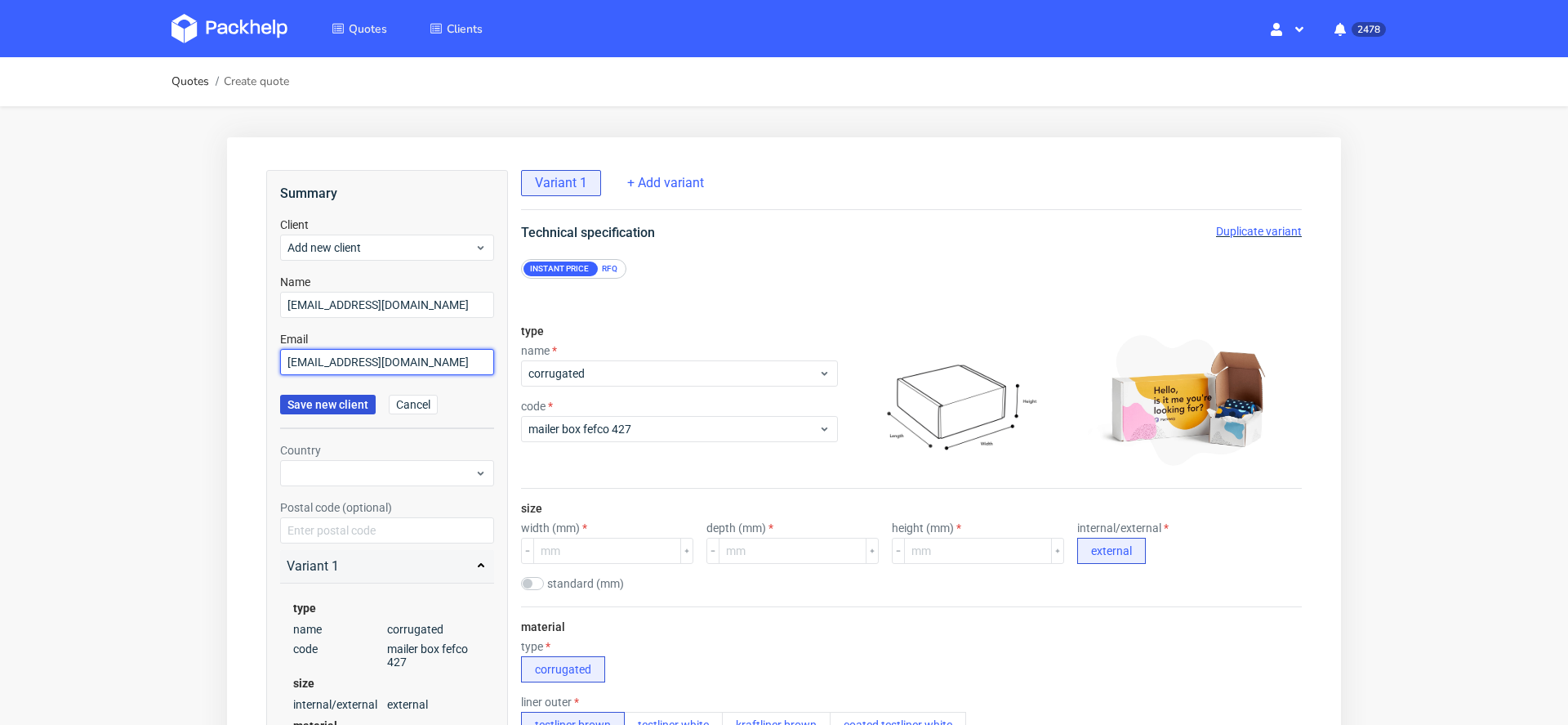
type input "[EMAIL_ADDRESS][DOMAIN_NAME]"
click at [328, 403] on span "Save new client" at bounding box center [328, 405] width 81 height 11
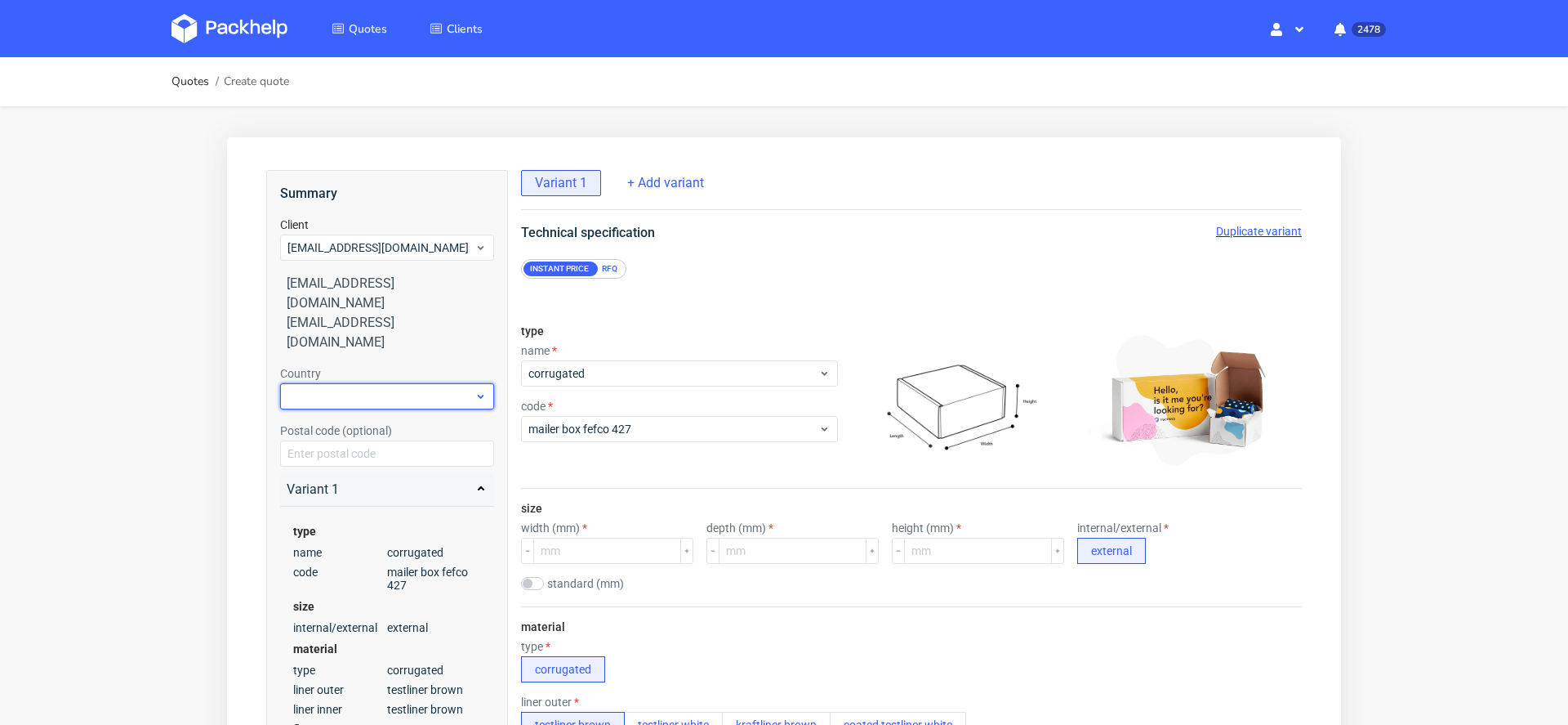
click at [315, 384] on div at bounding box center [387, 396] width 214 height 26
type input "pol"
click at [400, 418] on div "[GEOGRAPHIC_DATA]" at bounding box center [387, 424] width 202 height 30
click at [618, 266] on div "RFQ" at bounding box center [610, 268] width 29 height 14
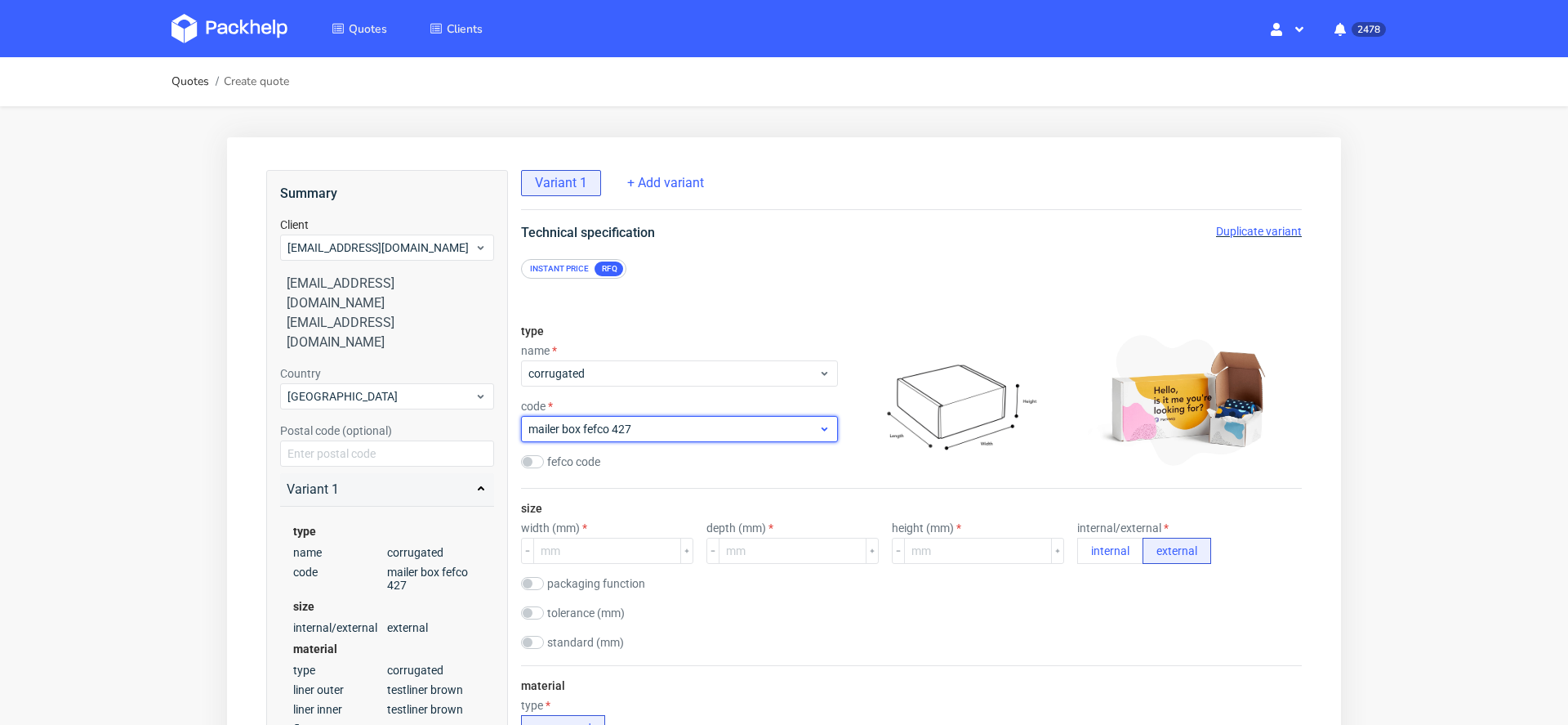
click at [644, 427] on span "mailer box fefco 427" at bounding box center [673, 428] width 290 height 16
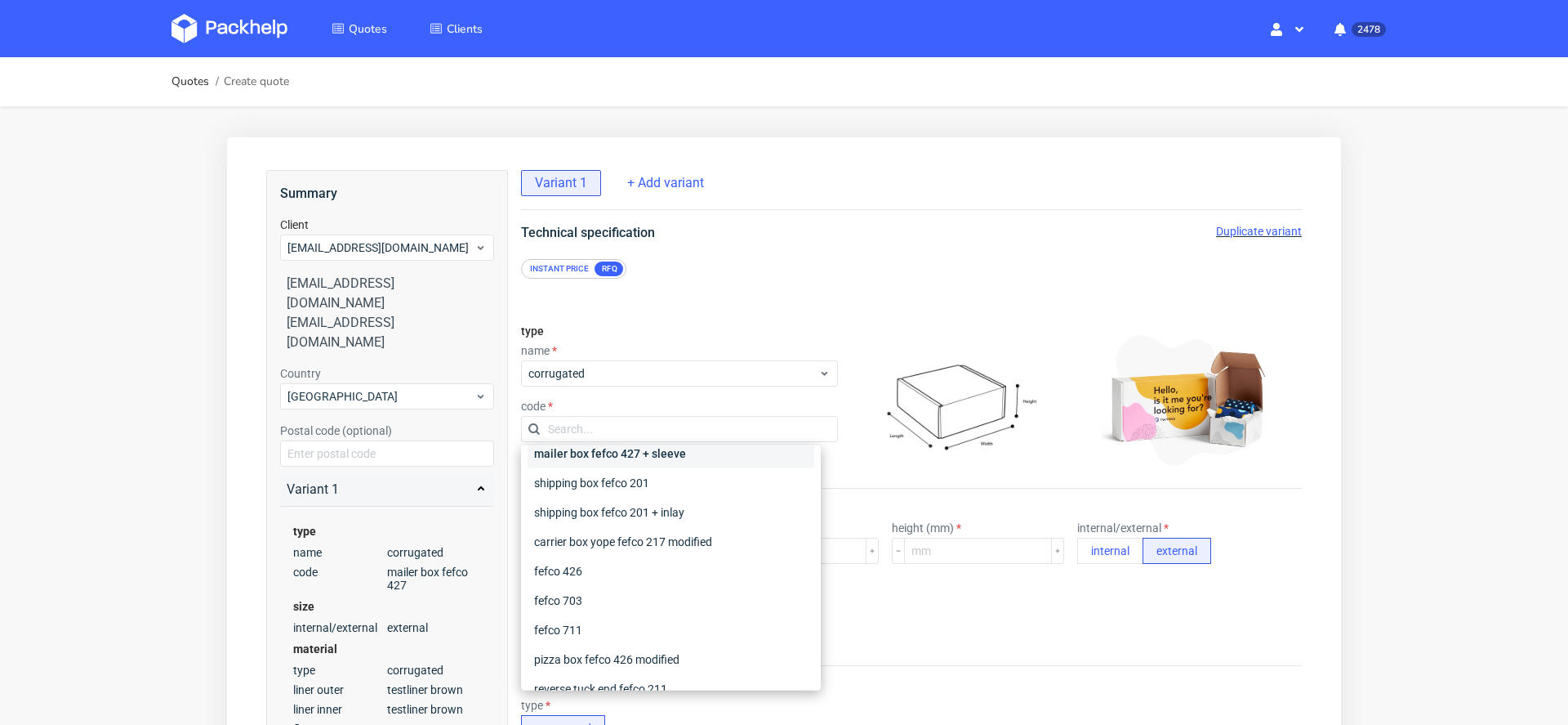
scroll to position [77, 0]
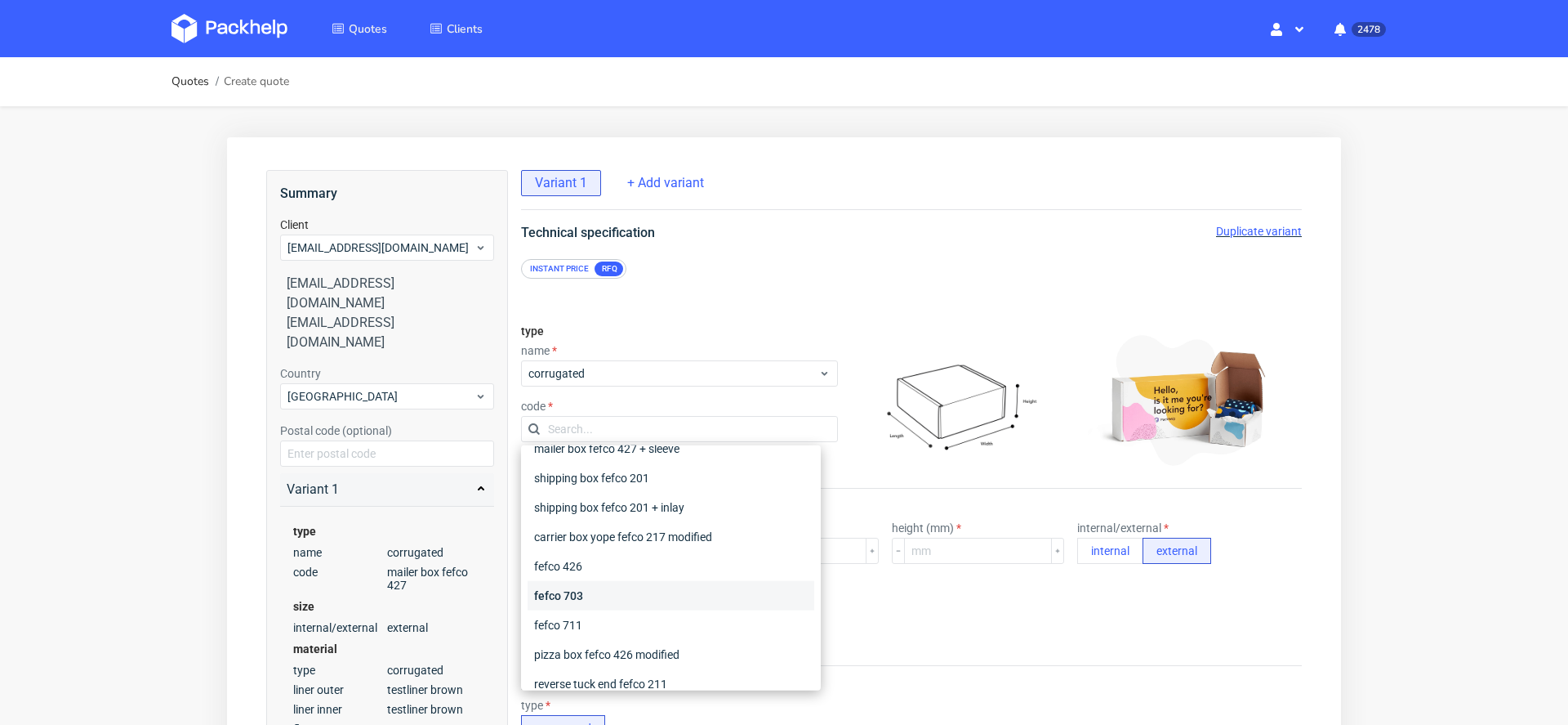
click at [614, 592] on div "fefco 703" at bounding box center [671, 595] width 287 height 30
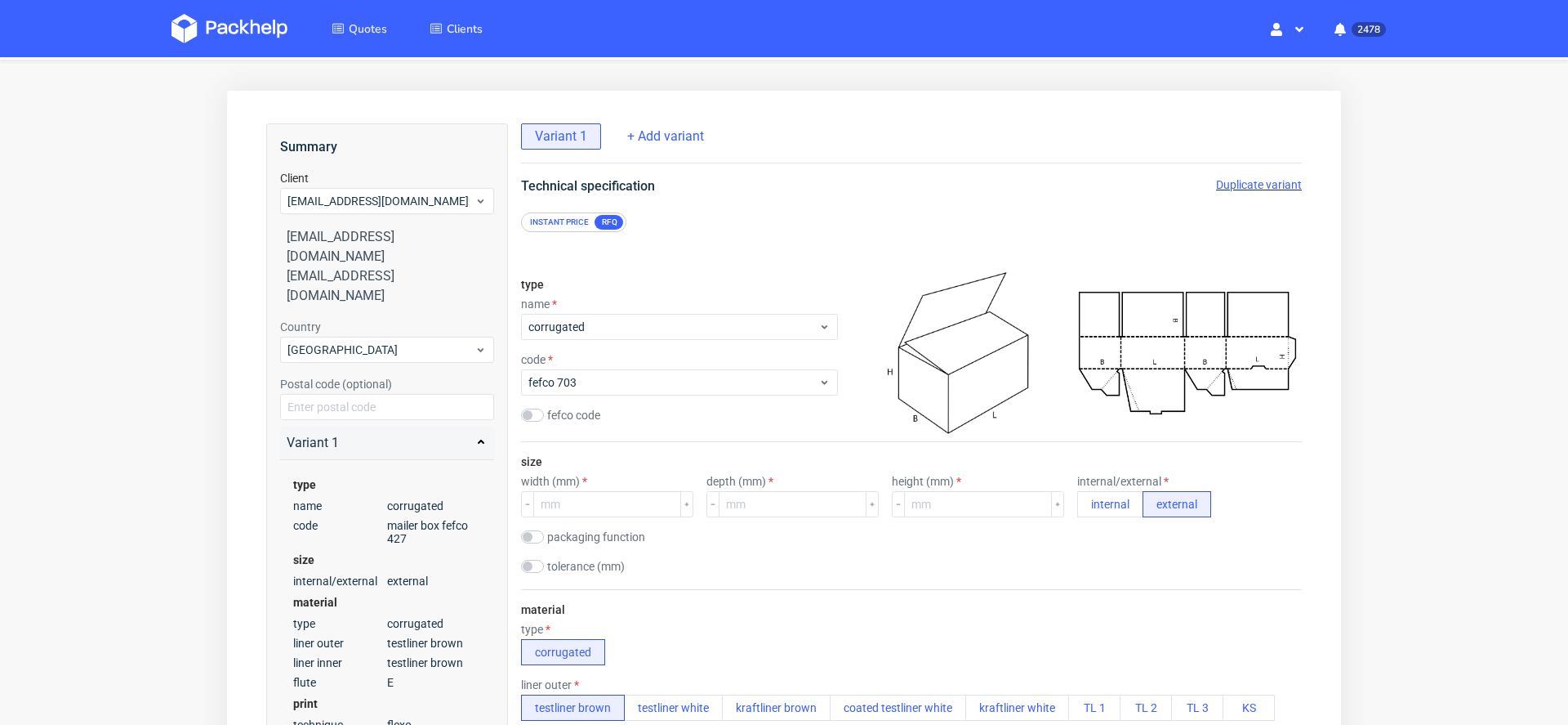
scroll to position [119, 0]
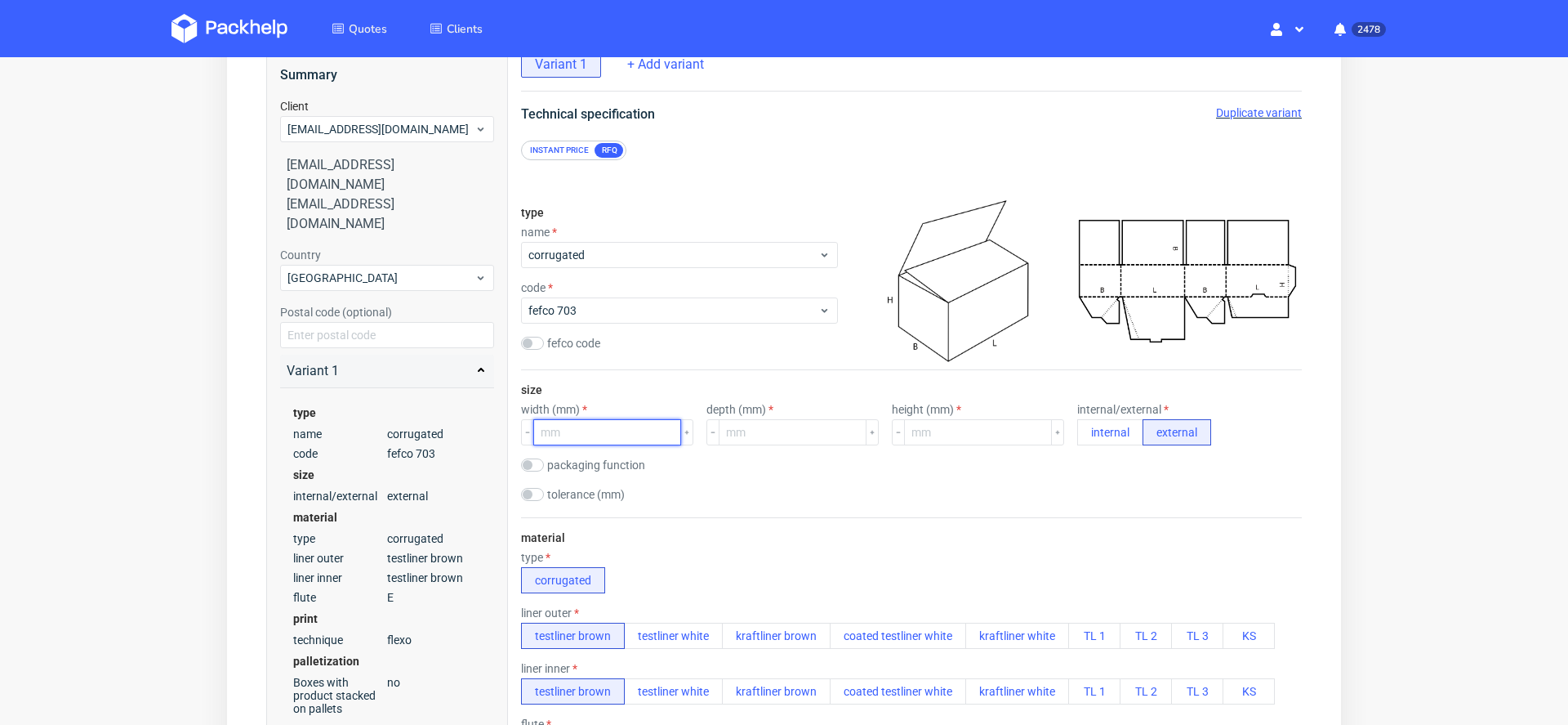
click at [592, 422] on input "number" at bounding box center [607, 431] width 148 height 26
type input "420"
click at [743, 424] on input "number" at bounding box center [793, 431] width 148 height 26
type input "370"
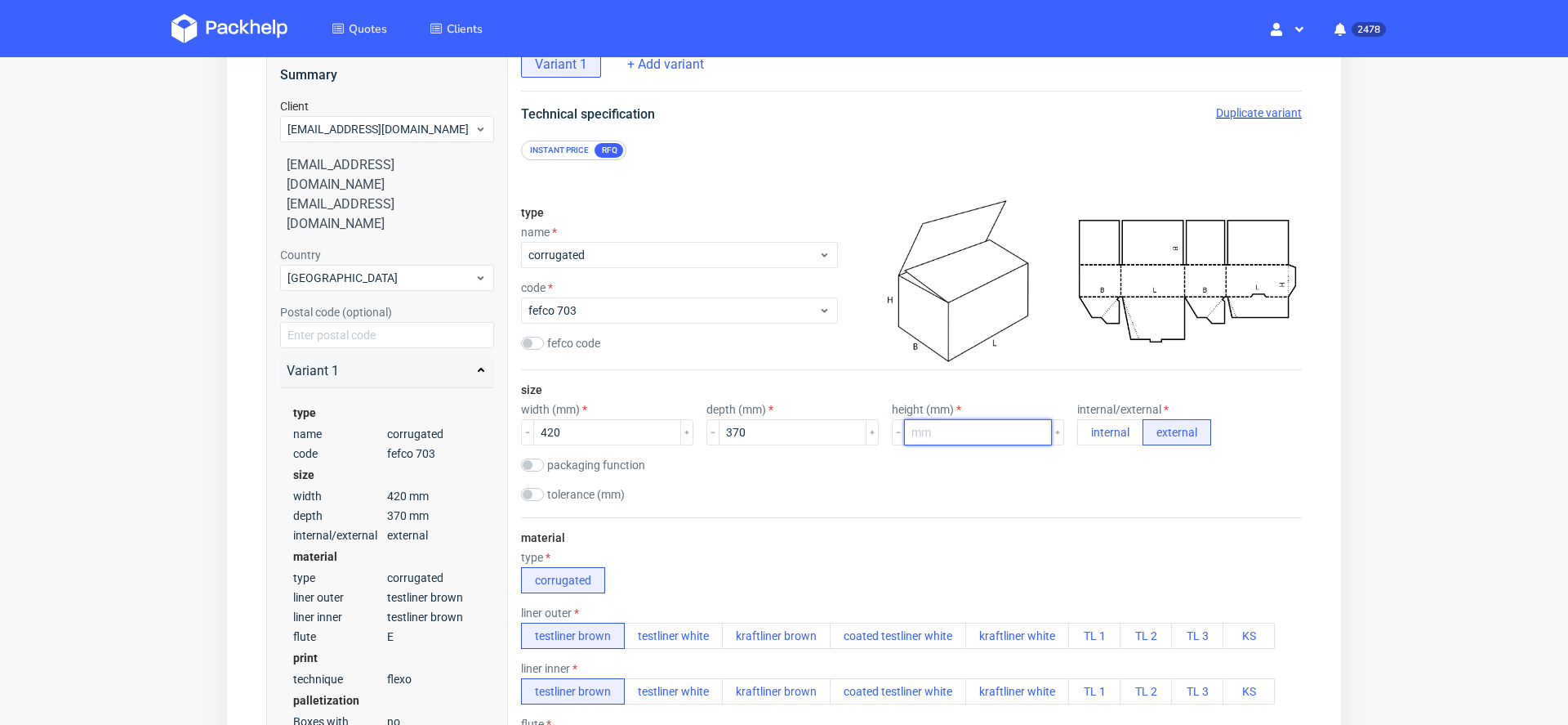
click at [953, 422] on input "number" at bounding box center [978, 431] width 148 height 26
type input "120"
click at [1040, 539] on div "material type corrugated liner outer testliner brown testliner white kraftliner…" at bounding box center [911, 734] width 781 height 432
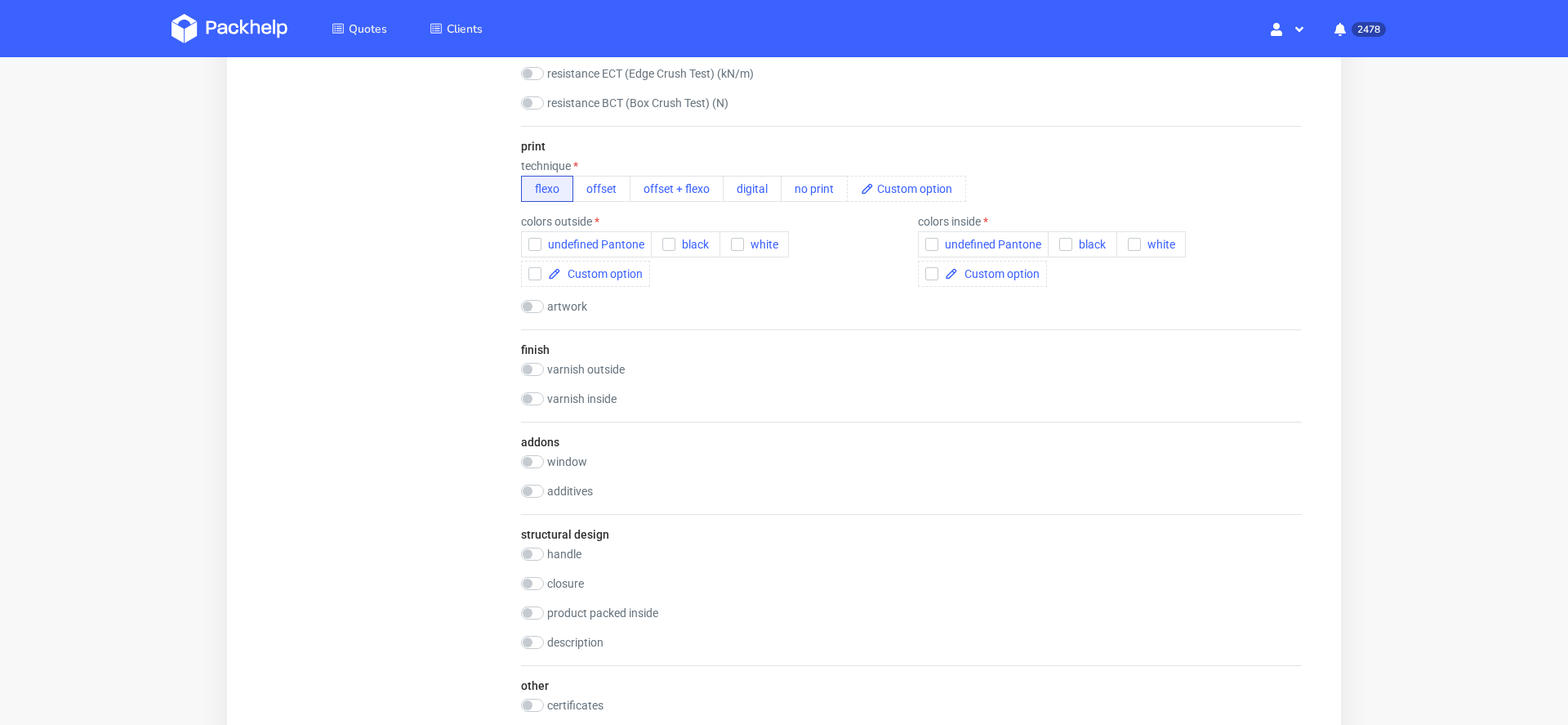
scroll to position [1019, 0]
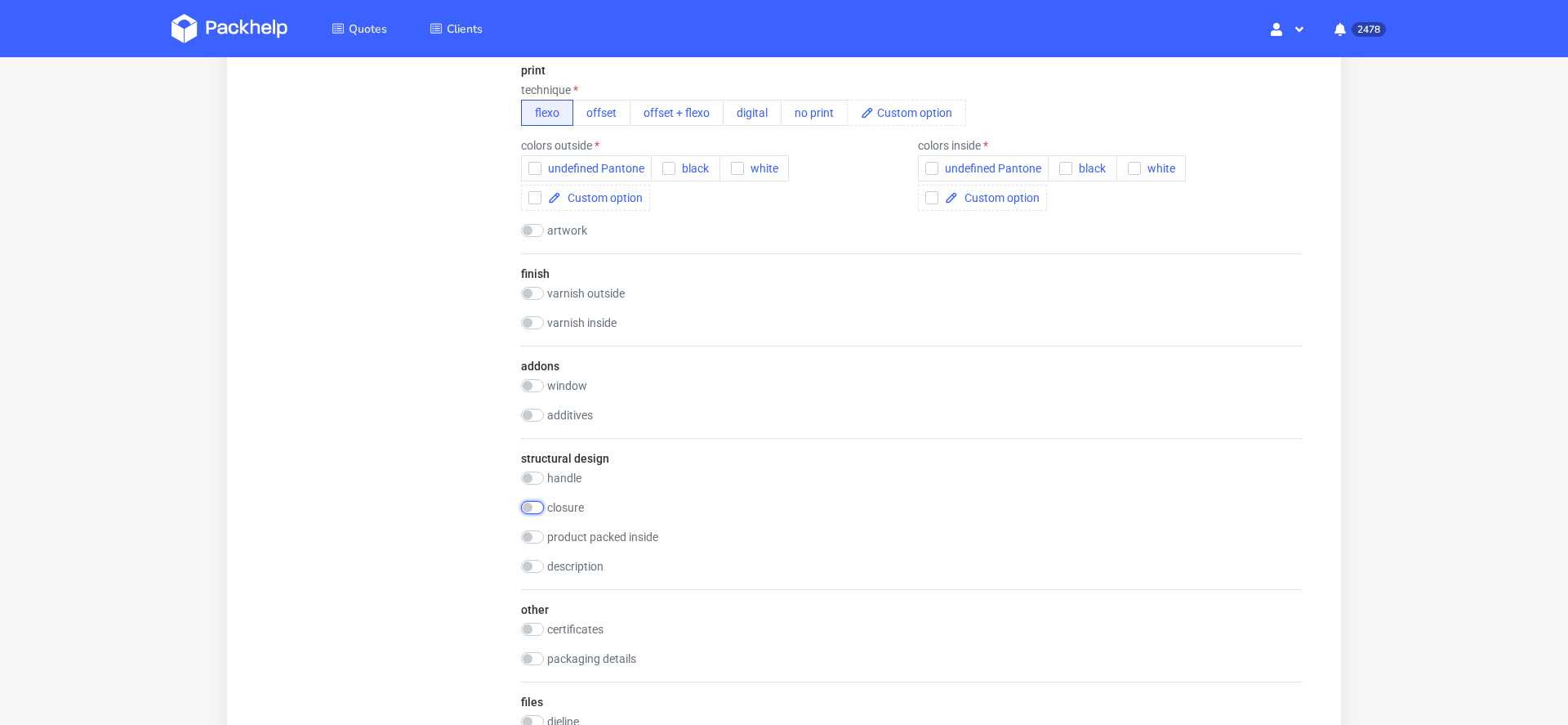
click at [534, 503] on input "checkbox" at bounding box center [533, 508] width 23 height 13
checkbox input "true"
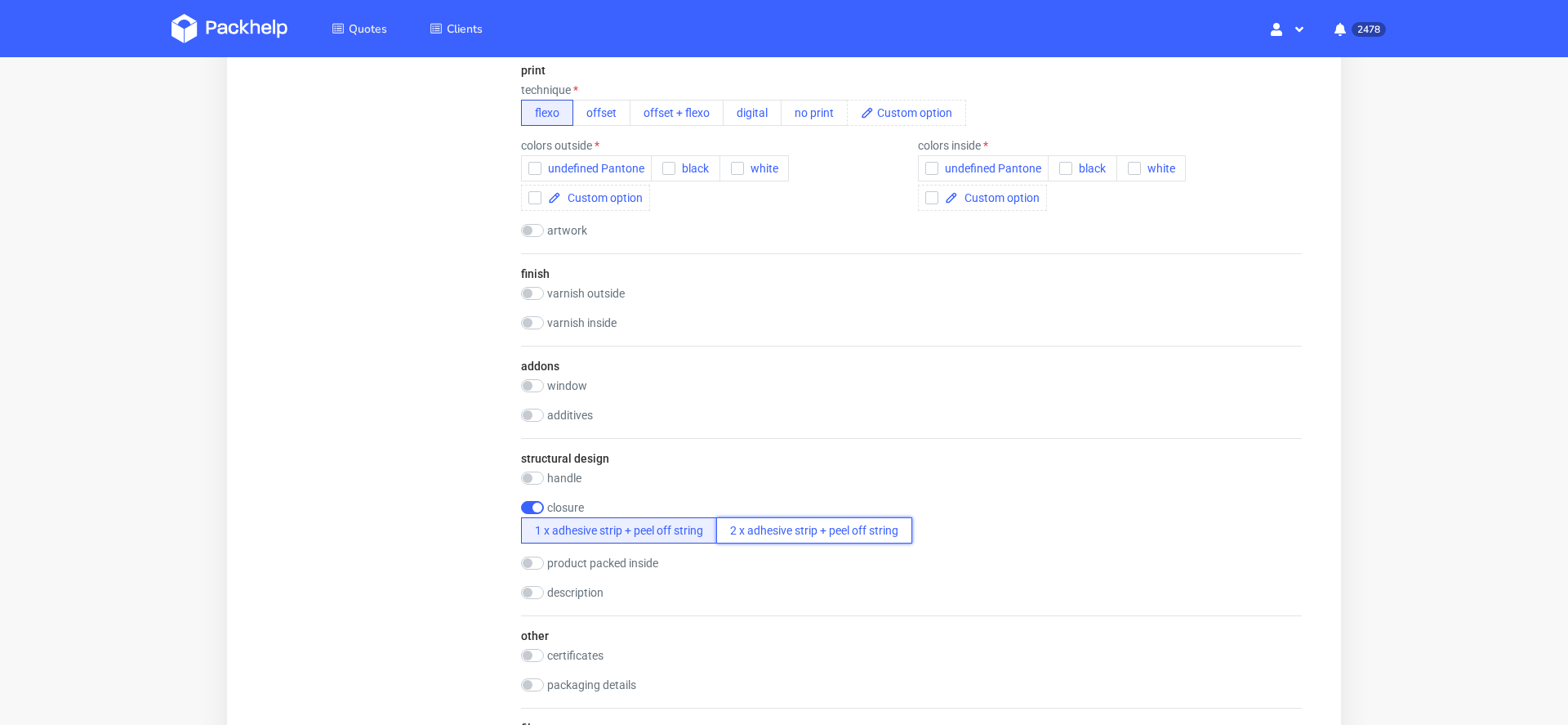
click at [844, 522] on button "2 x adhesive strip + peel off string" at bounding box center [814, 530] width 196 height 26
click at [692, 165] on span "black" at bounding box center [692, 168] width 33 height 13
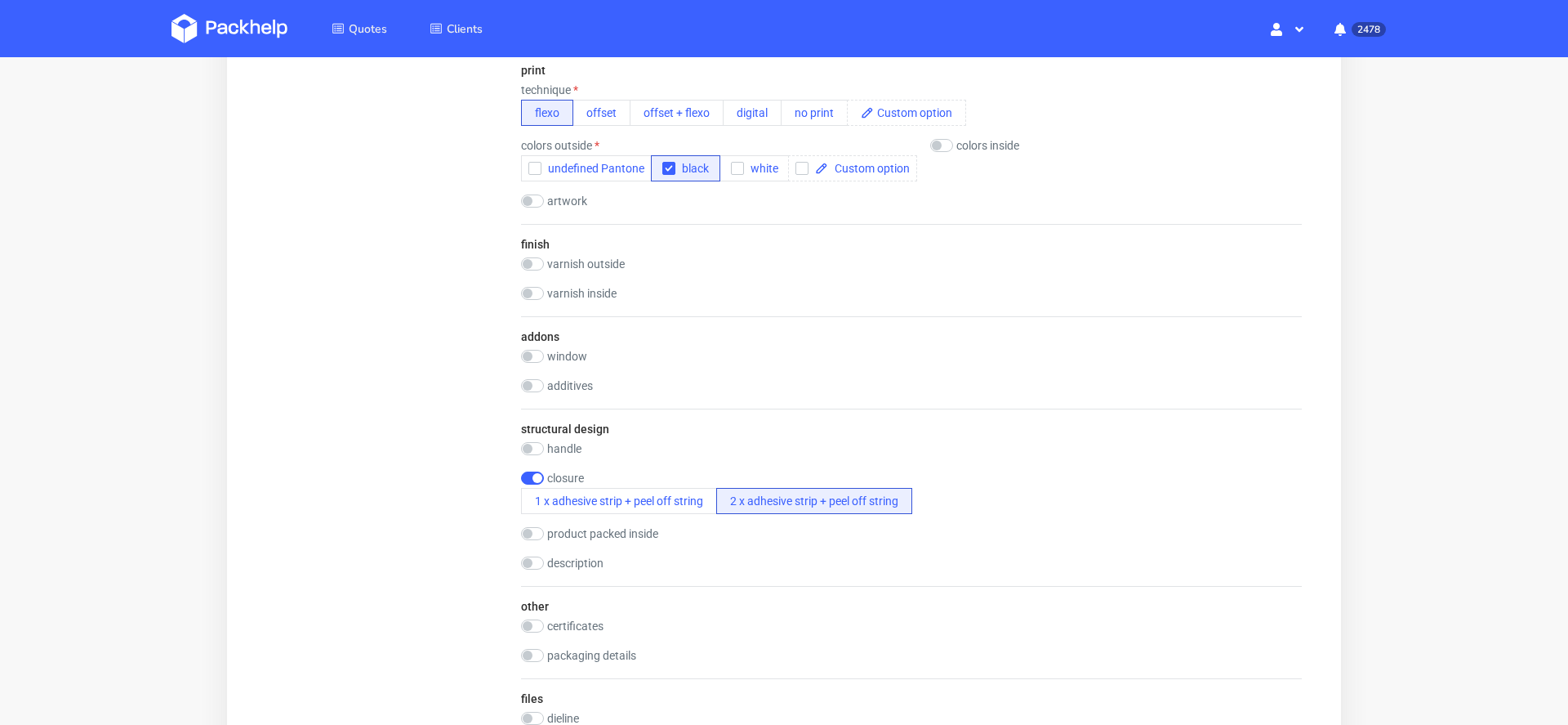
click at [422, 260] on div "Summary Client cyprian.panicz@omnipack.com cyprian.panicz@omnipack.com cyprian.…" at bounding box center [387, 129] width 242 height 1955
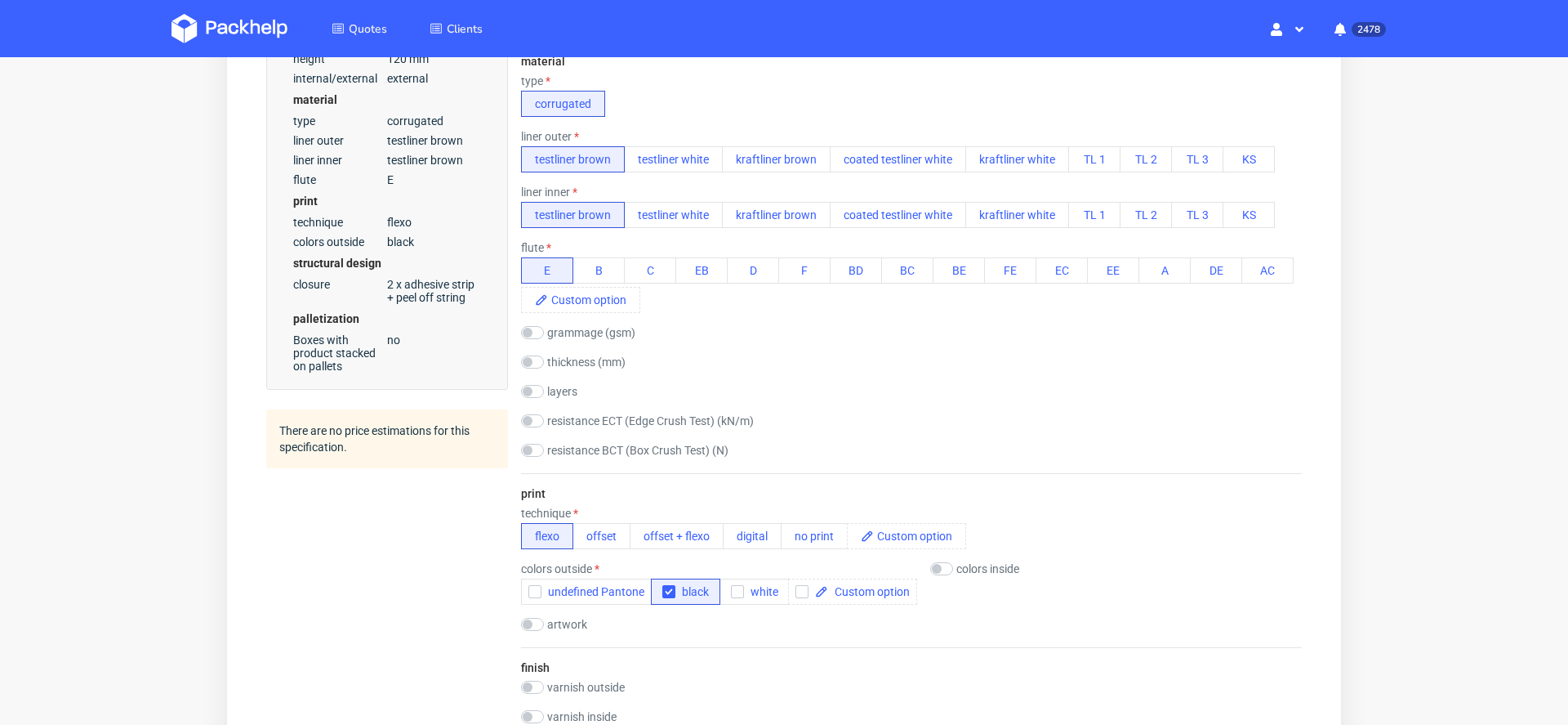
scroll to position [570, 0]
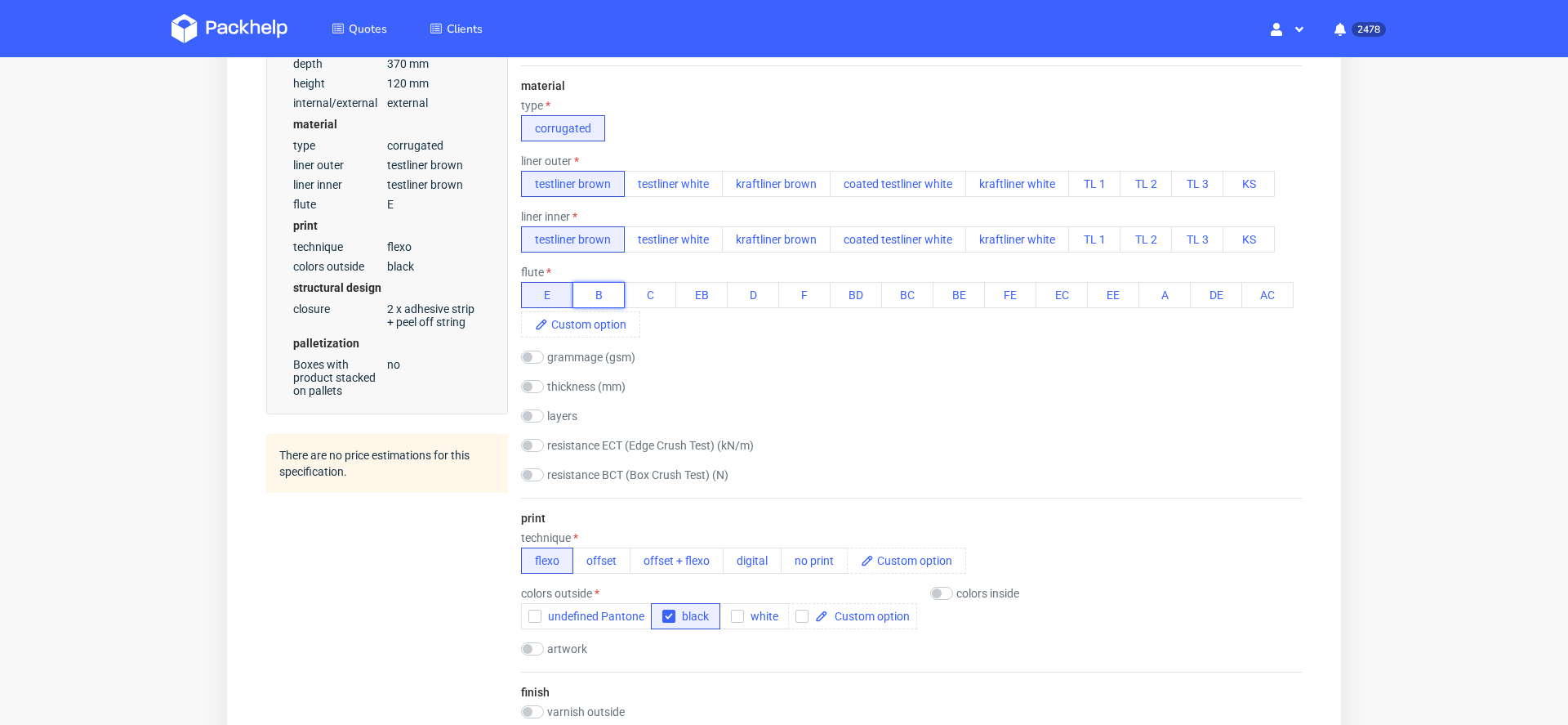
click at [605, 289] on button "B" at bounding box center [599, 295] width 53 height 26
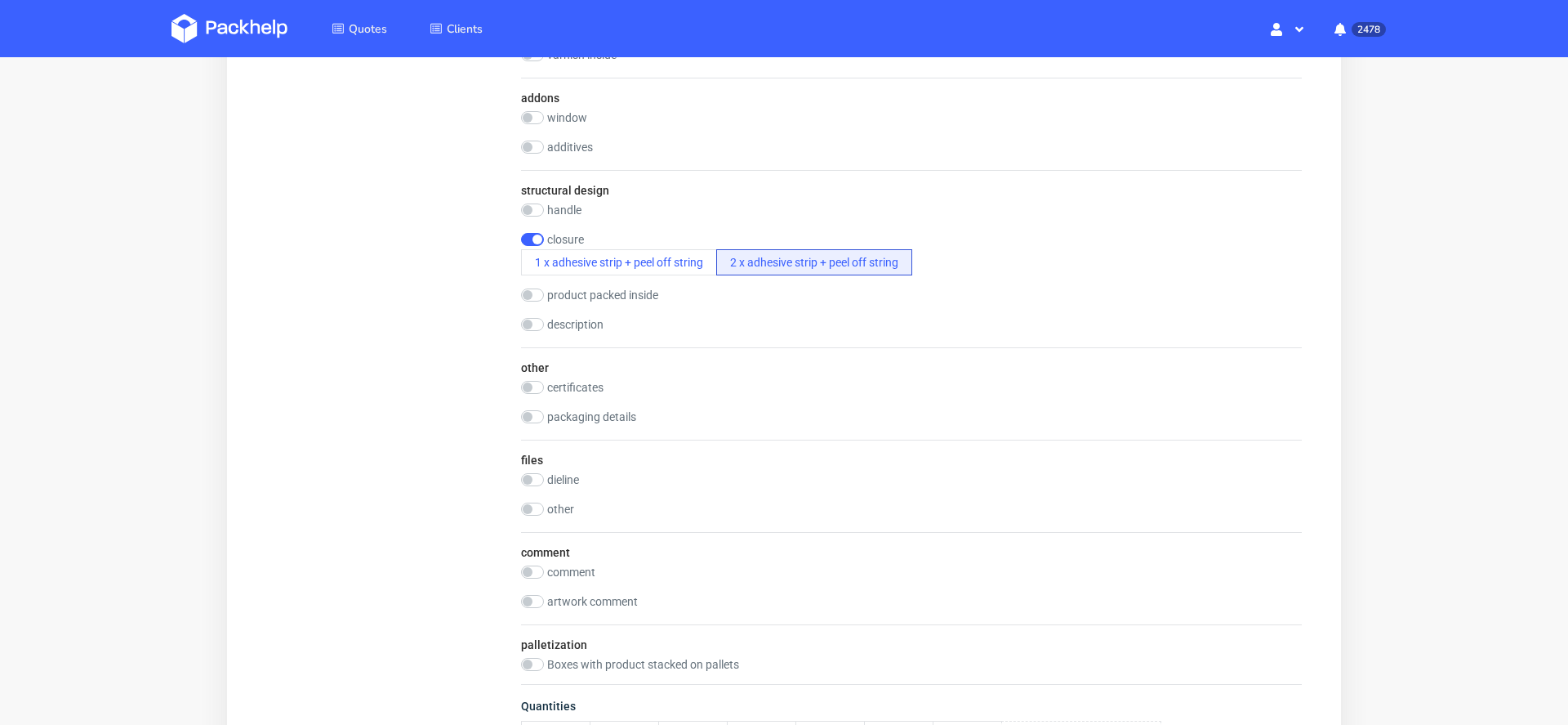
scroll to position [1273, 0]
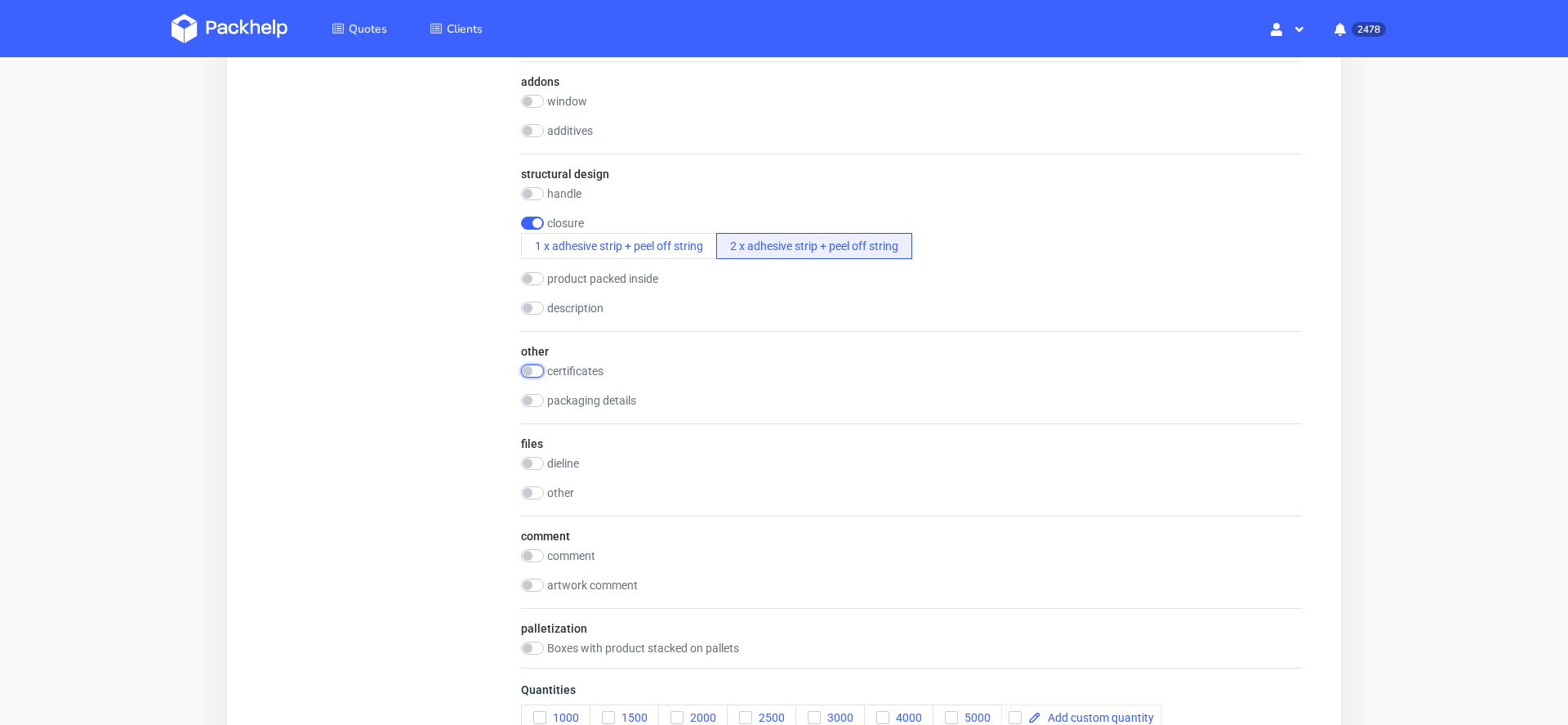
click at [527, 364] on input "checkbox" at bounding box center [533, 371] width 23 height 13
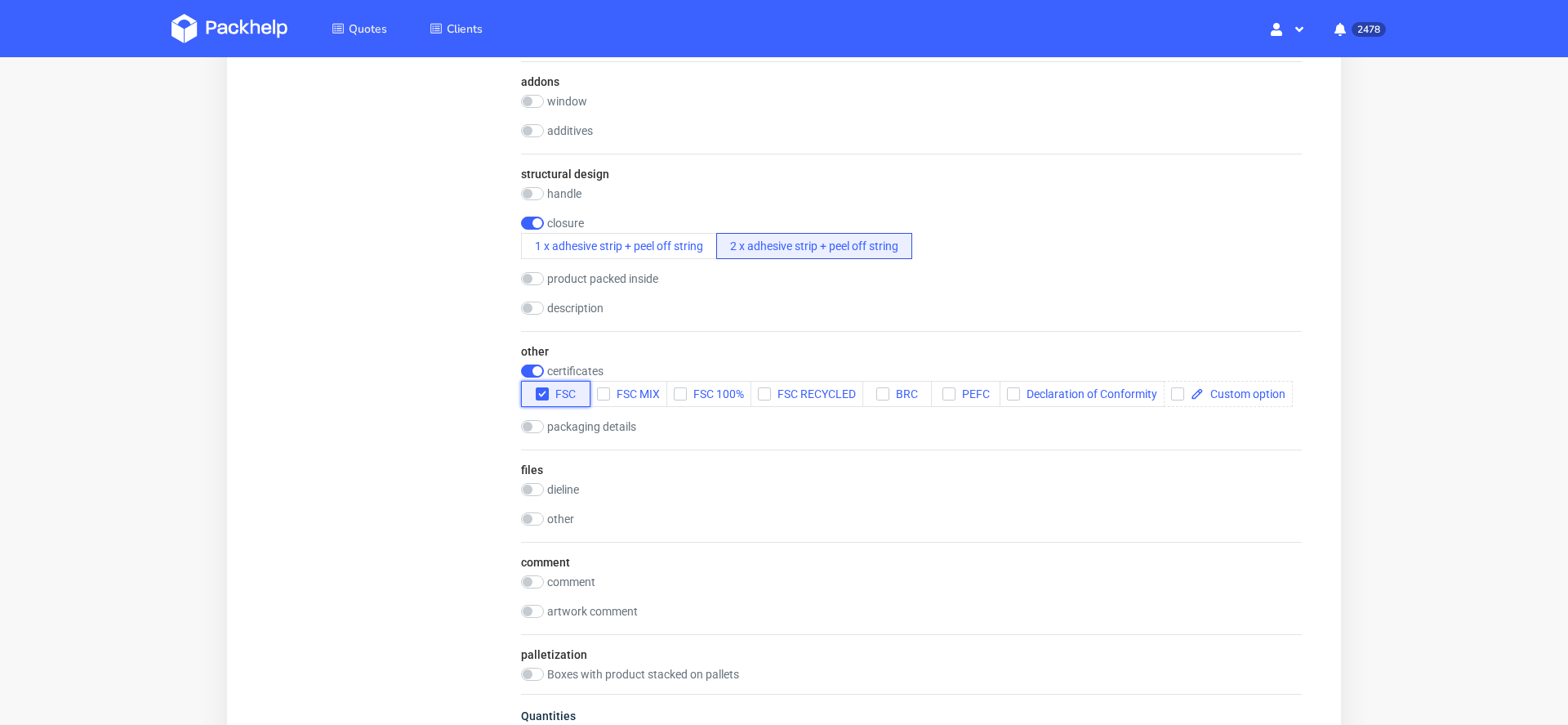
click at [563, 390] on span "FSC" at bounding box center [562, 394] width 27 height 13
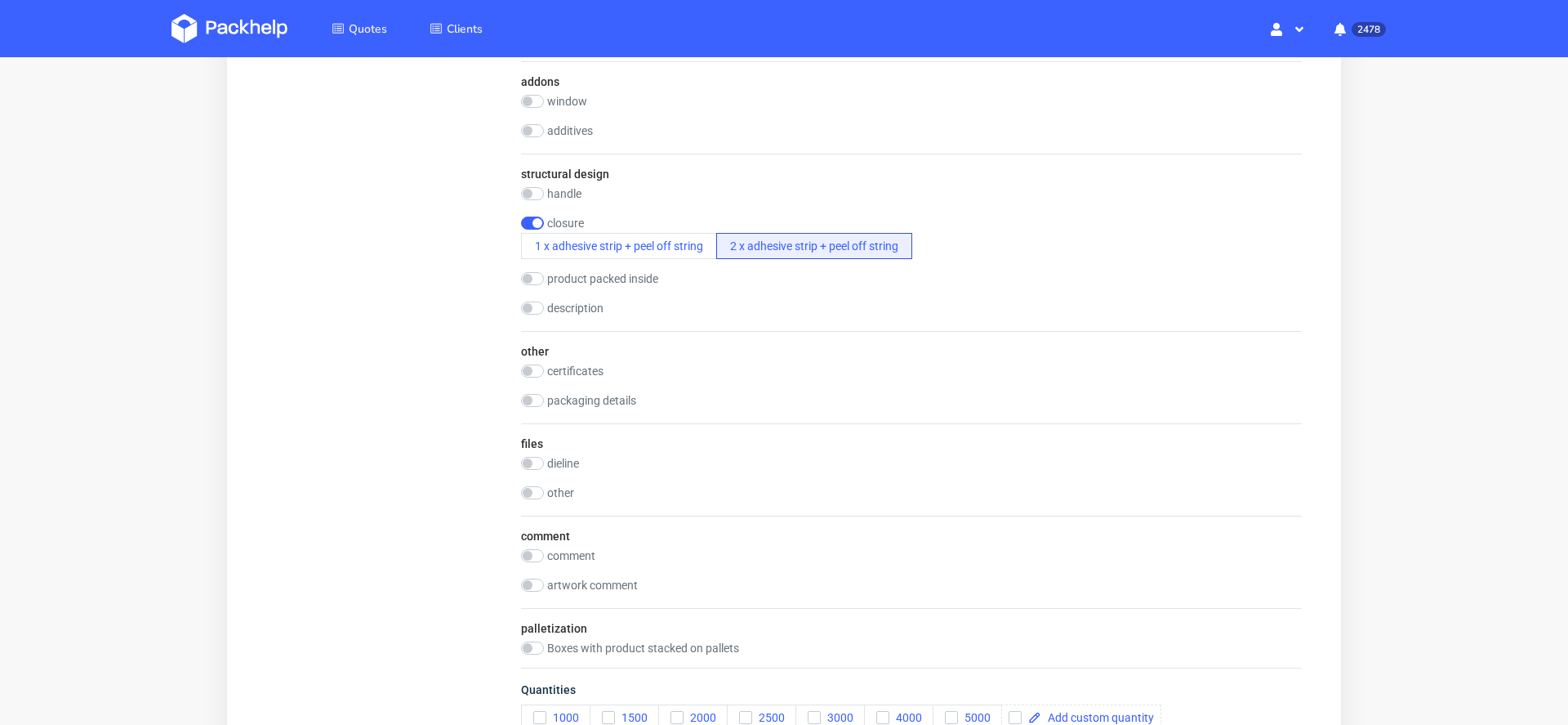
click at [547, 369] on label "certificates" at bounding box center [575, 371] width 56 height 13
checkbox input "true"
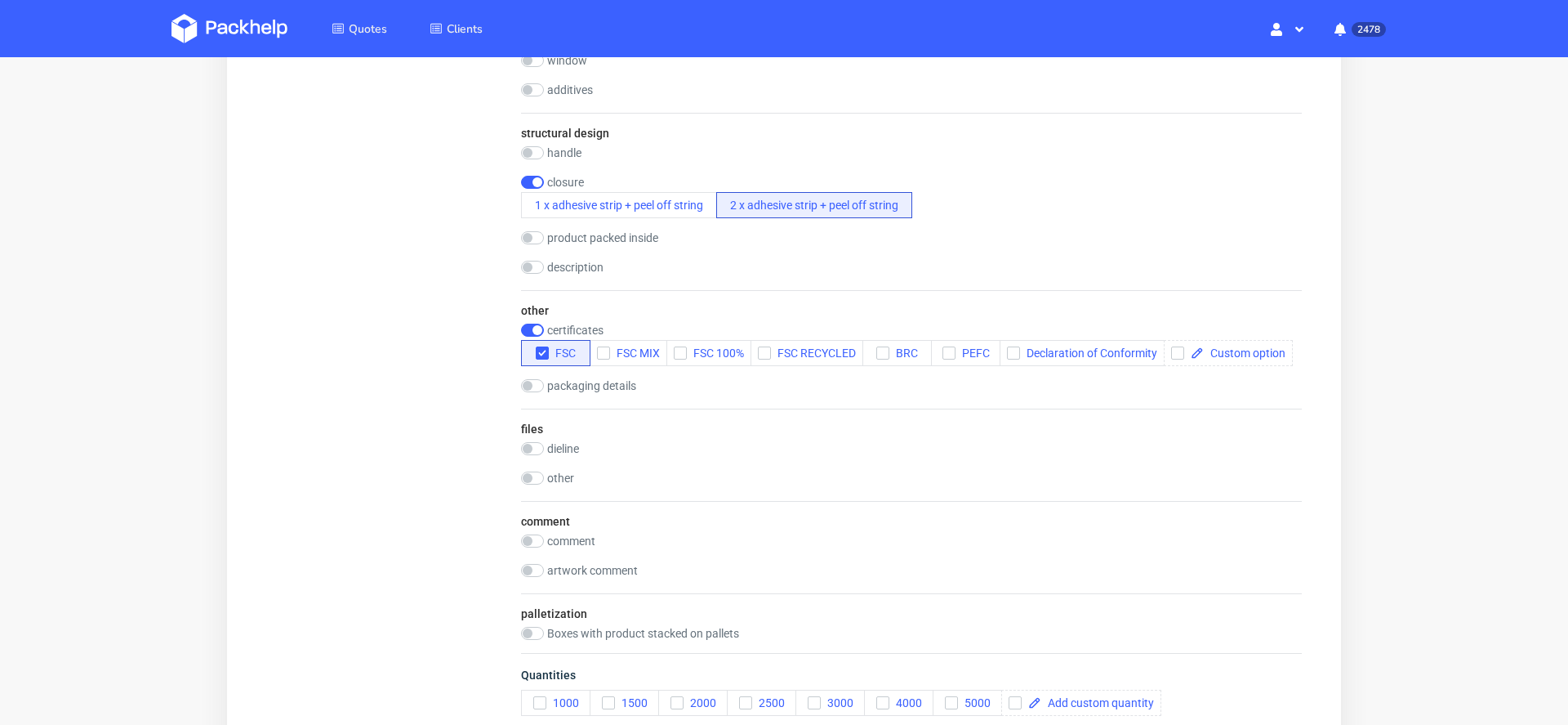
scroll to position [1317, 0]
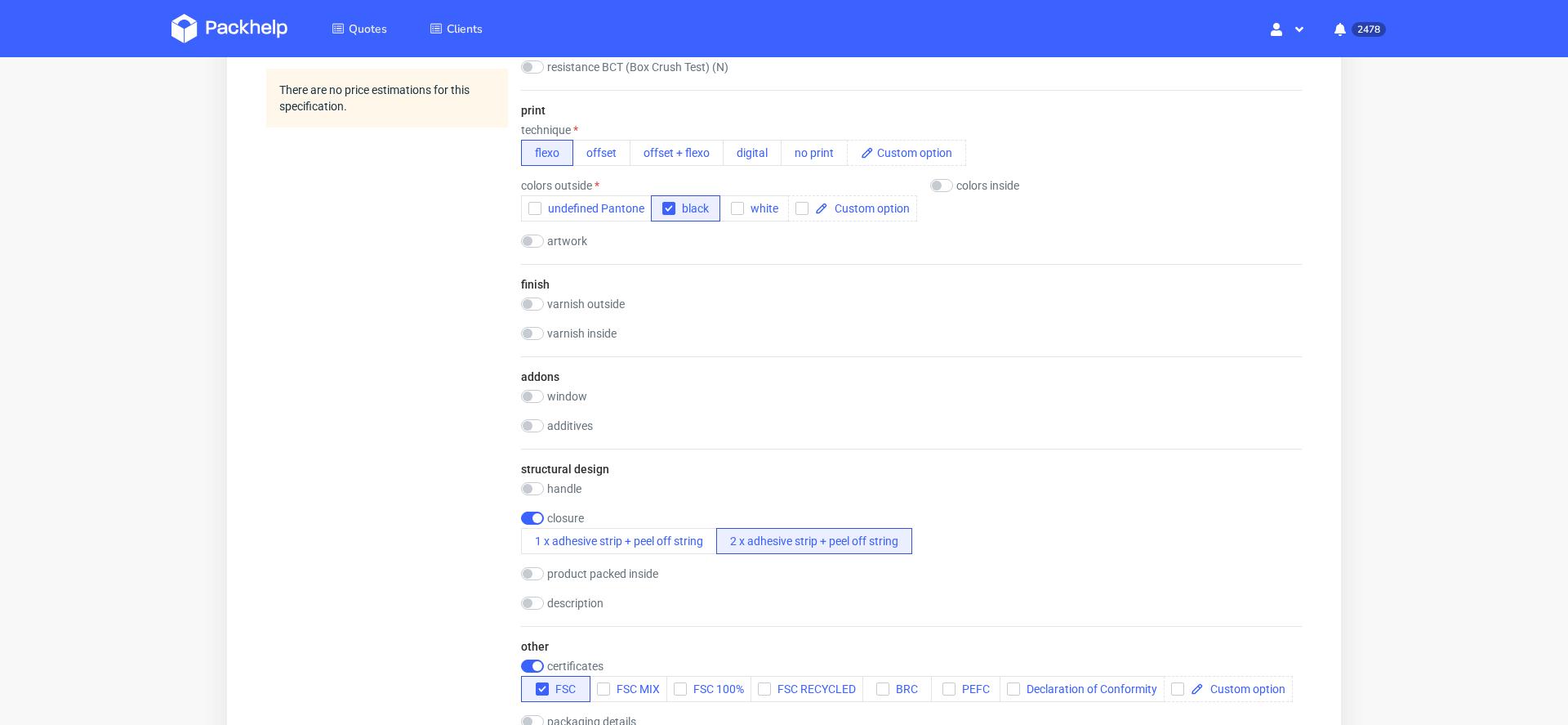
scroll to position [964, 0]
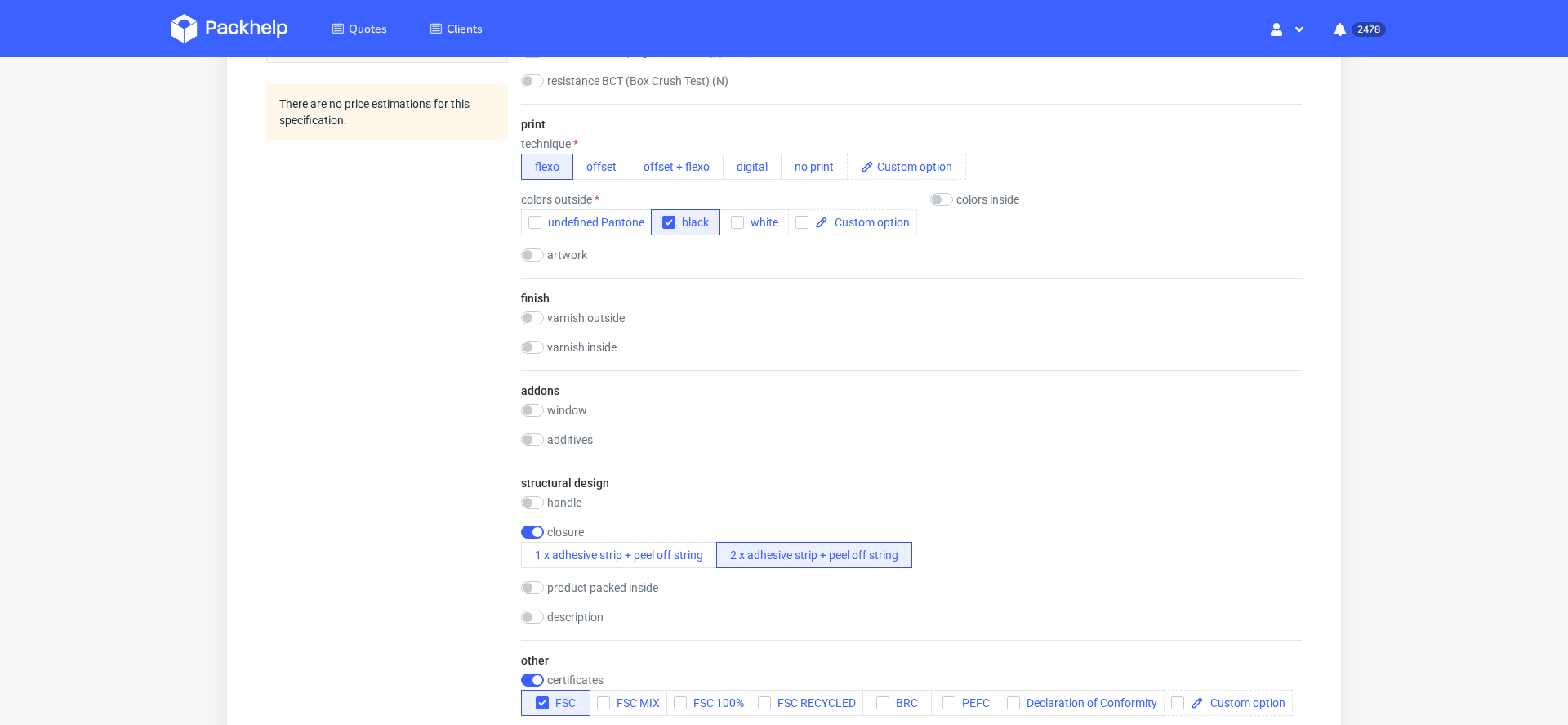
click at [390, 418] on div "Summary Client cyprian.panicz@omnipack.com cyprian.panicz@omnipack.com cyprian.…" at bounding box center [387, 197] width 242 height 1982
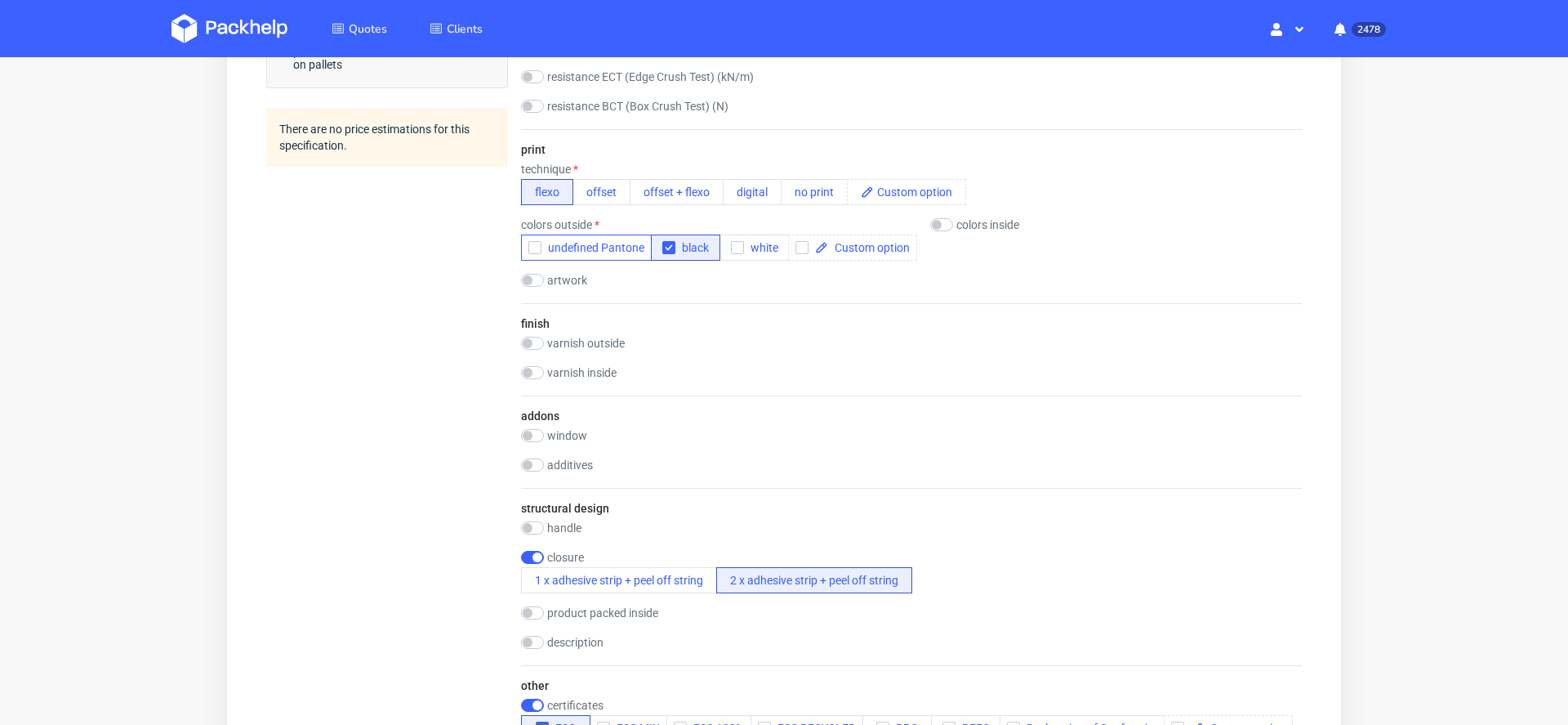
scroll to position [938, 0]
click at [537, 280] on input "checkbox" at bounding box center [533, 281] width 23 height 13
checkbox input "true"
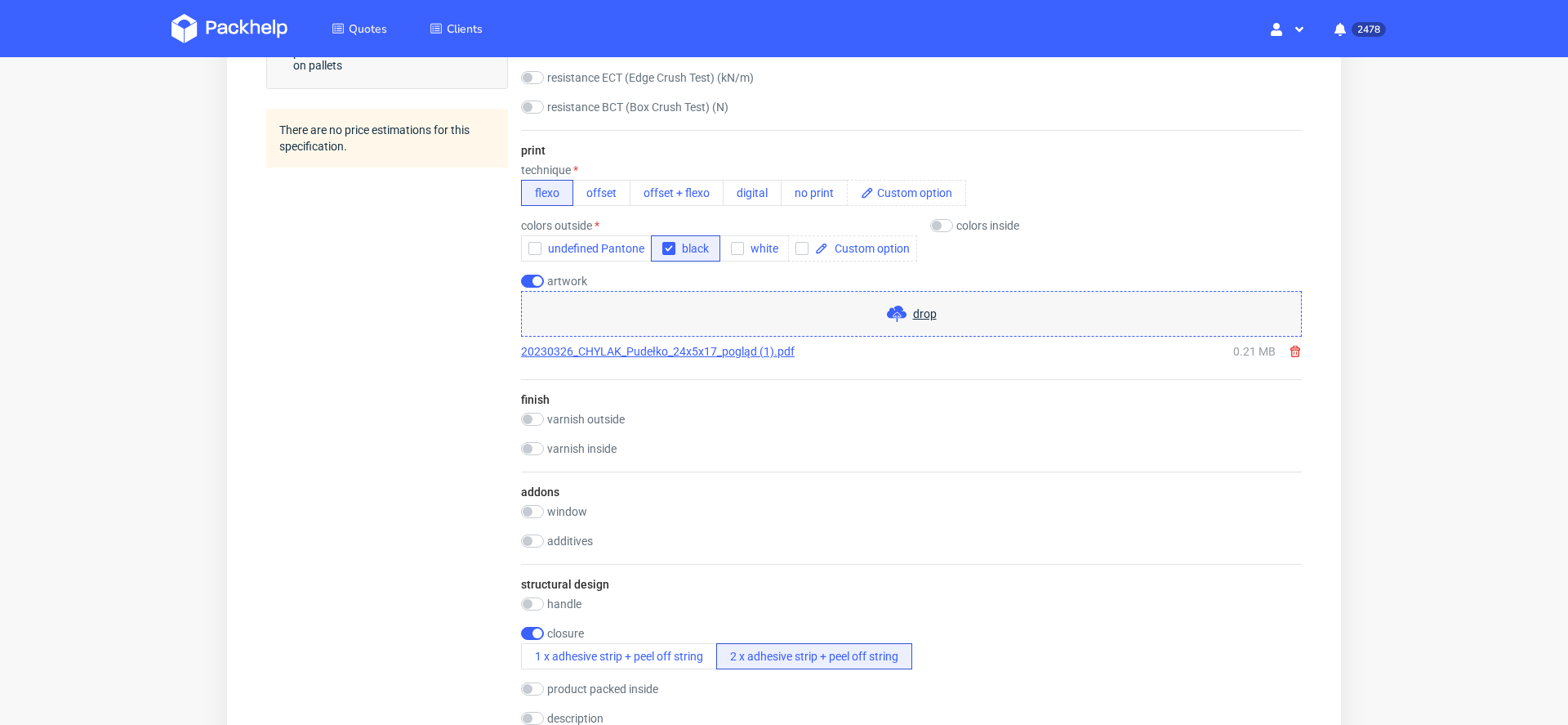
click at [1396, 408] on div "Quotes Create quote Your browser does not support iframes." at bounding box center [784, 275] width 1568 height 2314
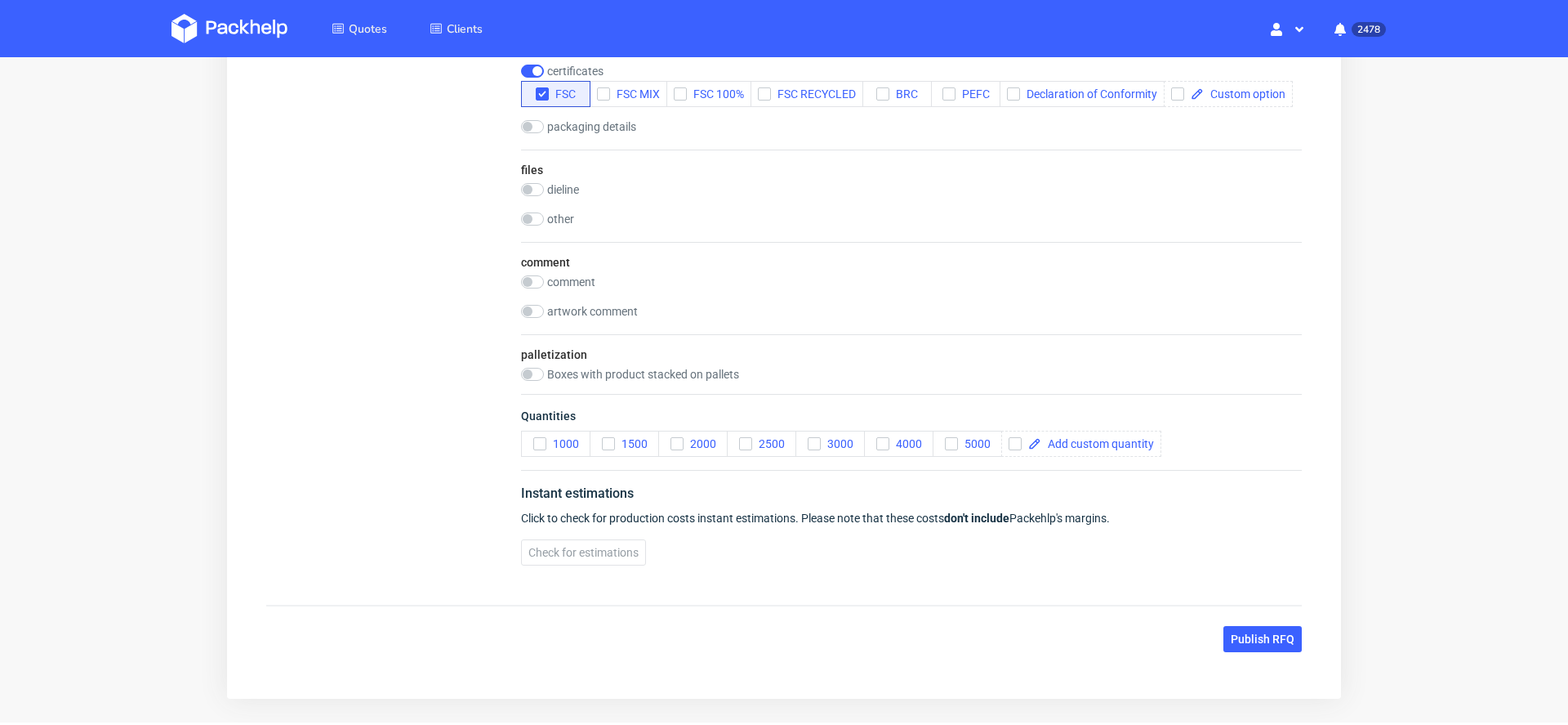
scroll to position [1662, 0]
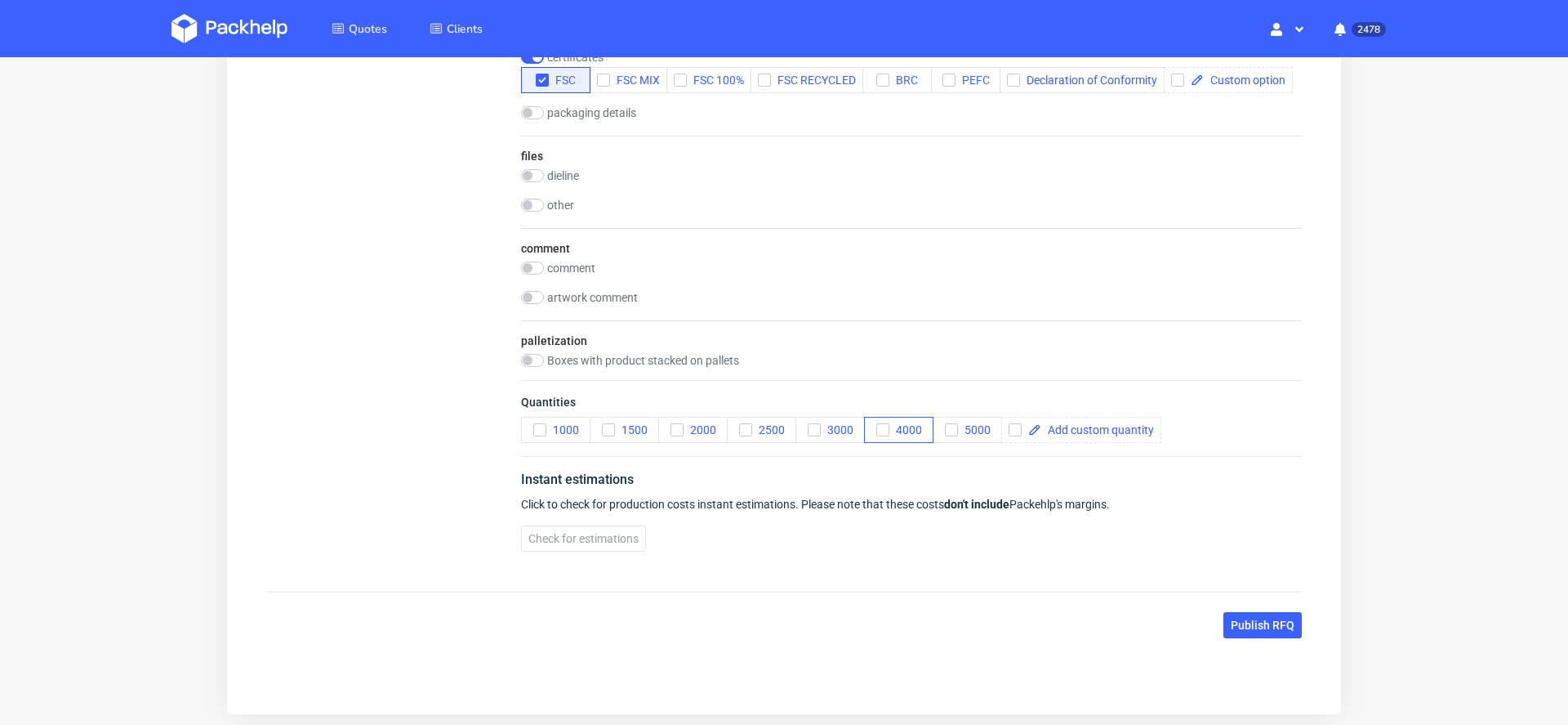
click at [895, 417] on span "Quantities" at bounding box center [911, 406] width 781 height 23
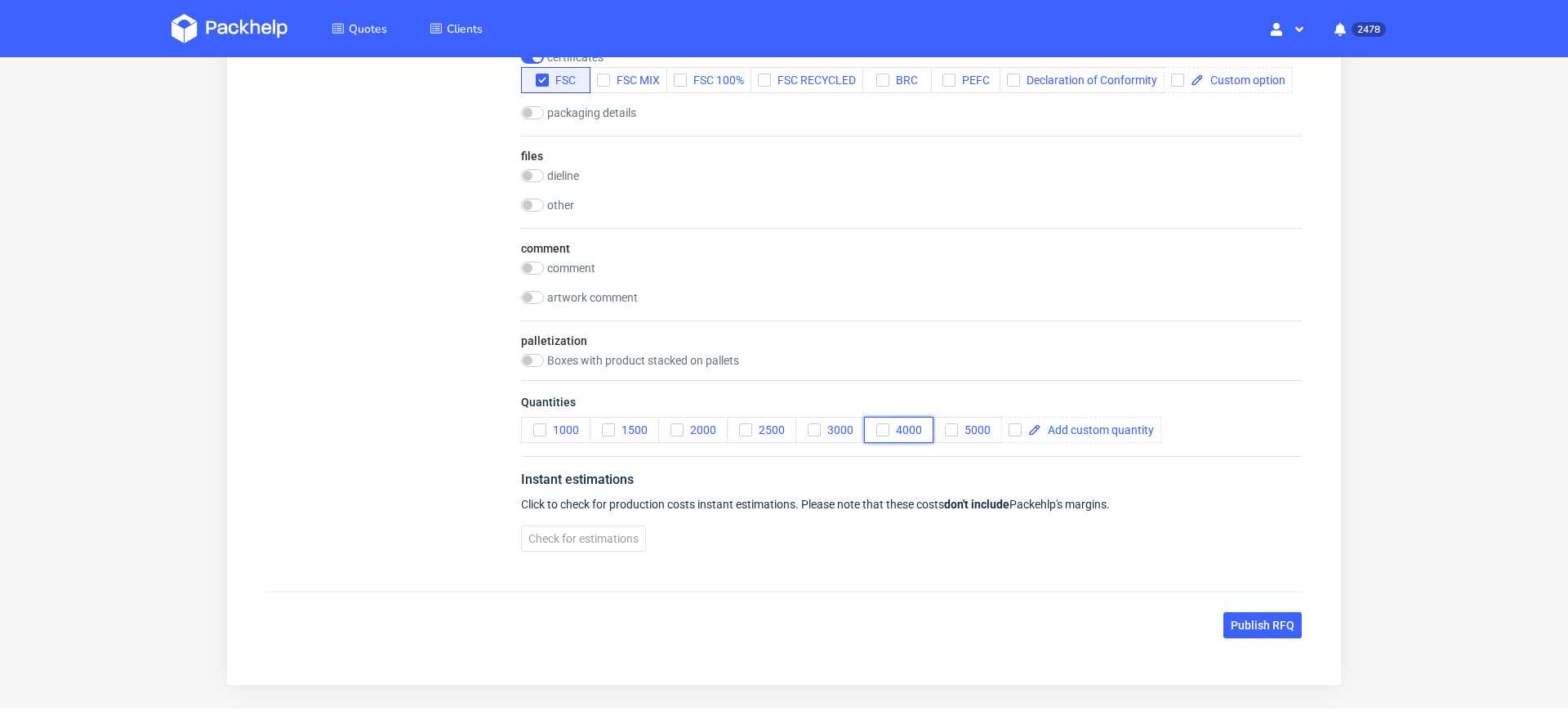
click at [882, 434] on button "4000" at bounding box center [899, 429] width 70 height 26
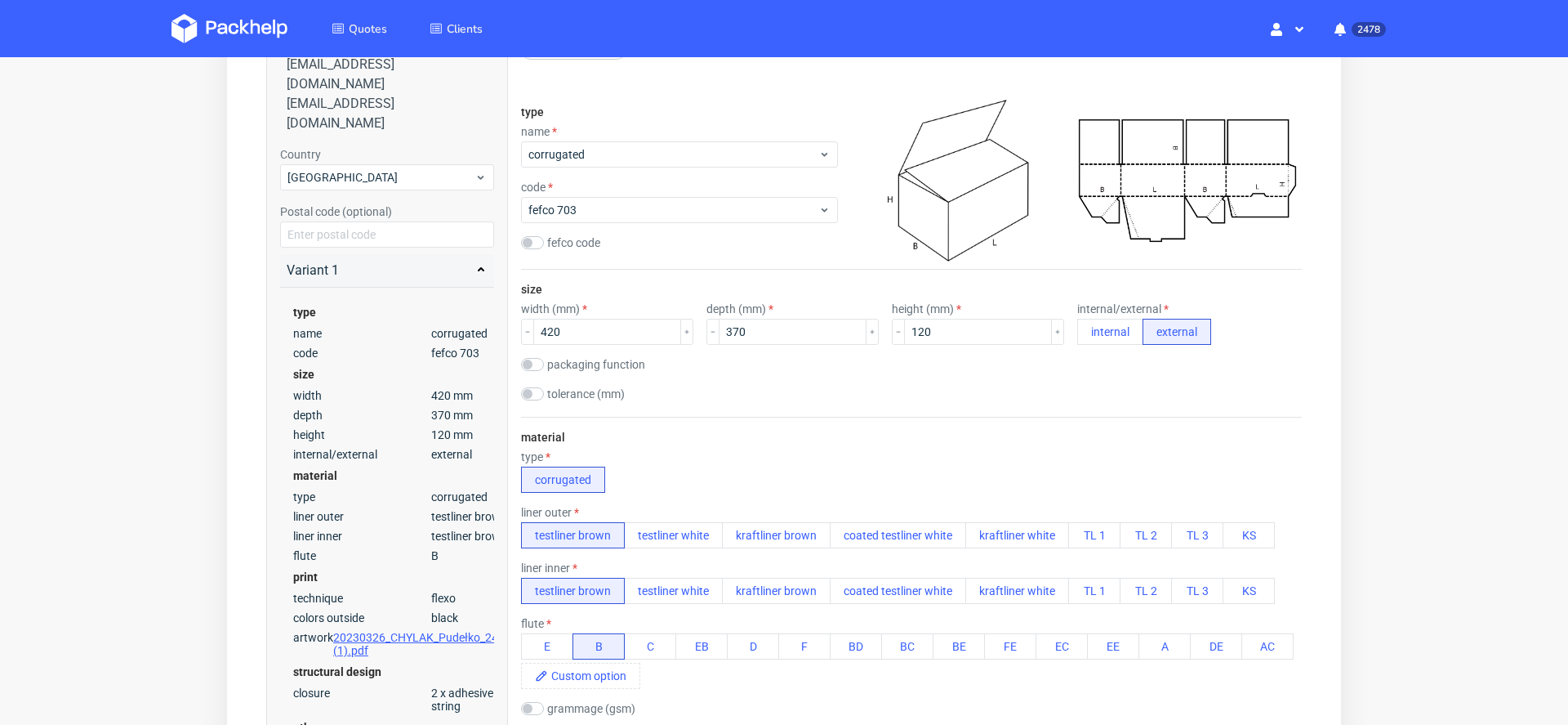
scroll to position [0, 0]
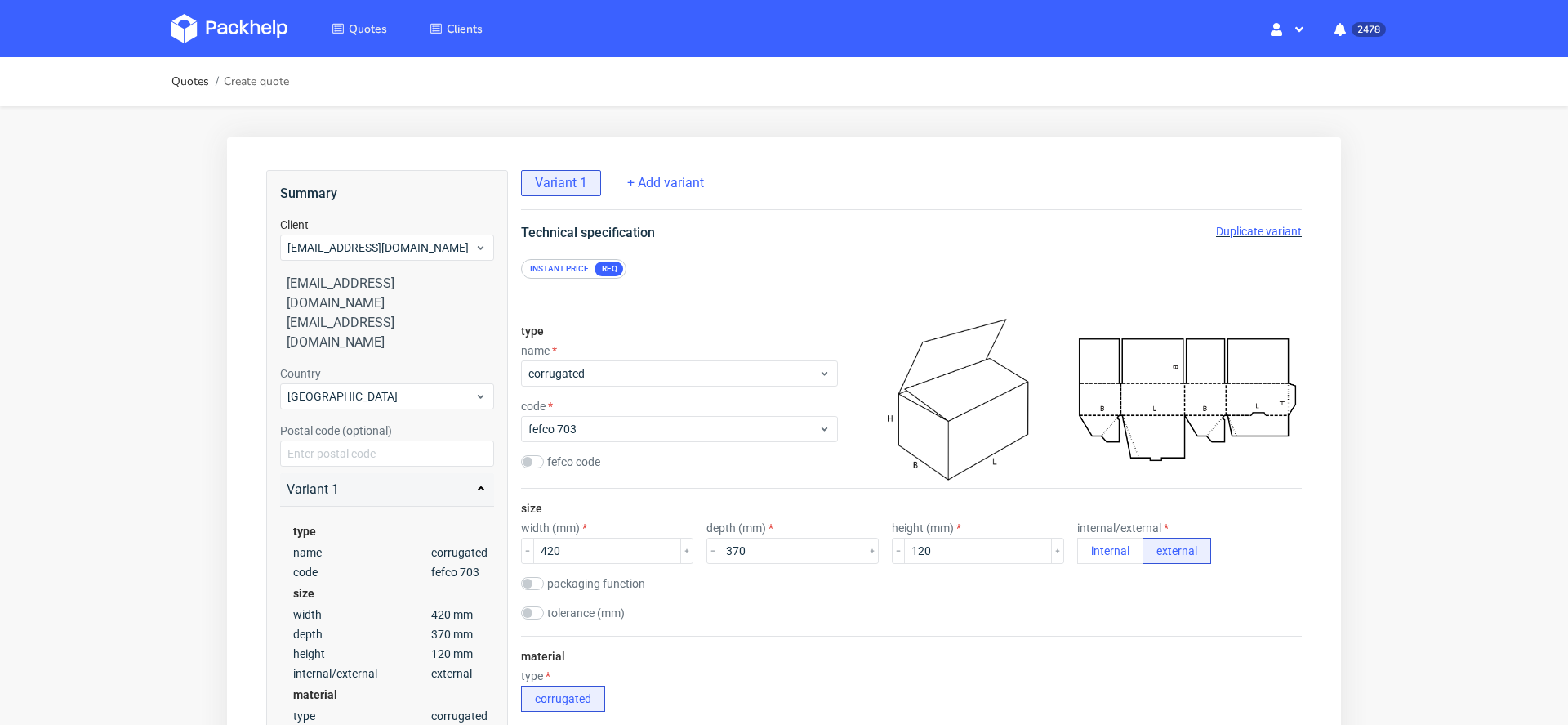
click at [1248, 233] on span "Duplicate variant" at bounding box center [1259, 231] width 86 height 13
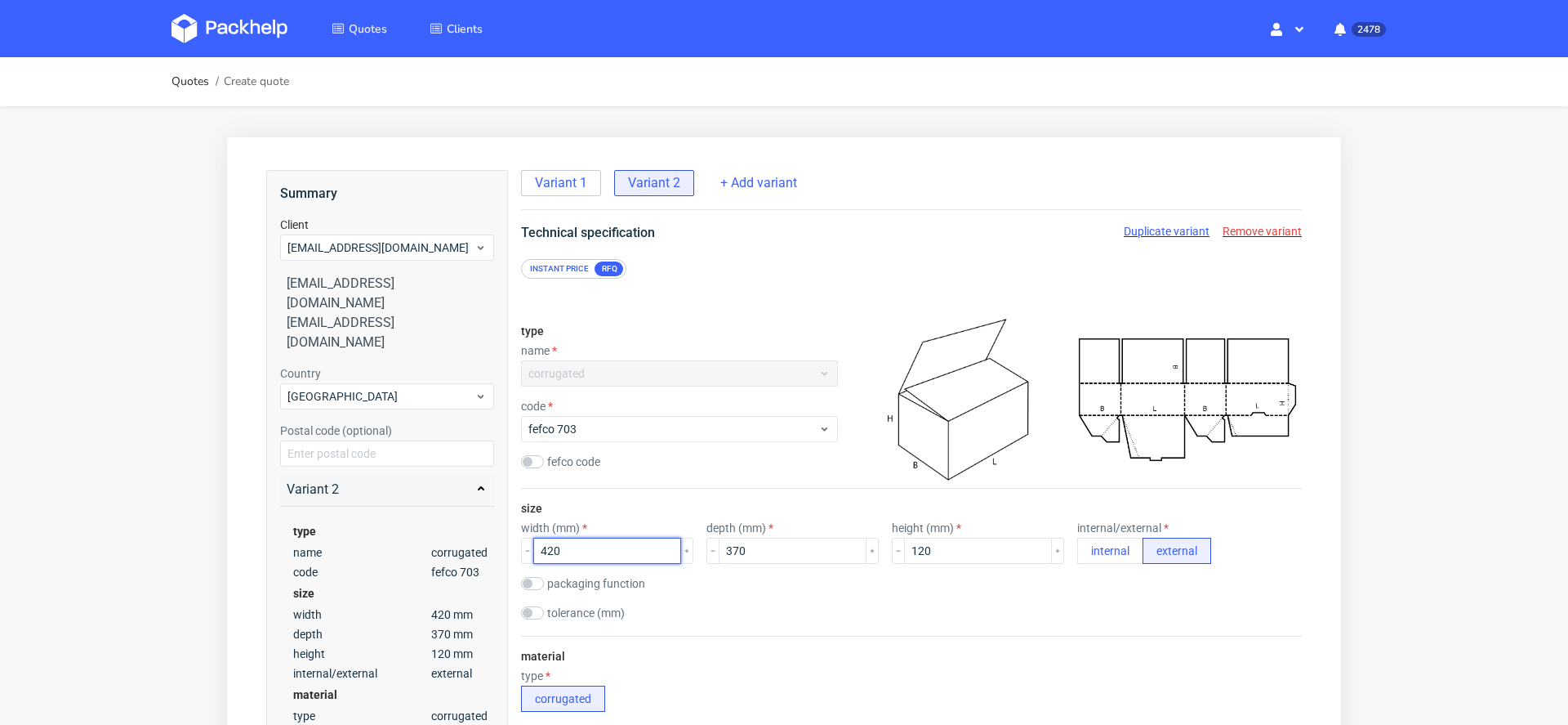
drag, startPoint x: 577, startPoint y: 556, endPoint x: 320, endPoint y: 539, distance: 257.6
type input "345"
drag, startPoint x: 814, startPoint y: 548, endPoint x: 315, endPoint y: 541, distance: 499.0
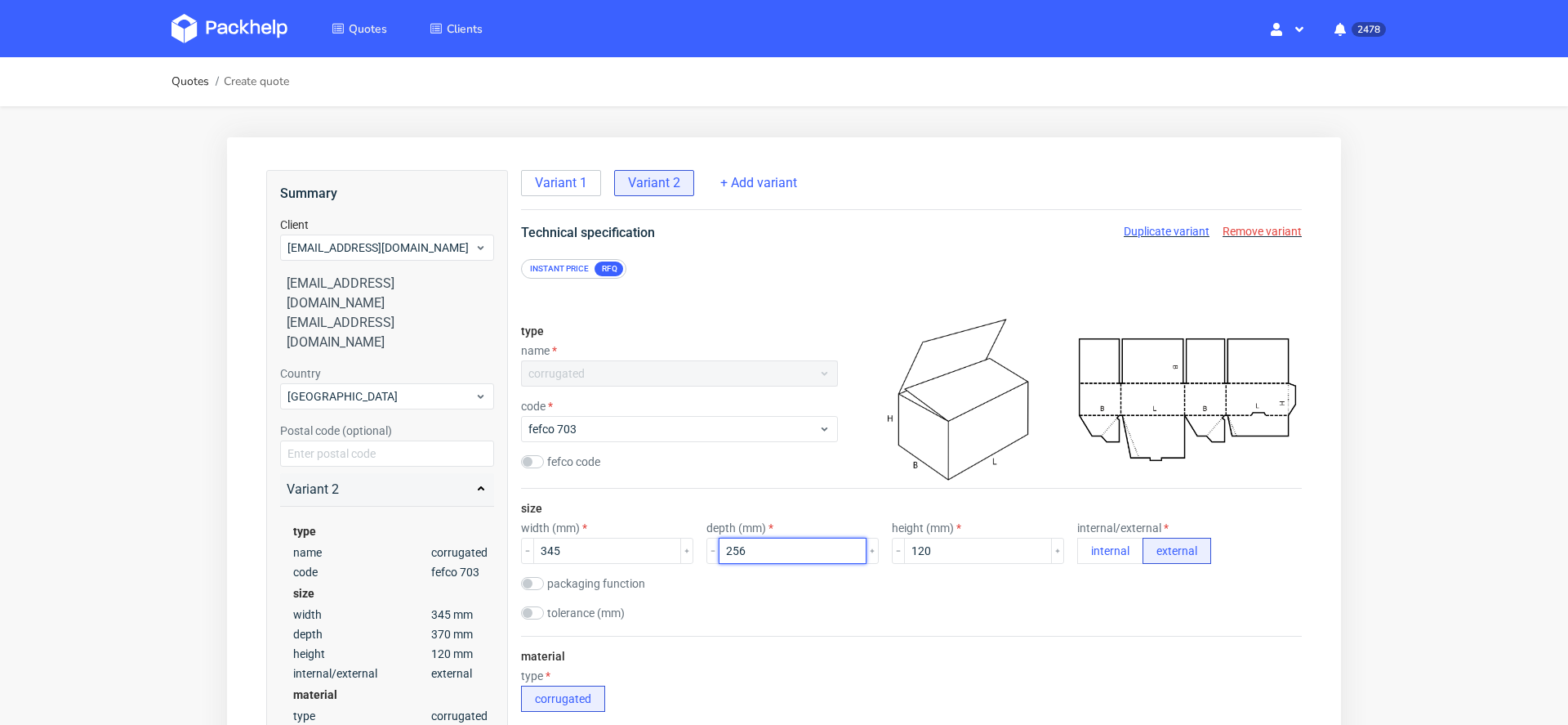
type input "256"
click at [753, 602] on div "size width (mm) 345 depth (mm) 256 height (mm) 120 internal/external internal e…" at bounding box center [911, 562] width 781 height 147
drag, startPoint x: 945, startPoint y: 552, endPoint x: 599, endPoint y: 552, distance: 346.0
click at [599, 552] on div "width (mm) 345 depth (mm) 256 height (mm) 120 internal/external internal extern…" at bounding box center [911, 542] width 781 height 42
type input "130"
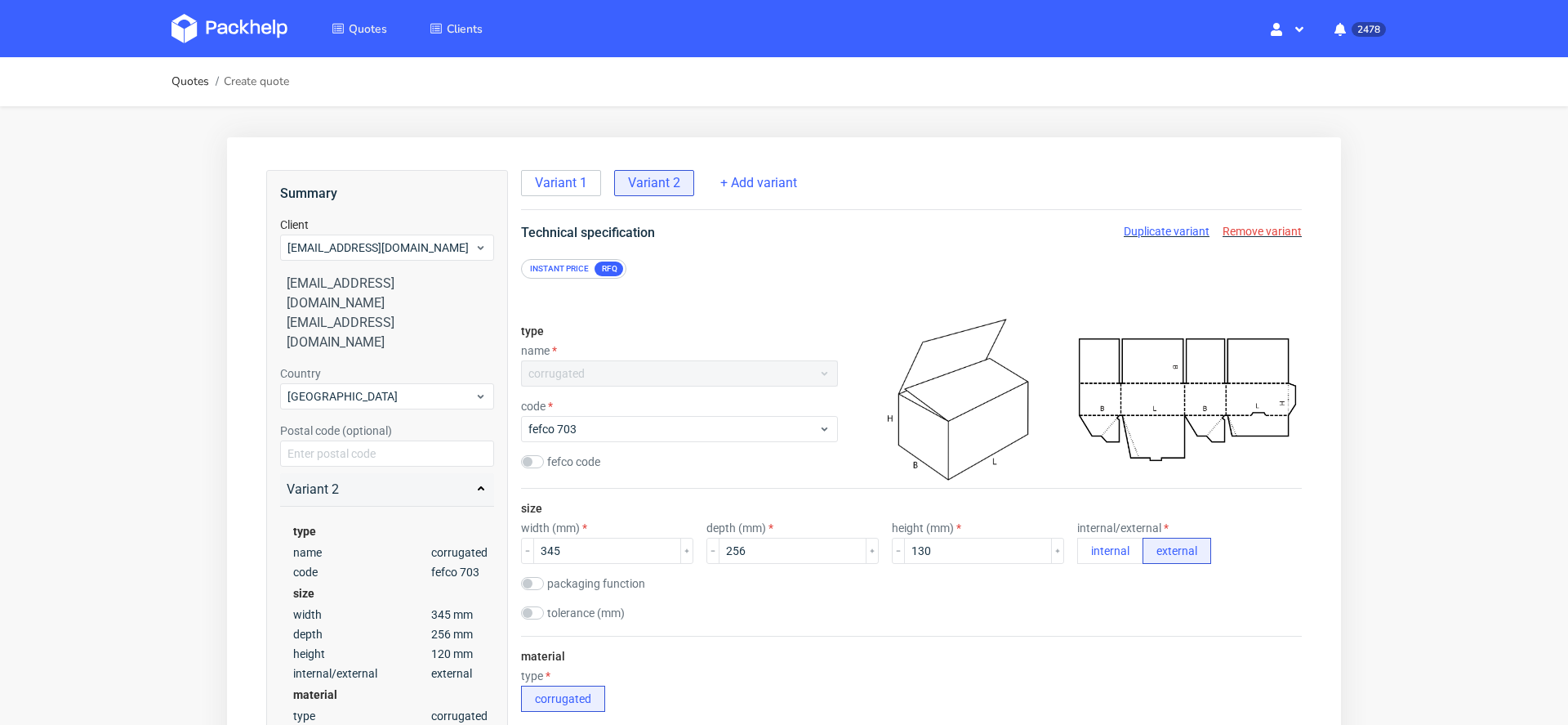
click at [1132, 229] on span "Duplicate variant" at bounding box center [1167, 231] width 86 height 13
click at [661, 190] on span "Variant 2" at bounding box center [654, 183] width 53 height 18
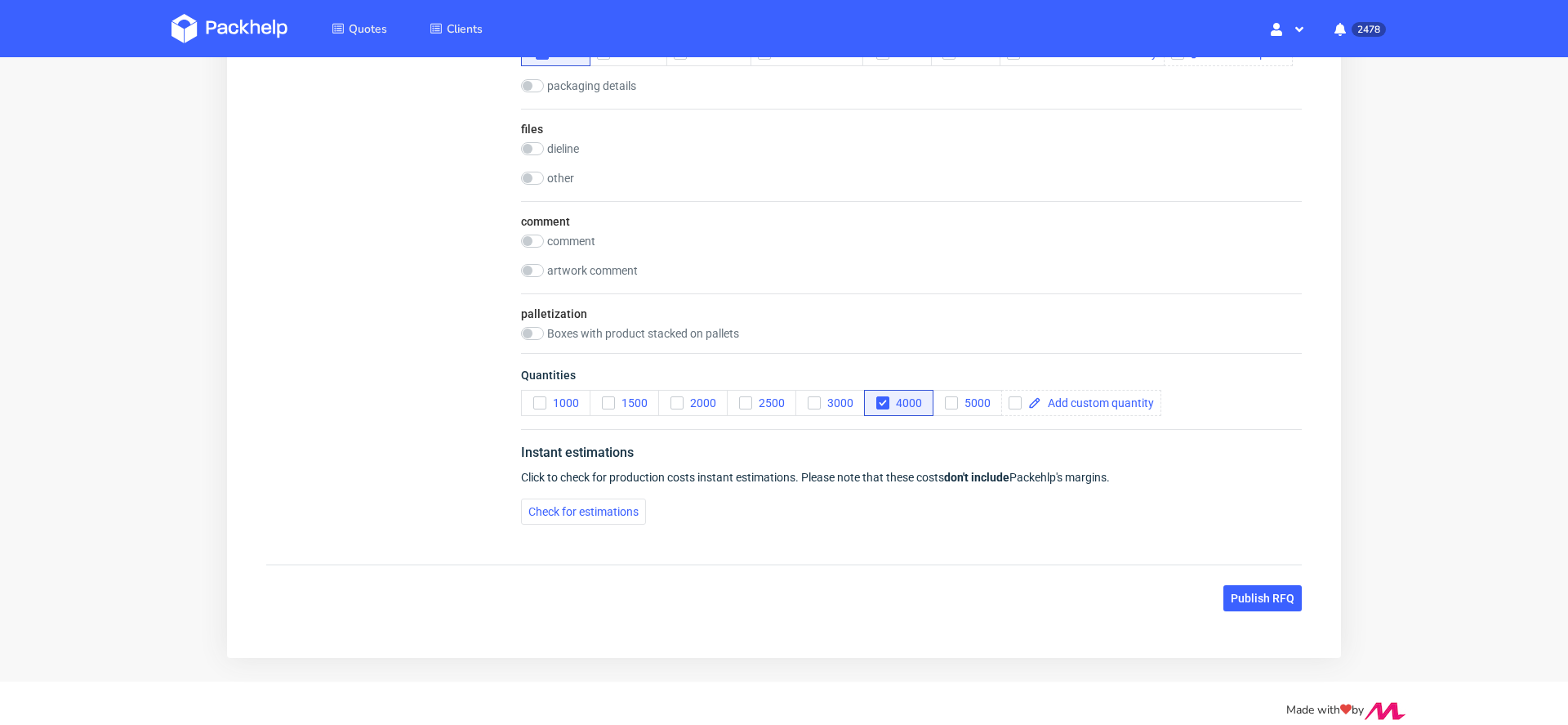
scroll to position [1703, 0]
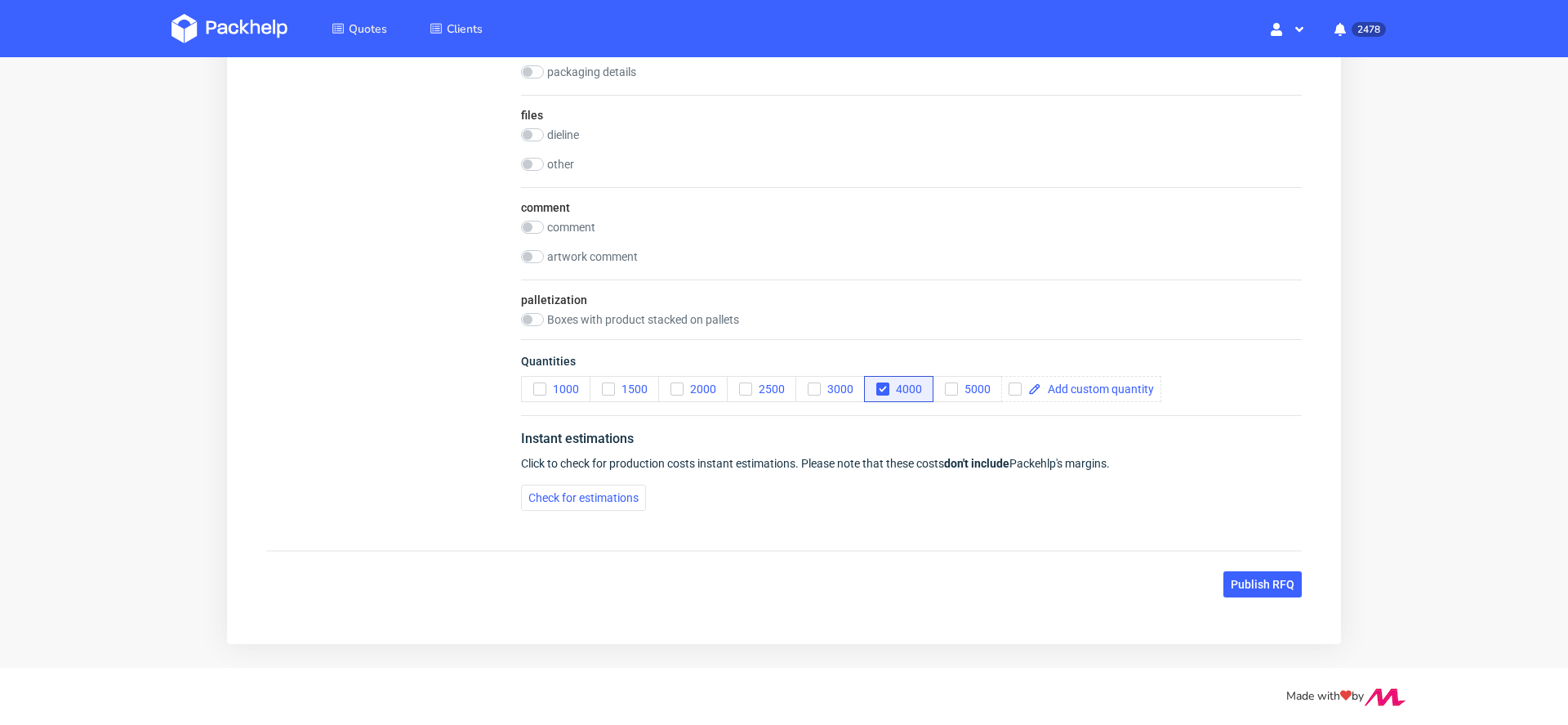
click at [1075, 401] on div "Quantities 1000 1500 2000 2500 3000 4000 5000" at bounding box center [911, 377] width 781 height 76
click at [1078, 429] on div "Instant estimations" at bounding box center [911, 442] width 781 height 26
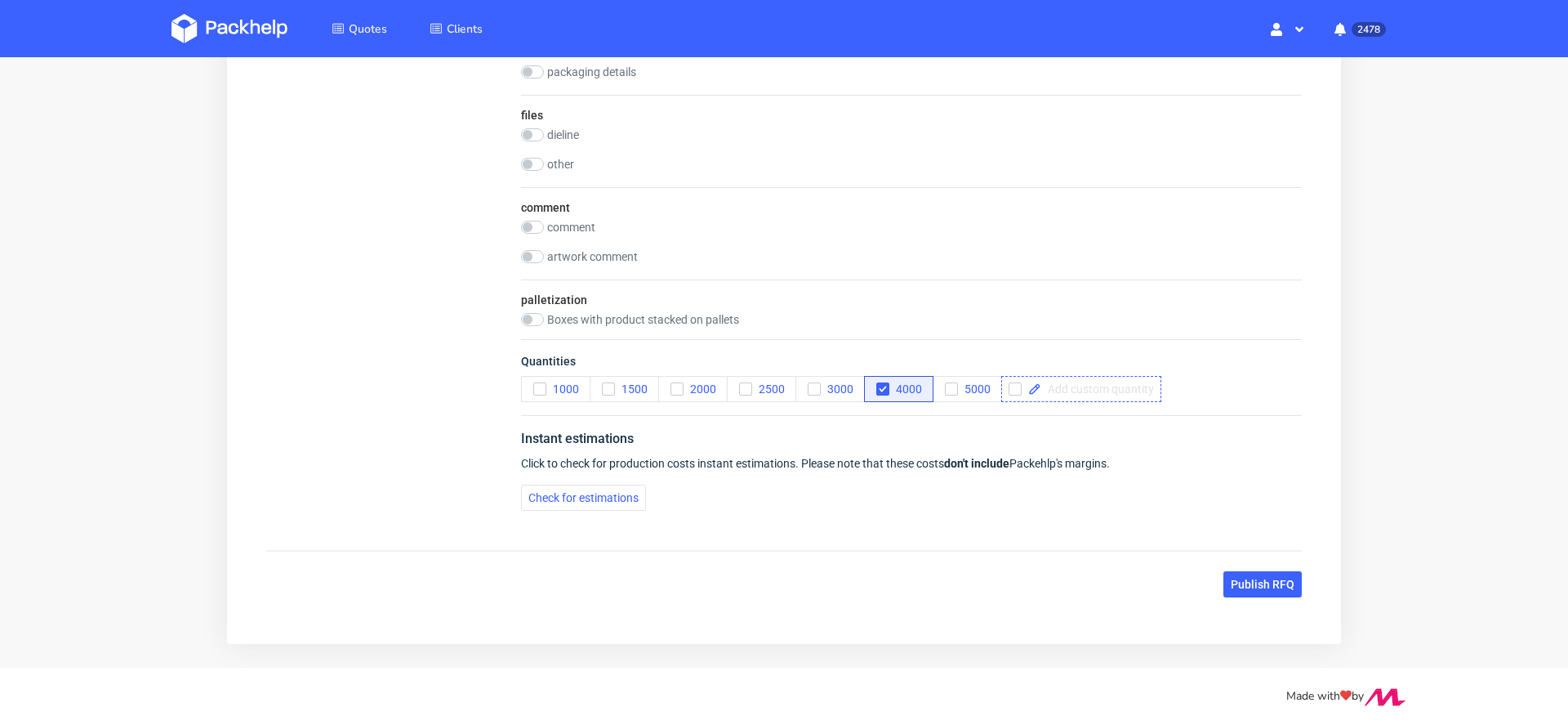
checkbox input "true"
click at [876, 408] on div "Quantities 1000 1500 2000 2500 3000 4000 5000 12000" at bounding box center [911, 377] width 781 height 76
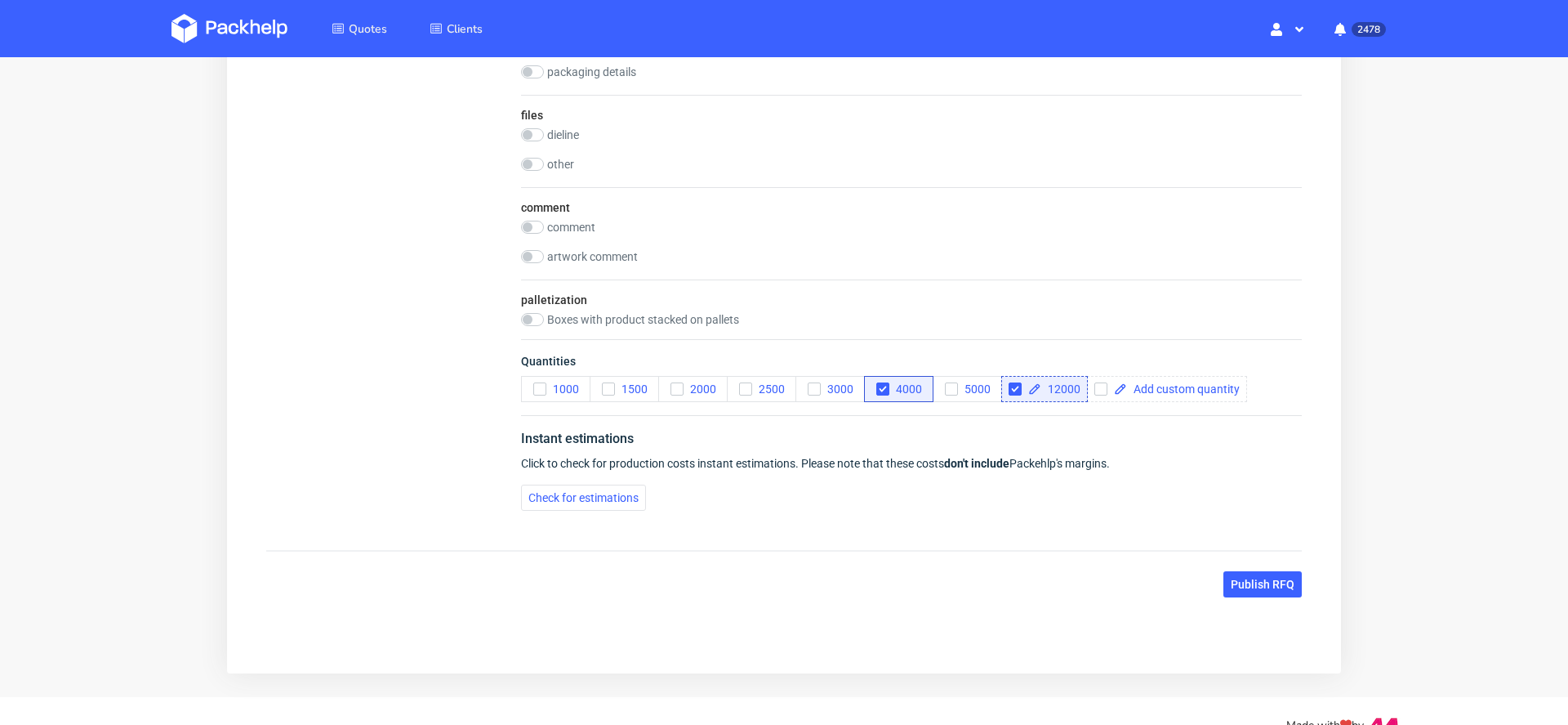
click at [885, 416] on div "Instant estimations Click to check for production costs instant estimations. Pl…" at bounding box center [911, 470] width 781 height 109
click at [887, 424] on div "Instant estimations Click to check for production costs instant estimations. Pl…" at bounding box center [911, 470] width 781 height 109
click at [881, 376] on span "Quantities" at bounding box center [911, 364] width 781 height 23
click at [881, 384] on icon "button" at bounding box center [883, 389] width 11 height 11
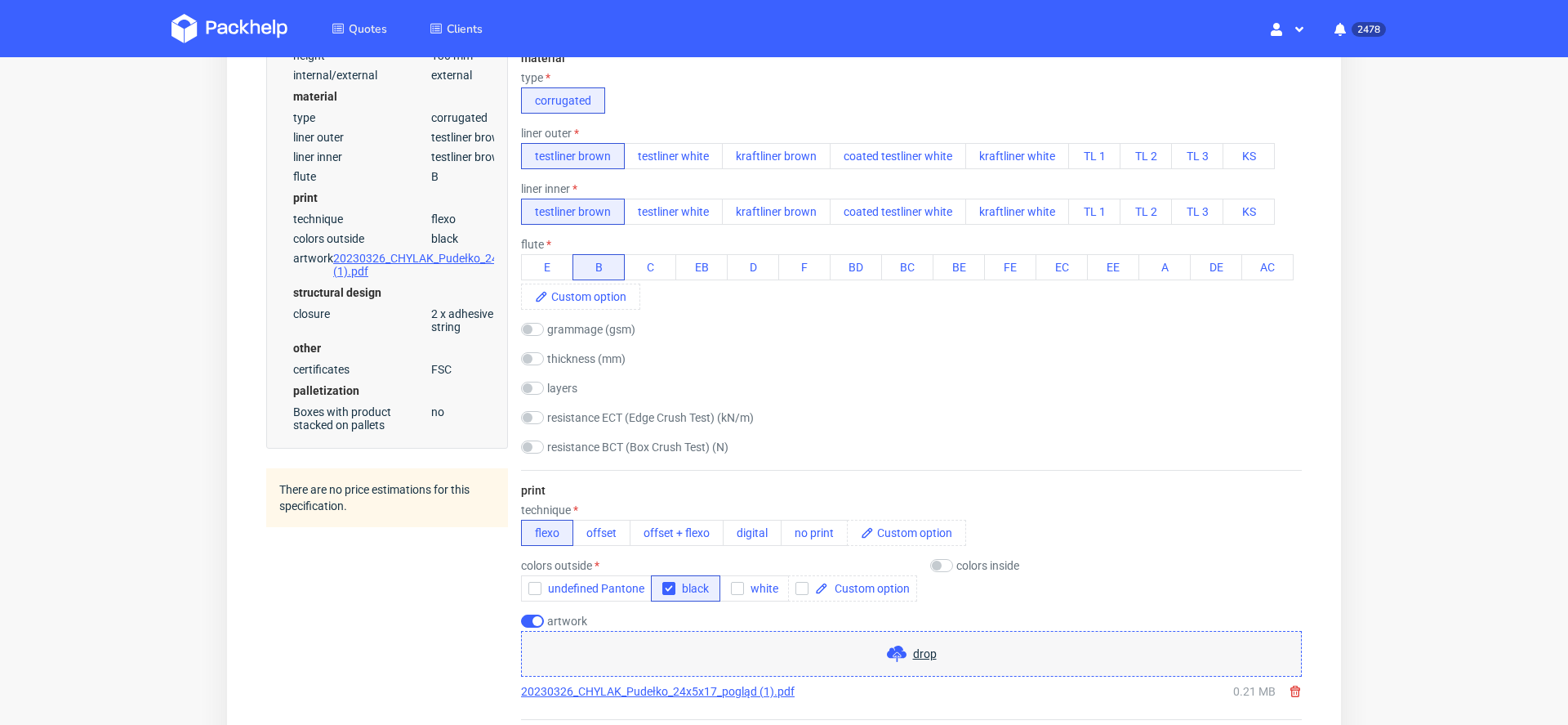
scroll to position [0, 0]
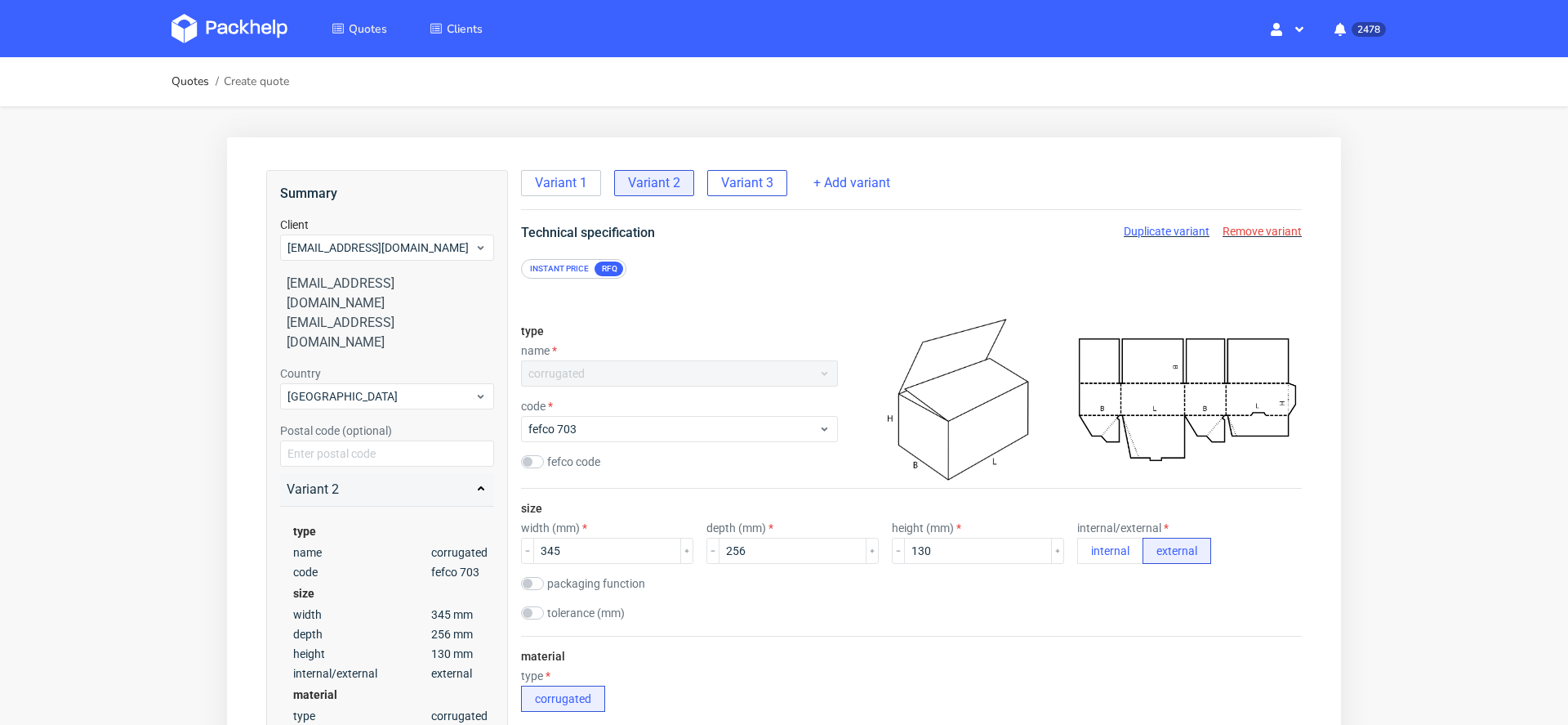
click at [723, 181] on span "Variant 3" at bounding box center [747, 183] width 53 height 18
drag, startPoint x: 590, startPoint y: 546, endPoint x: 316, endPoint y: 546, distance: 274.0
type input "240"
drag, startPoint x: 756, startPoint y: 549, endPoint x: 398, endPoint y: 530, distance: 358.5
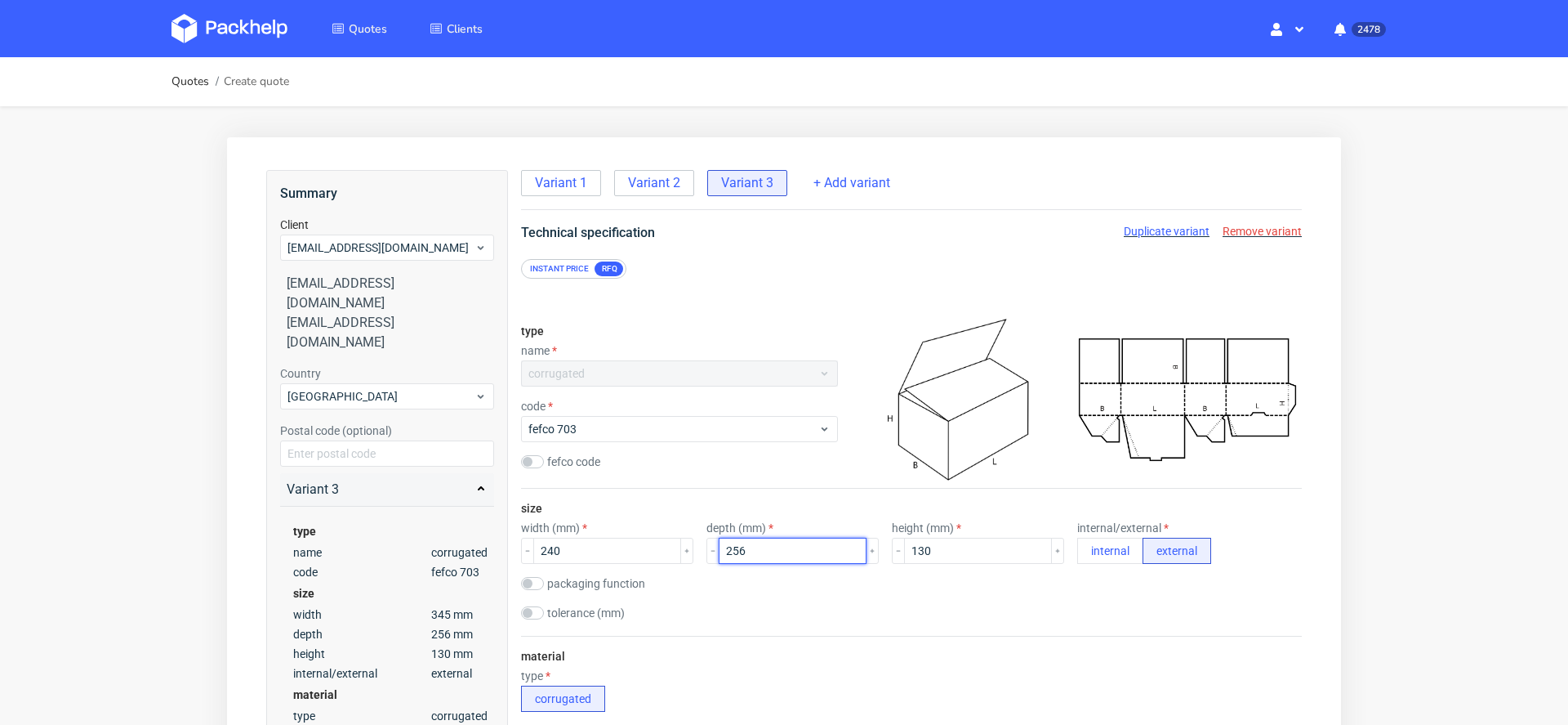
type input "170"
drag, startPoint x: 907, startPoint y: 561, endPoint x: 616, endPoint y: 540, distance: 291.8
click at [616, 540] on div "width (mm) 240 depth (mm) 170 height (mm) 130 internal/external internal extern…" at bounding box center [911, 542] width 781 height 42
type input "50"
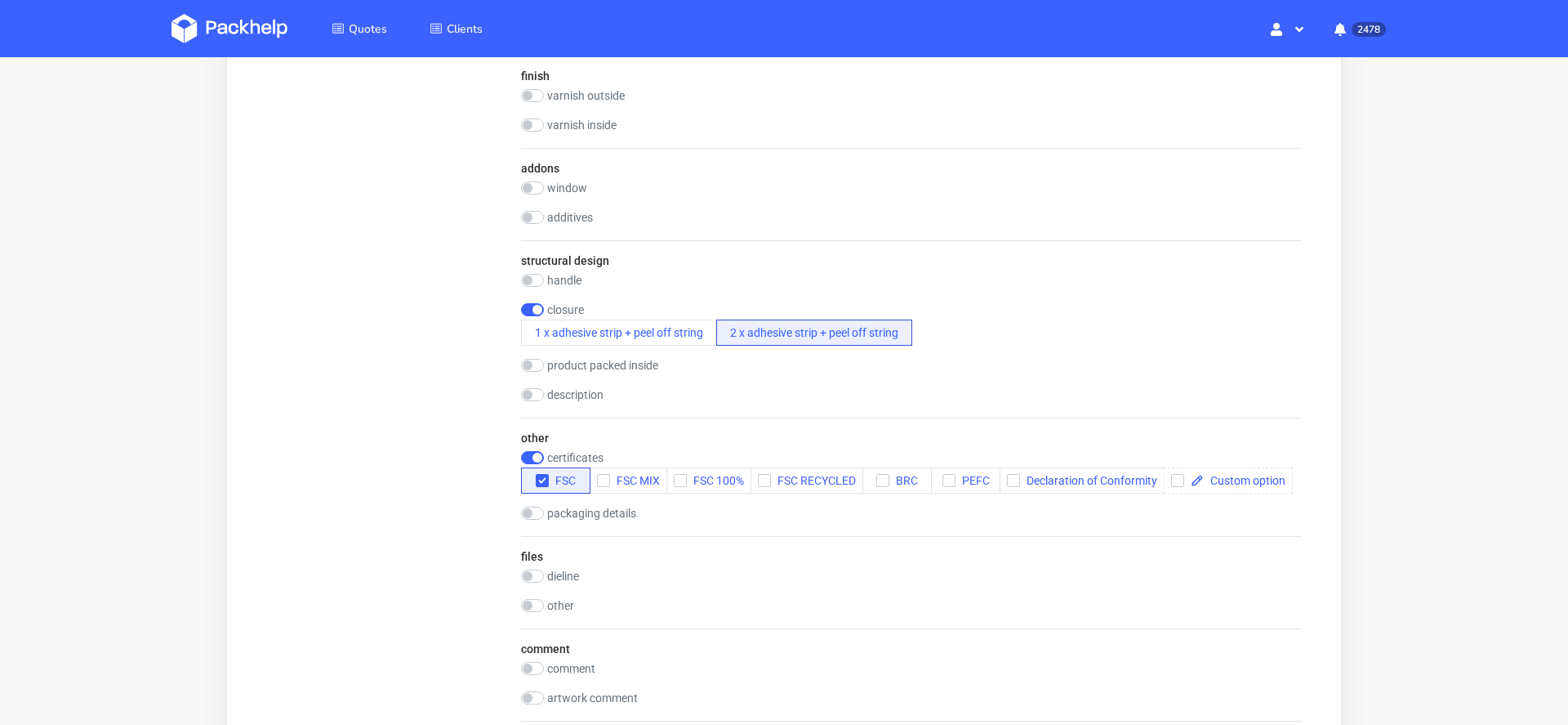
scroll to position [1670, 0]
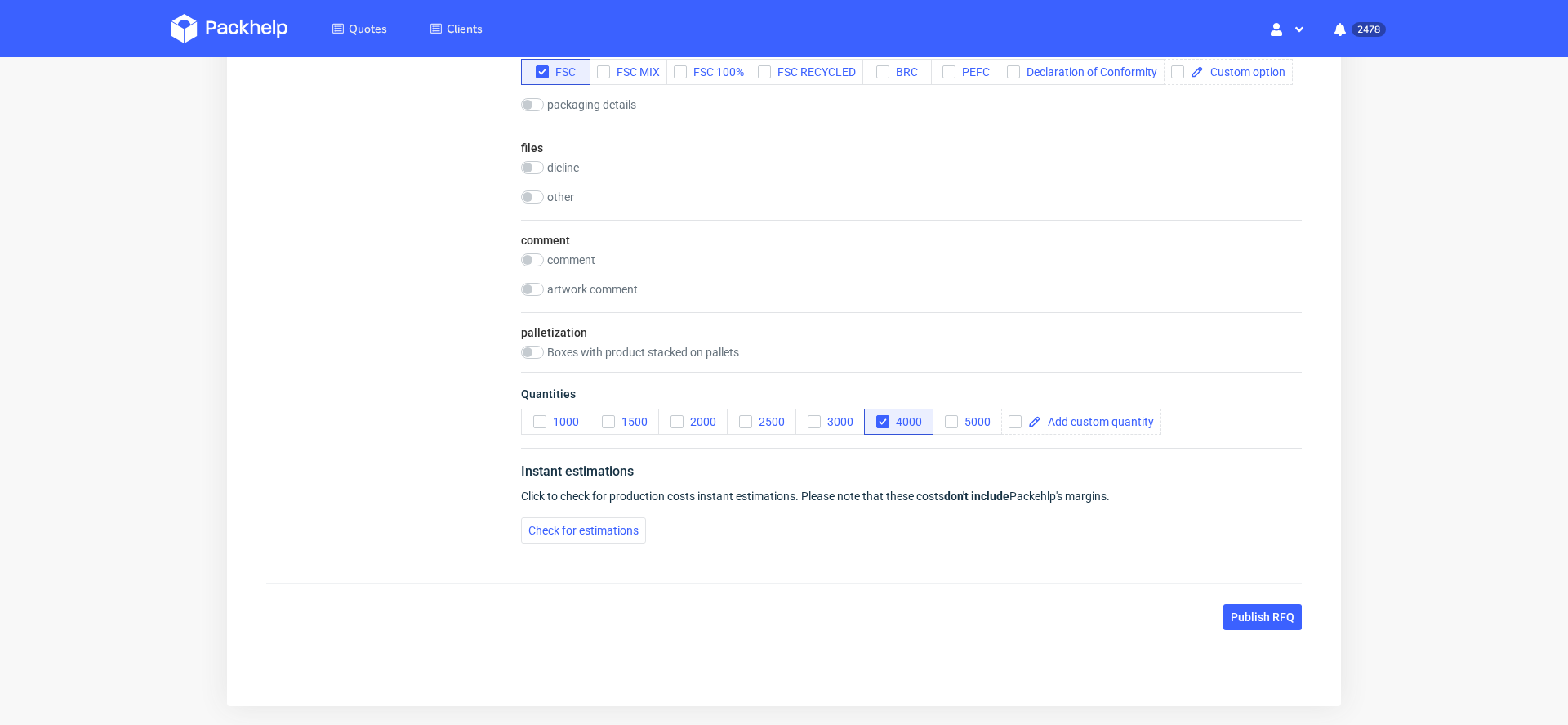
click at [1086, 423] on div "Quantities 1000 1500 2000 2500 3000 4000 5000" at bounding box center [911, 409] width 781 height 76
click at [1039, 435] on div at bounding box center [1080, 421] width 160 height 26
click at [1061, 455] on div "Instant estimations Click to check for production costs instant estimations. Pl…" at bounding box center [911, 502] width 781 height 109
checkbox input "true"
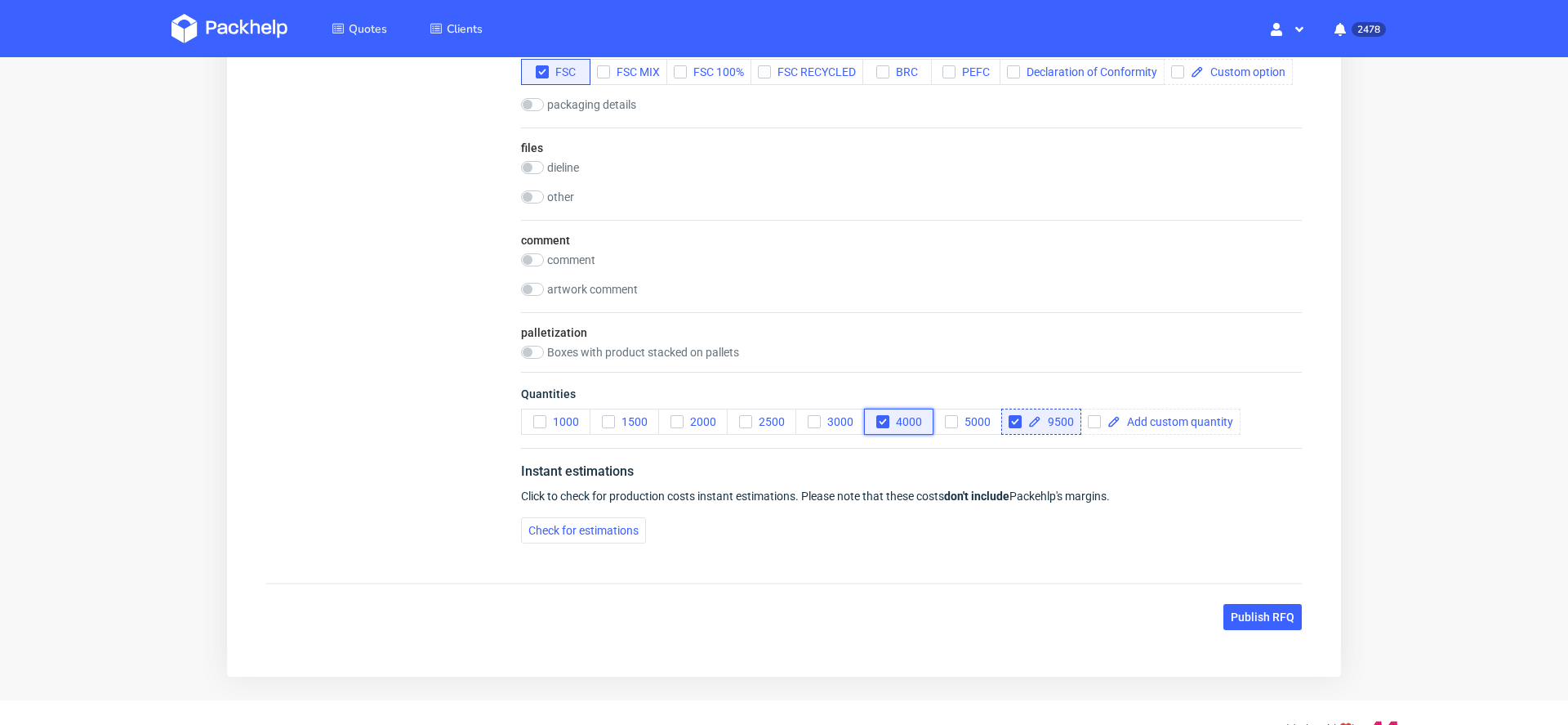
click at [892, 428] on span "4000" at bounding box center [905, 422] width 33 height 13
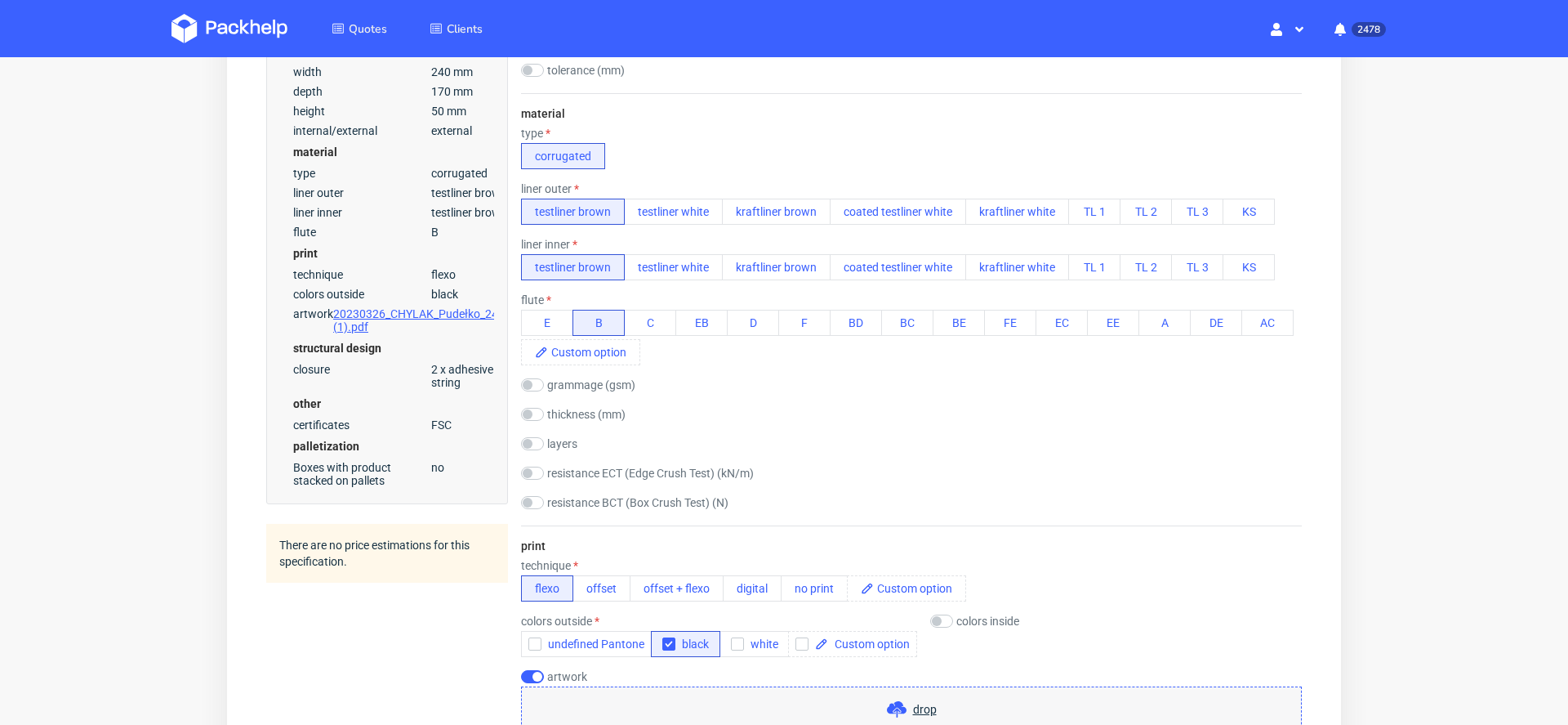
scroll to position [0, 0]
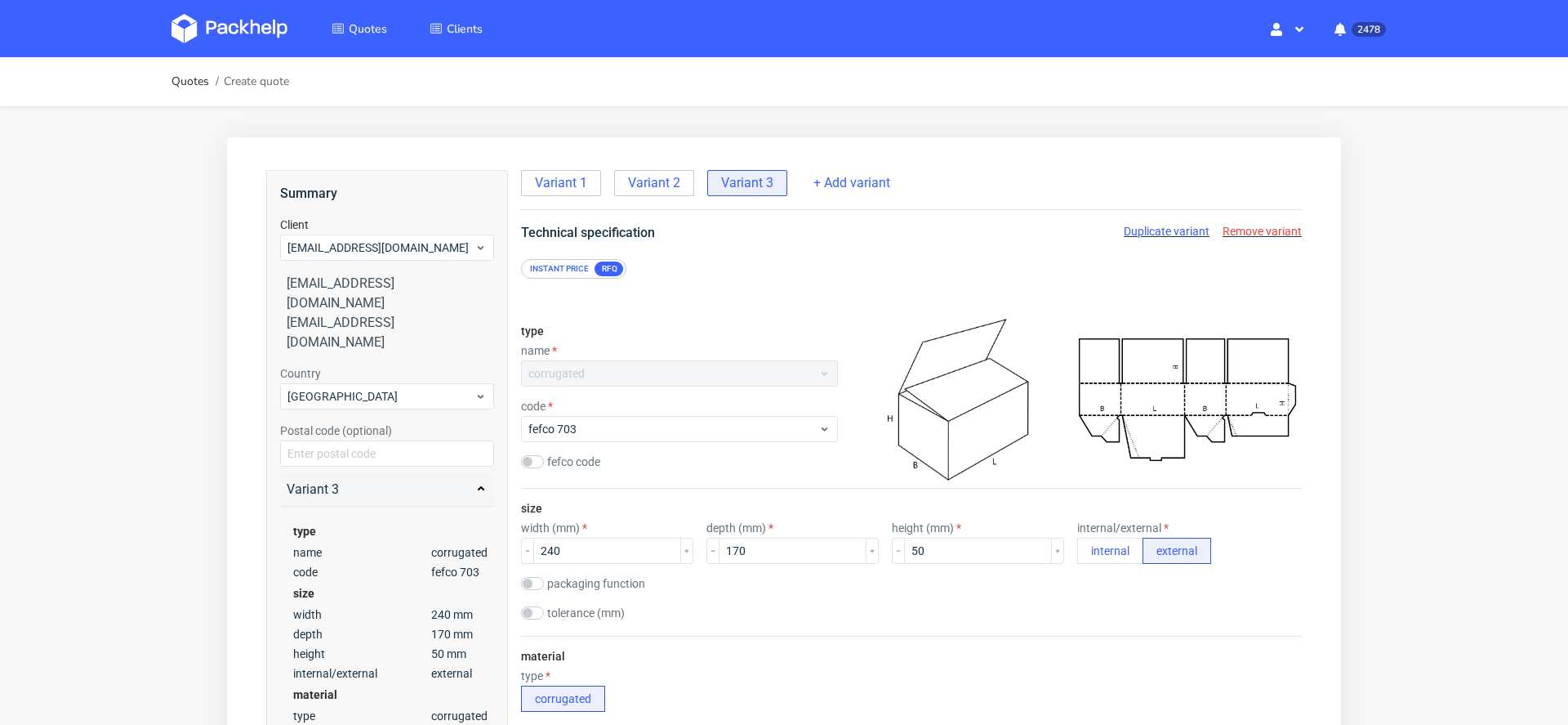
click at [1150, 235] on span "Duplicate variant" at bounding box center [1167, 231] width 86 height 13
drag, startPoint x: 580, startPoint y: 550, endPoint x: 264, endPoint y: 540, distance: 316.2
type input "250"
drag, startPoint x: 793, startPoint y: 549, endPoint x: 217, endPoint y: 549, distance: 576.0
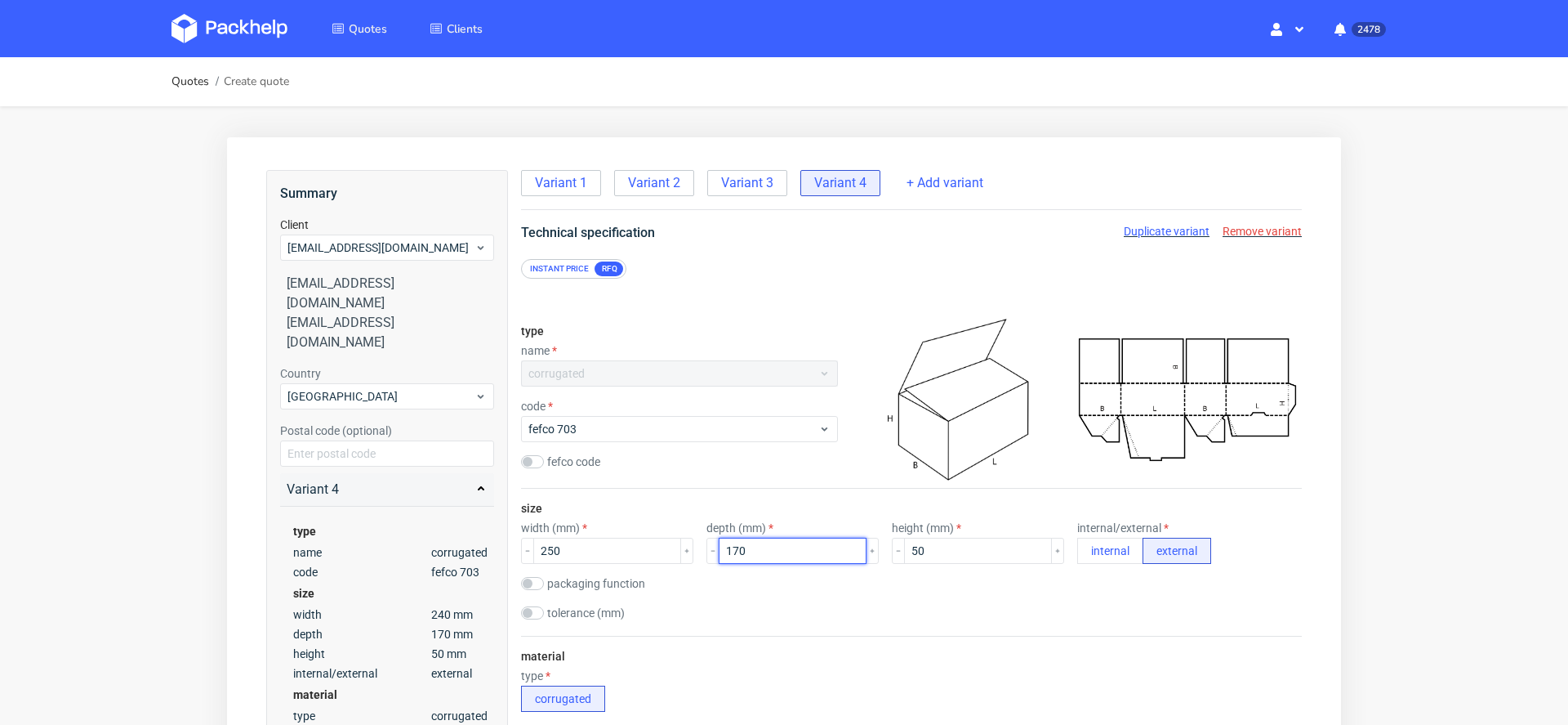
type input "200"
drag, startPoint x: 908, startPoint y: 553, endPoint x: 608, endPoint y: 539, distance: 300.3
click at [608, 539] on div "width (mm) 250 depth (mm) 200 height (mm) 50 internal/external internal external" at bounding box center [911, 542] width 781 height 42
type input "100"
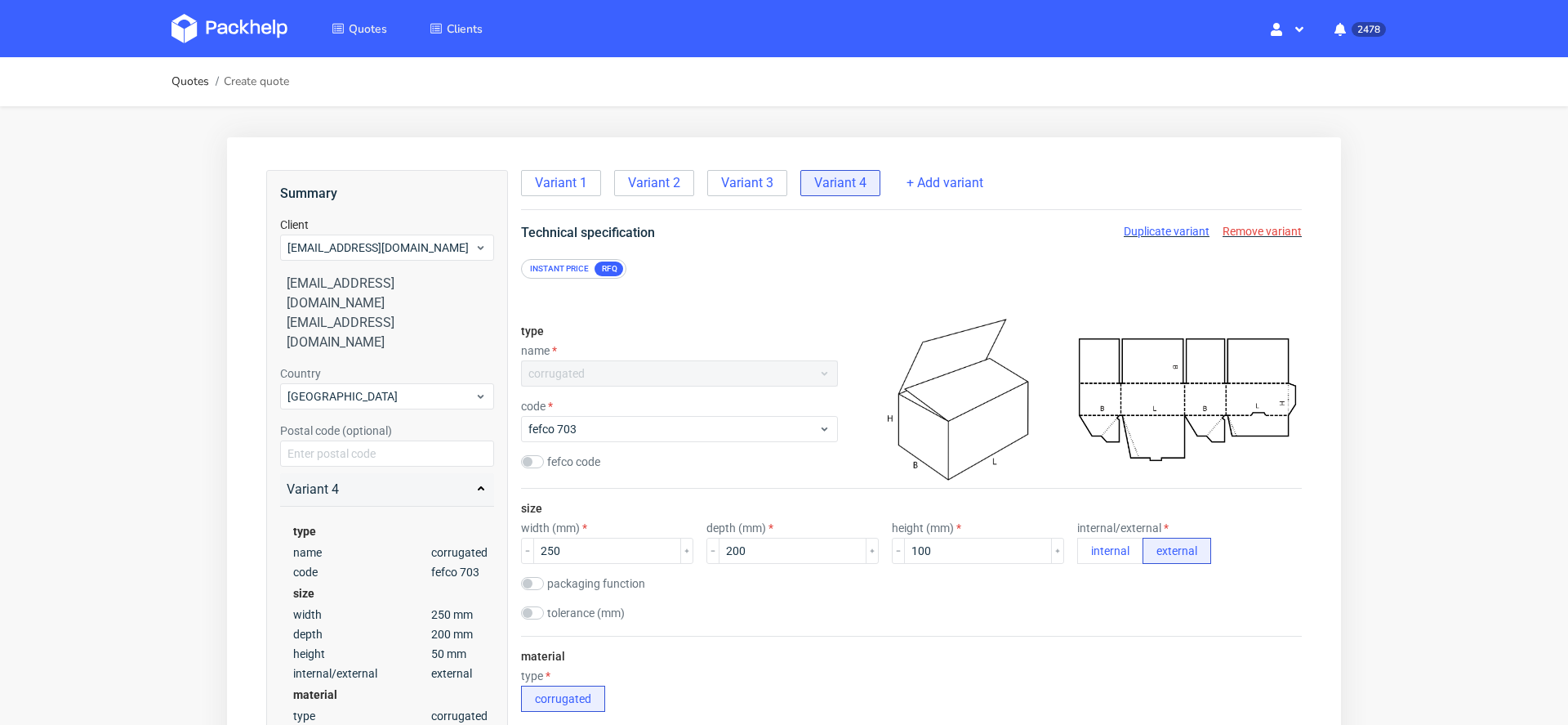
click at [1124, 233] on span "Duplicate variant" at bounding box center [1167, 231] width 86 height 13
drag, startPoint x: 561, startPoint y: 544, endPoint x: 343, endPoint y: 542, distance: 218.0
type input "580"
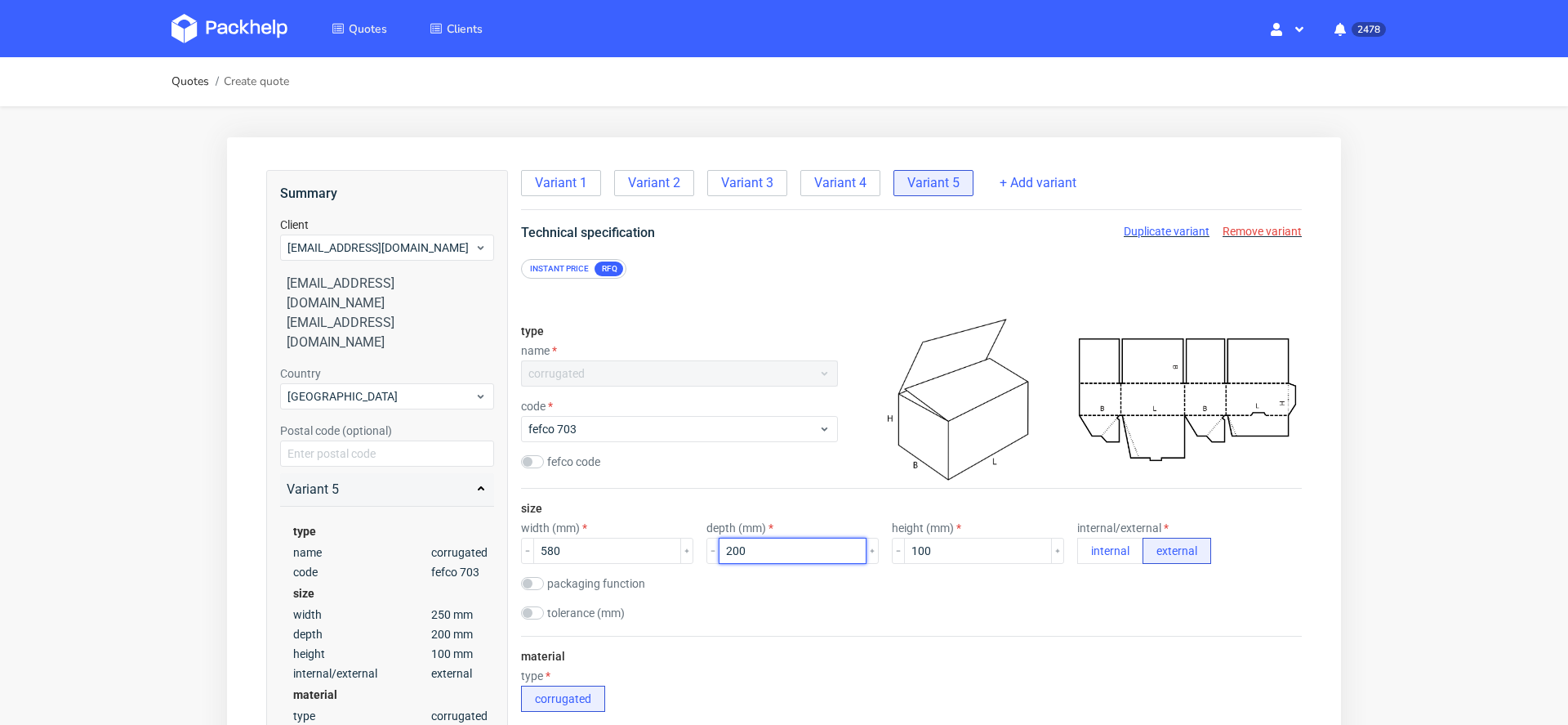
drag, startPoint x: 805, startPoint y: 546, endPoint x: 316, endPoint y: 542, distance: 489.0
type input "380"
drag, startPoint x: 934, startPoint y: 548, endPoint x: 927, endPoint y: 538, distance: 12.2
click at [934, 549] on input "100" at bounding box center [978, 550] width 148 height 26
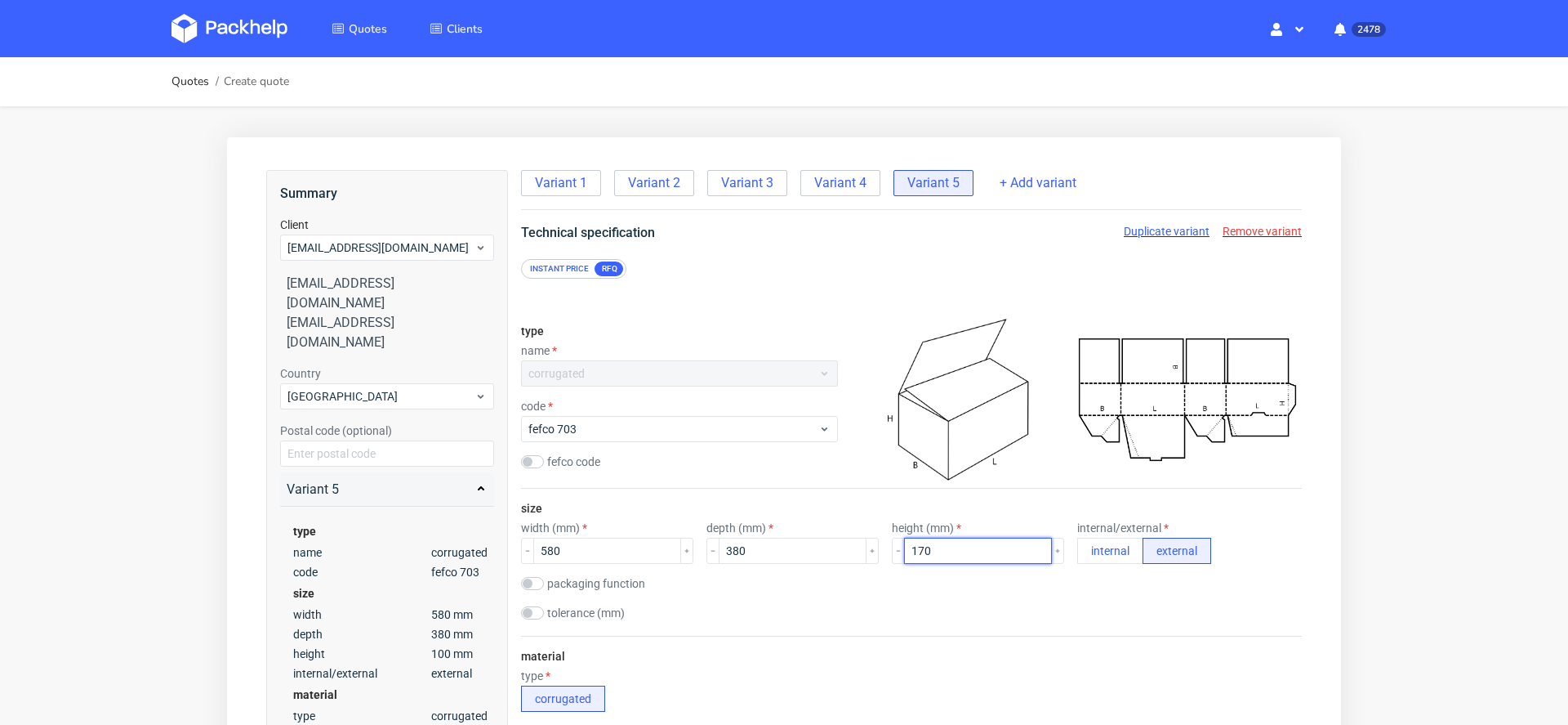
type input "170"
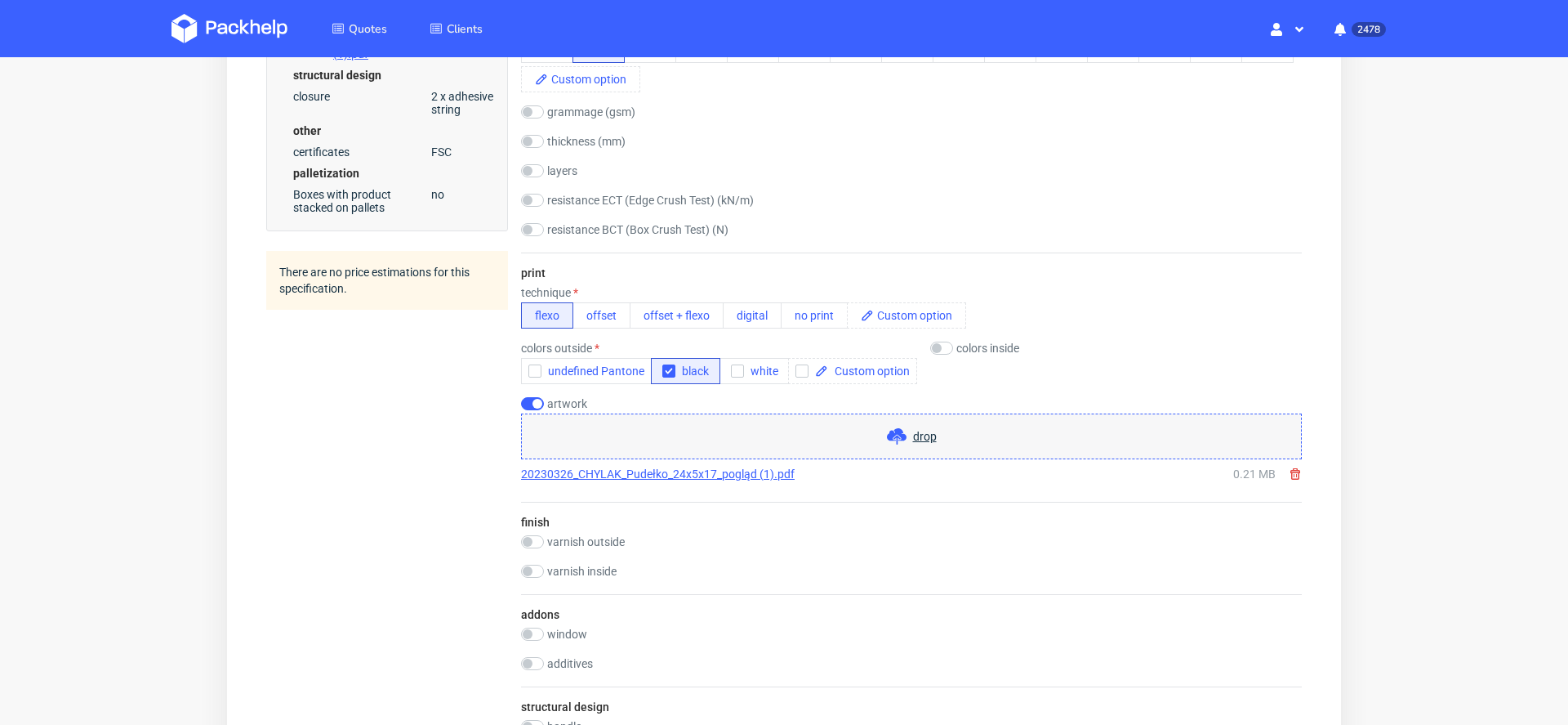
scroll to position [1703, 0]
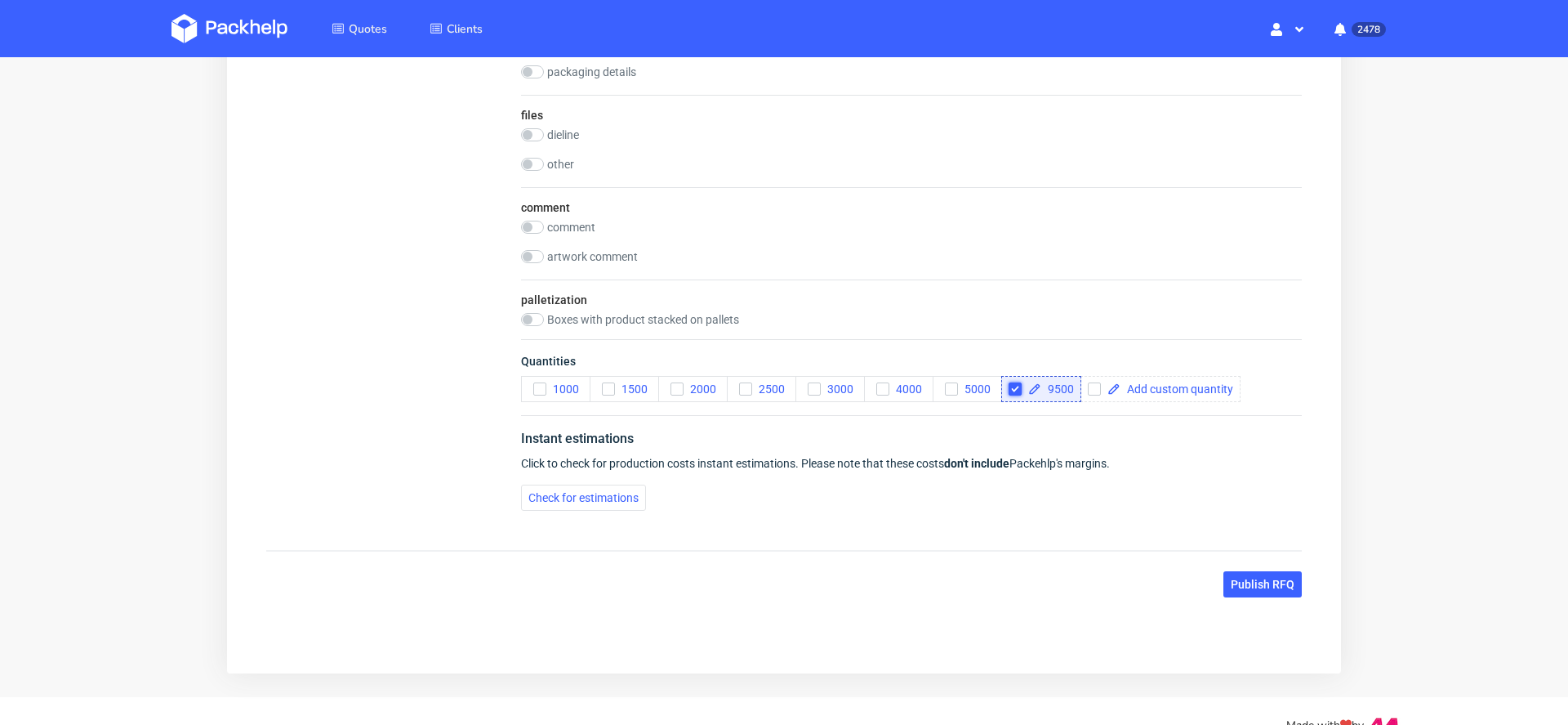
click at [1016, 396] on input "checkbox" at bounding box center [1015, 389] width 13 height 13
checkbox input "false"
click at [895, 429] on div "Instant estimations" at bounding box center [911, 442] width 781 height 26
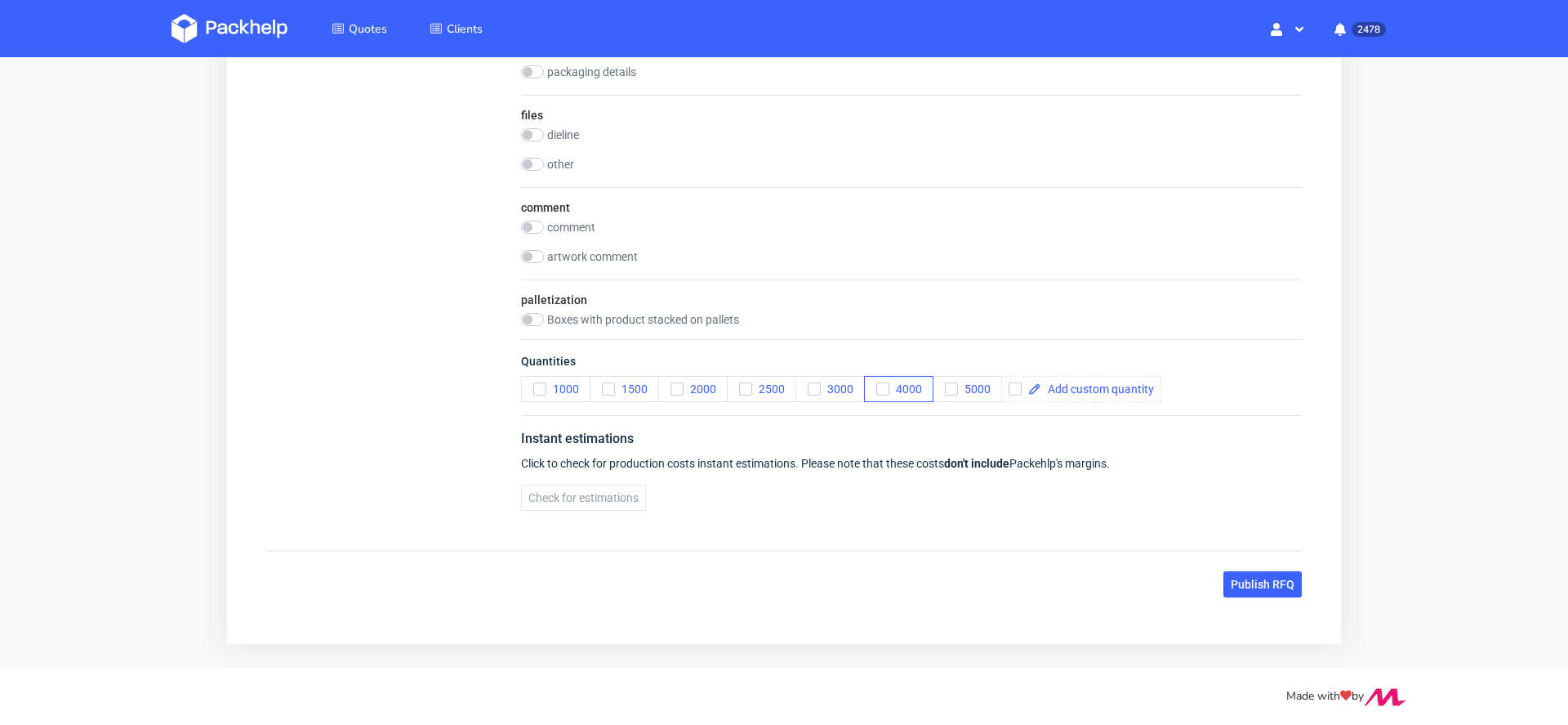
click at [890, 376] on span "Quantities" at bounding box center [911, 364] width 781 height 23
click at [899, 420] on div "Instant estimations Click to check for production costs instant estimations. Pl…" at bounding box center [911, 470] width 781 height 109
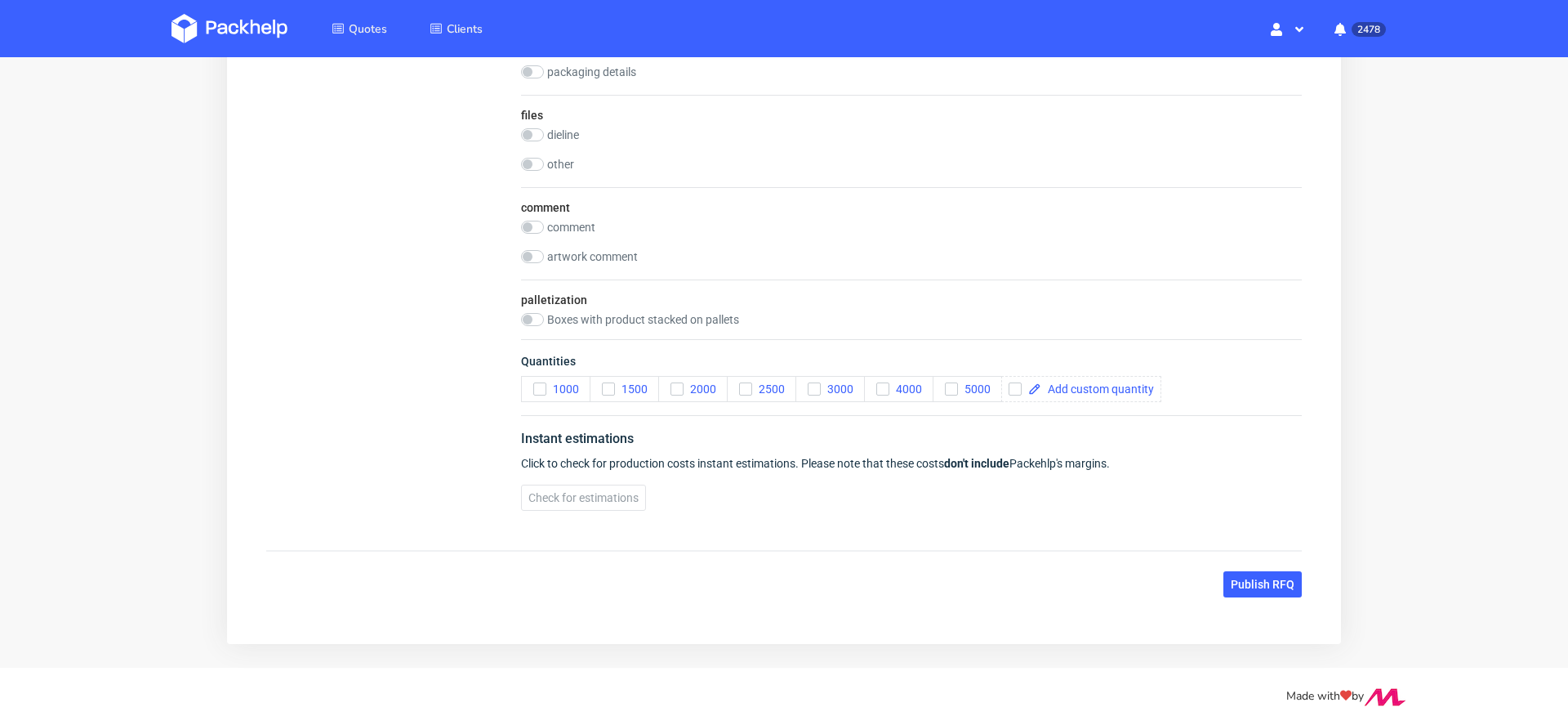
click at [882, 417] on div "Instant estimations Click to check for production costs instant estimations. Pl…" at bounding box center [911, 470] width 781 height 109
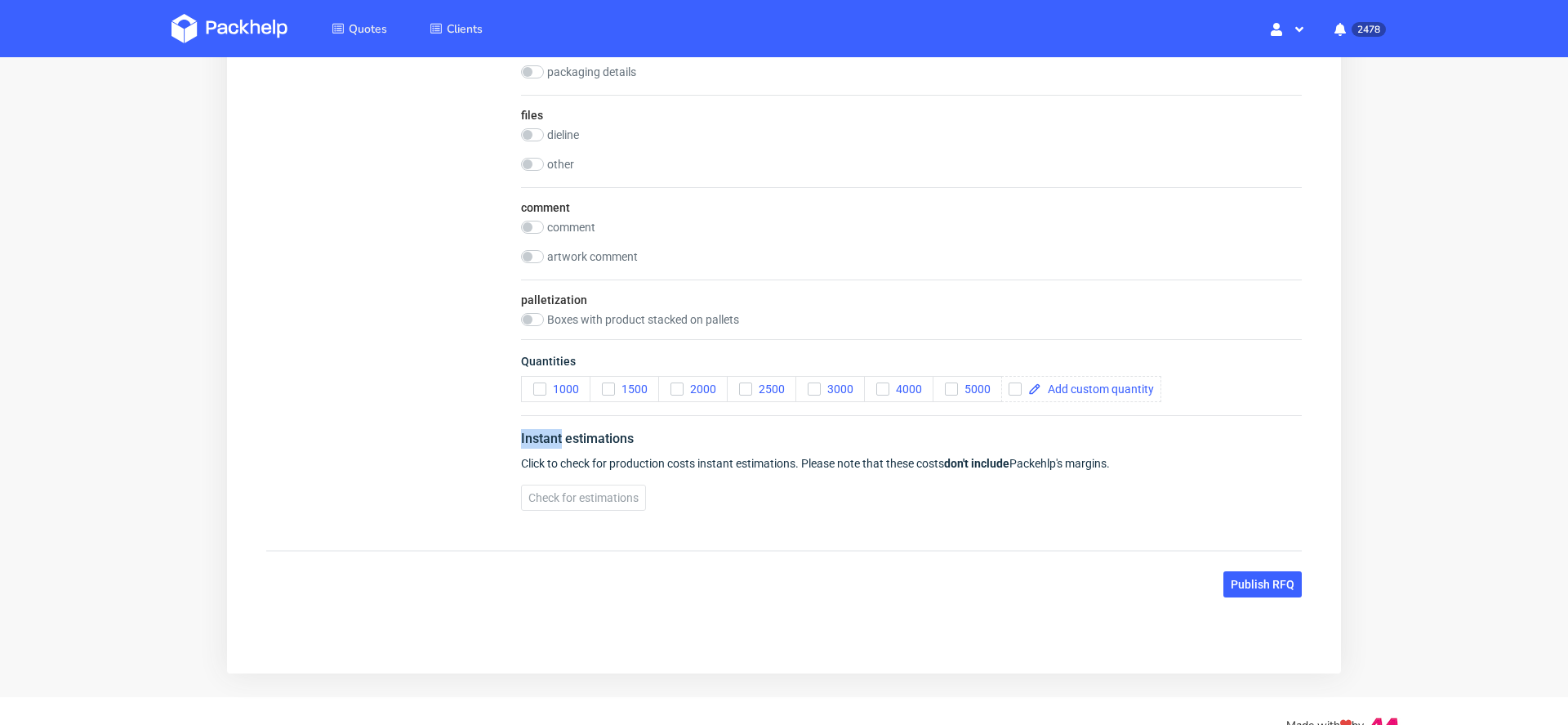
drag, startPoint x: 882, startPoint y: 417, endPoint x: 911, endPoint y: 417, distance: 29.0
click at [916, 396] on span "4000" at bounding box center [905, 389] width 33 height 13
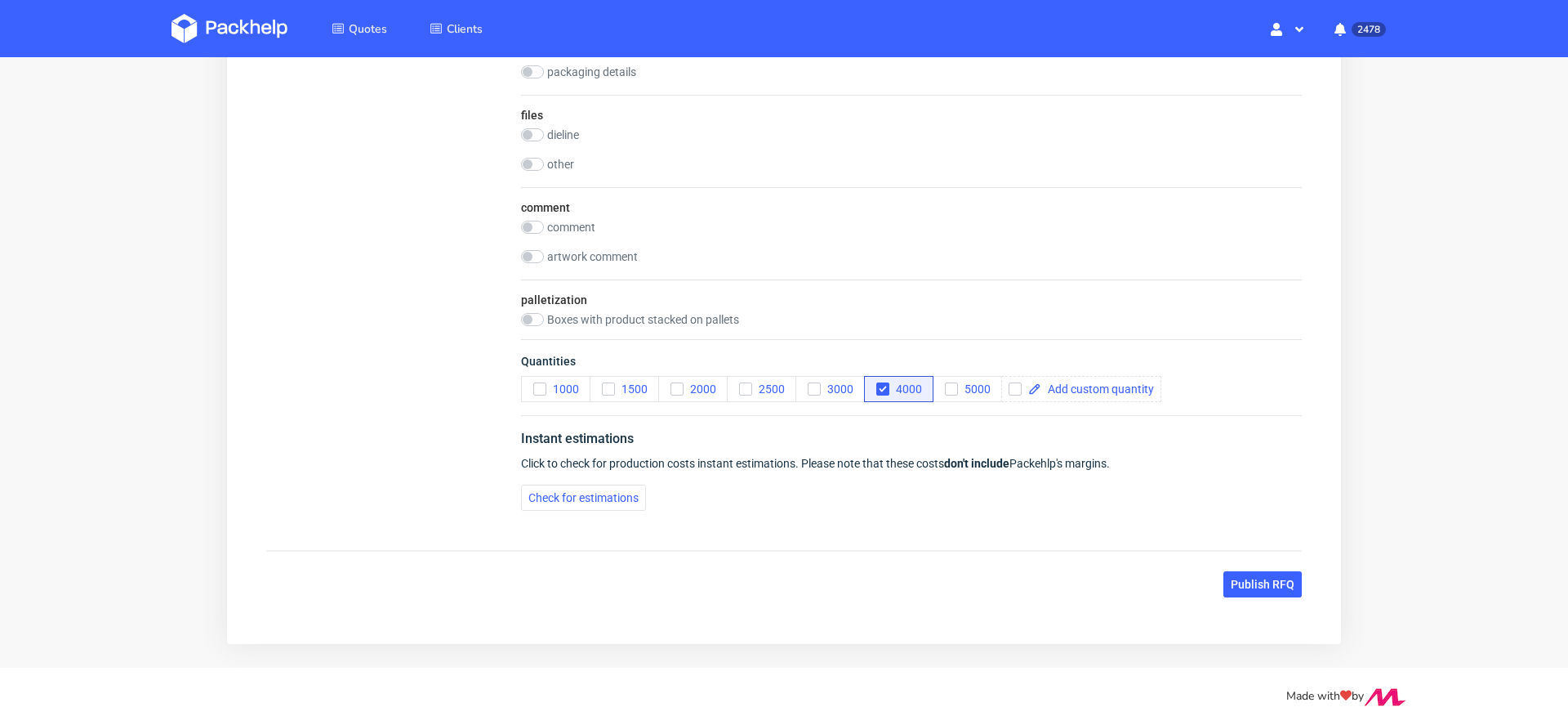
click at [1059, 511] on div "Check for estimations" at bounding box center [911, 497] width 781 height 26
click at [1272, 584] on span "Publish RFQ" at bounding box center [1263, 584] width 64 height 11
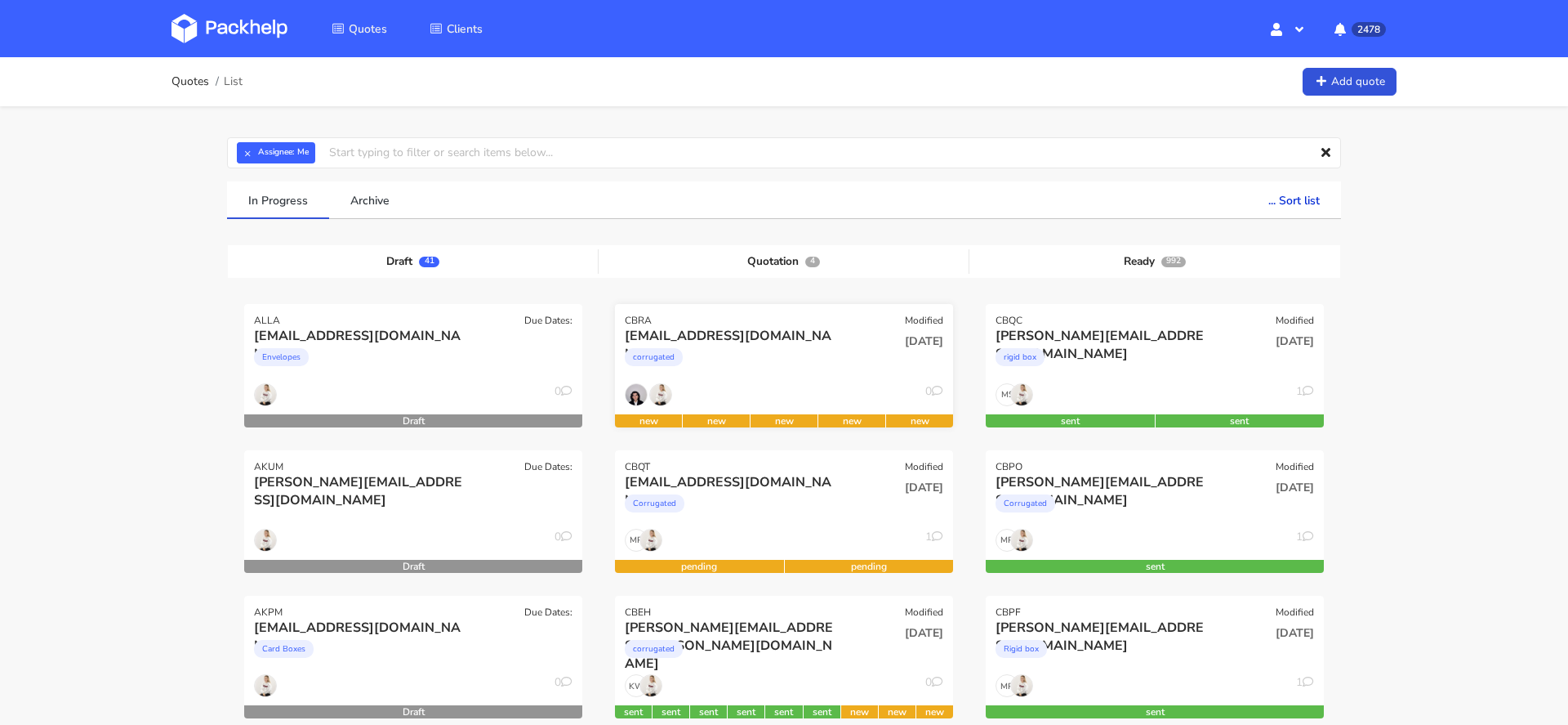
click at [717, 380] on div "[EMAIL_ADDRESS][DOMAIN_NAME] corrugated" at bounding box center [728, 355] width 228 height 55
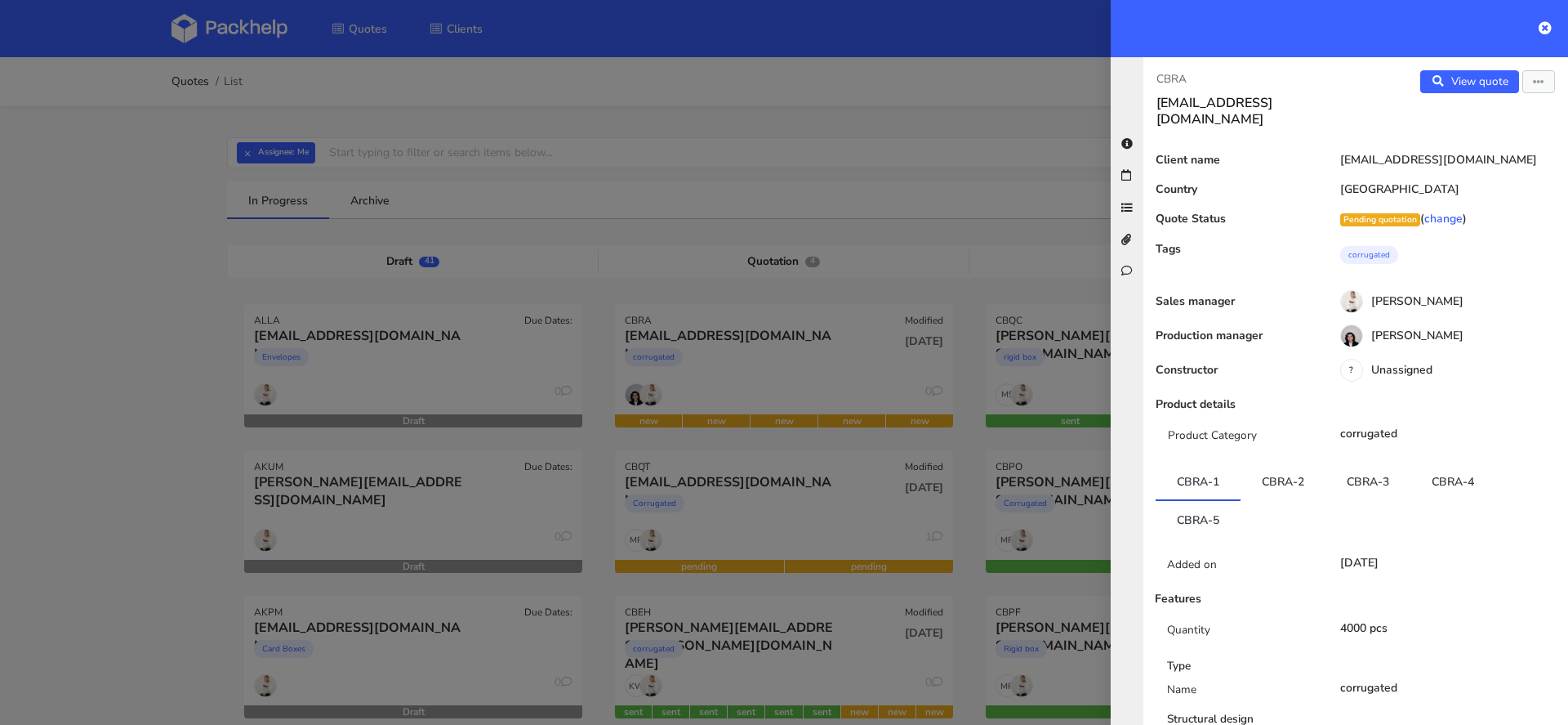
click at [1164, 78] on p "CBRA" at bounding box center [1250, 78] width 186 height 18
copy p "CBRA"
click at [662, 143] on div at bounding box center [784, 362] width 1568 height 725
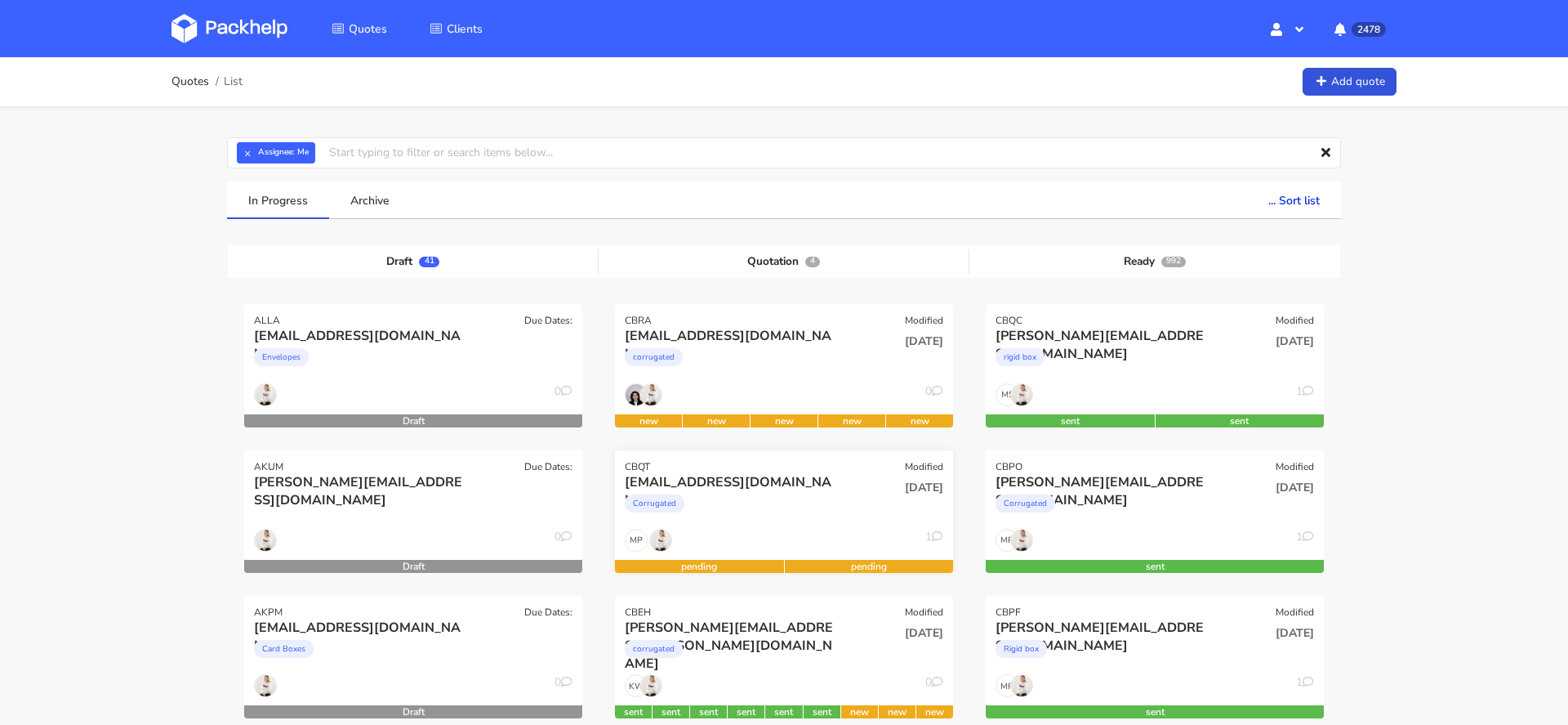
scroll to position [82, 0]
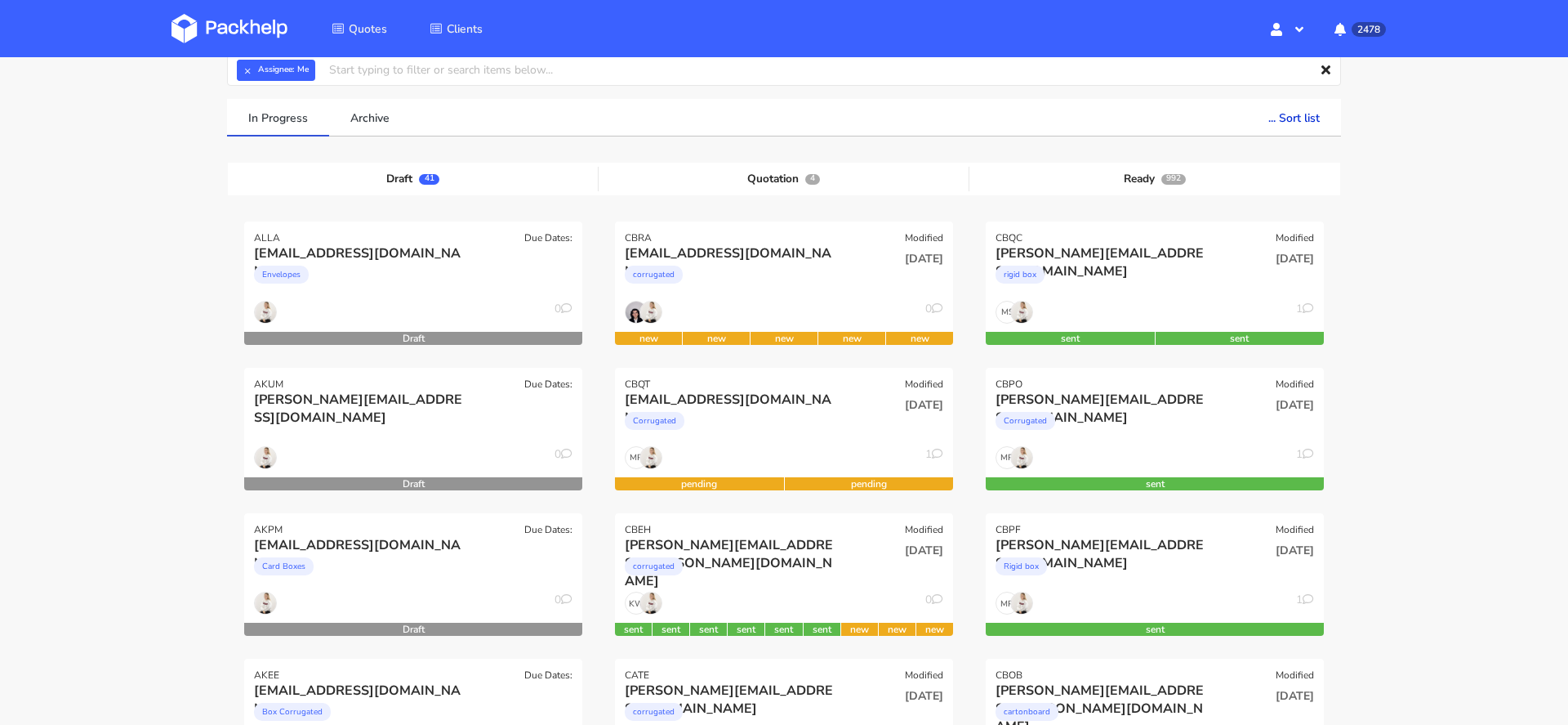
click at [251, 40] on img at bounding box center [229, 29] width 116 height 30
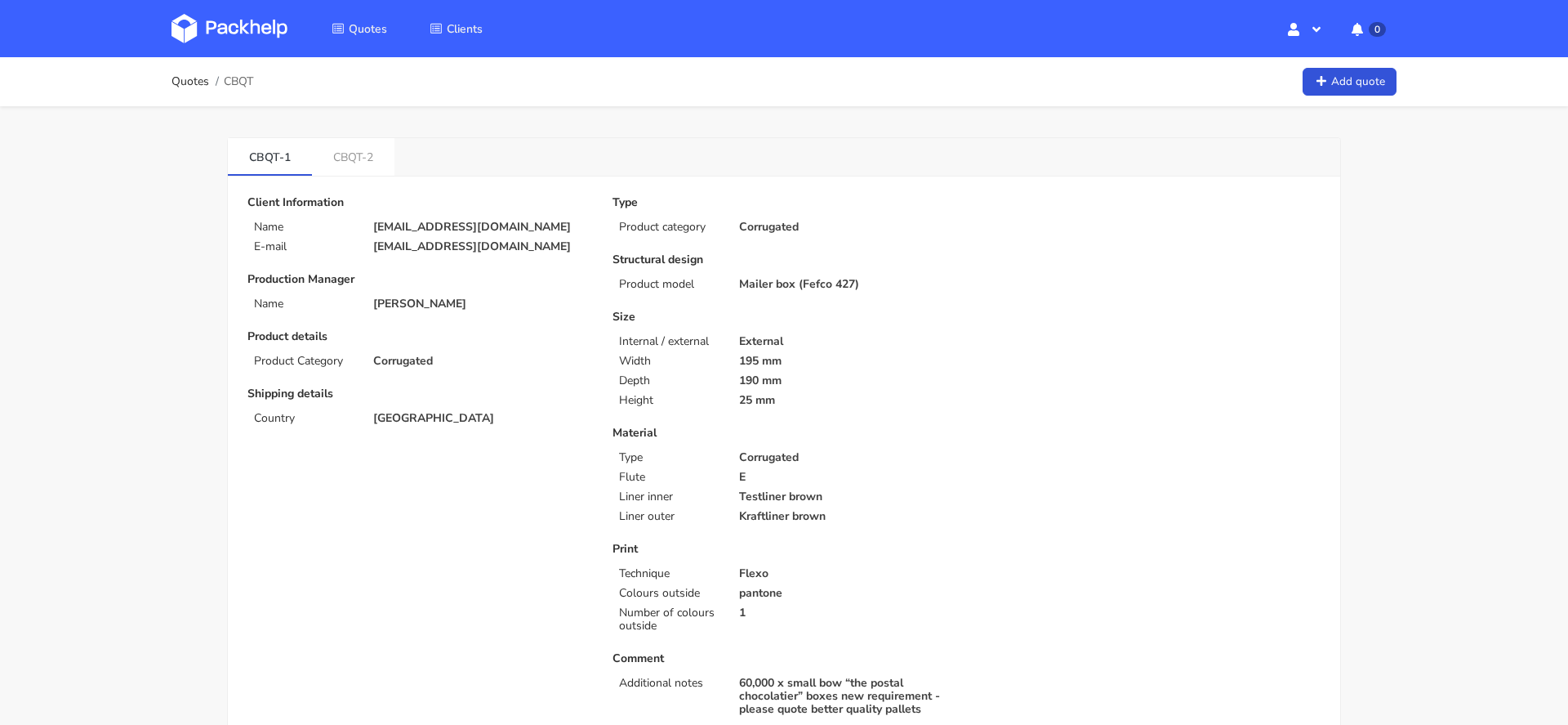
click at [415, 244] on p "[EMAIL_ADDRESS][DOMAIN_NAME]" at bounding box center [481, 247] width 216 height 13
copy div "[EMAIL_ADDRESS][DOMAIN_NAME]"
click at [360, 152] on link "CBQT-2" at bounding box center [353, 156] width 82 height 36
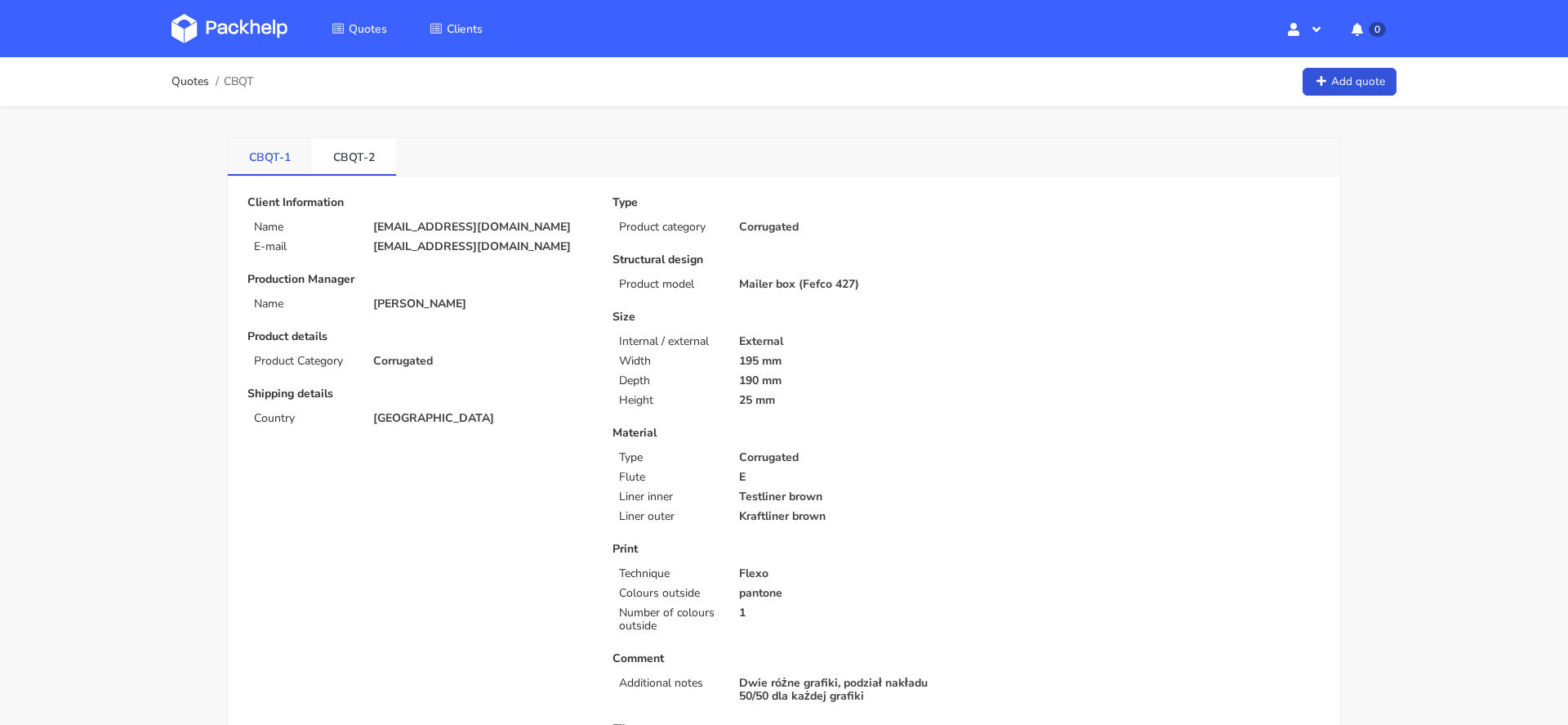
click at [265, 148] on link "CBQT-1" at bounding box center [270, 156] width 84 height 36
click at [249, 77] on span "CBQT" at bounding box center [238, 82] width 30 height 13
copy span "CBQT"
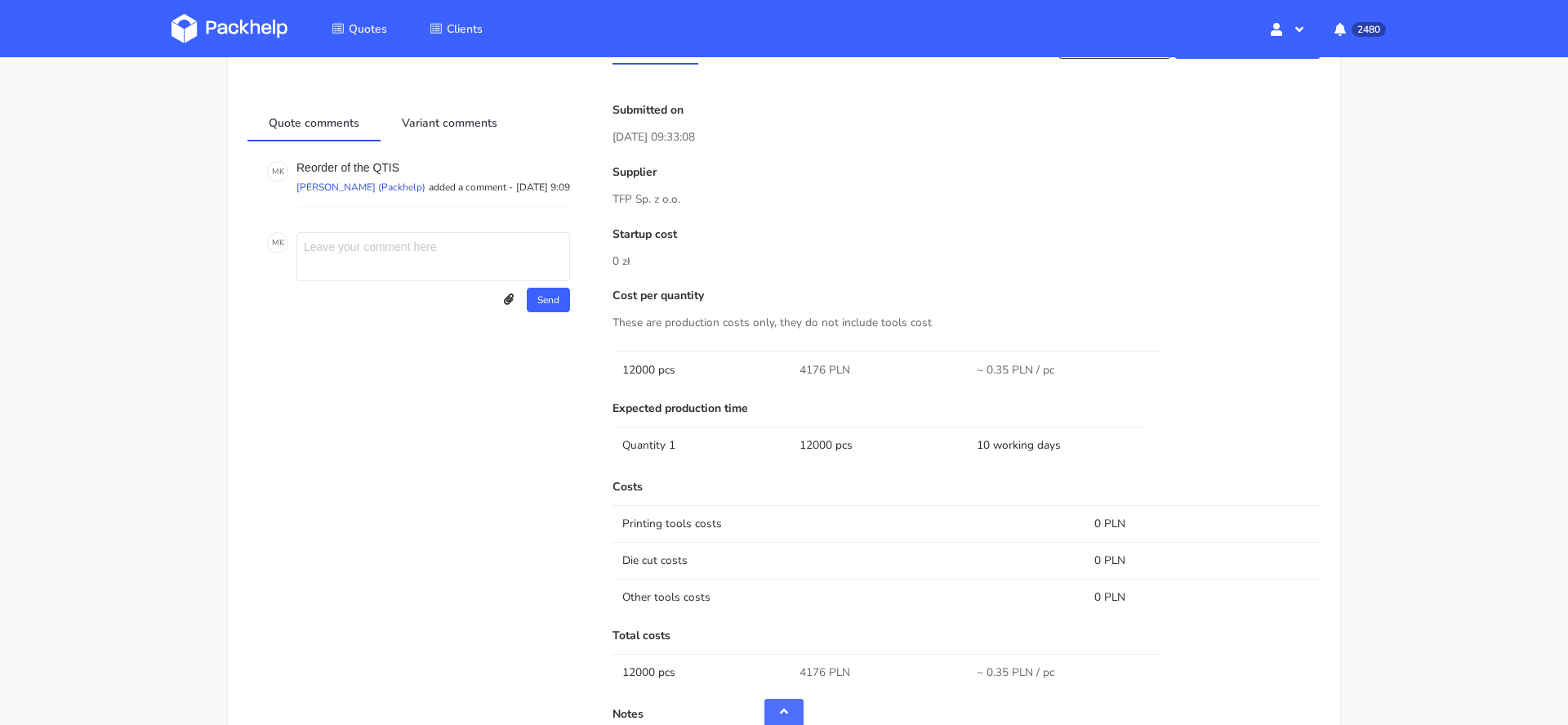
scroll to position [1458, 0]
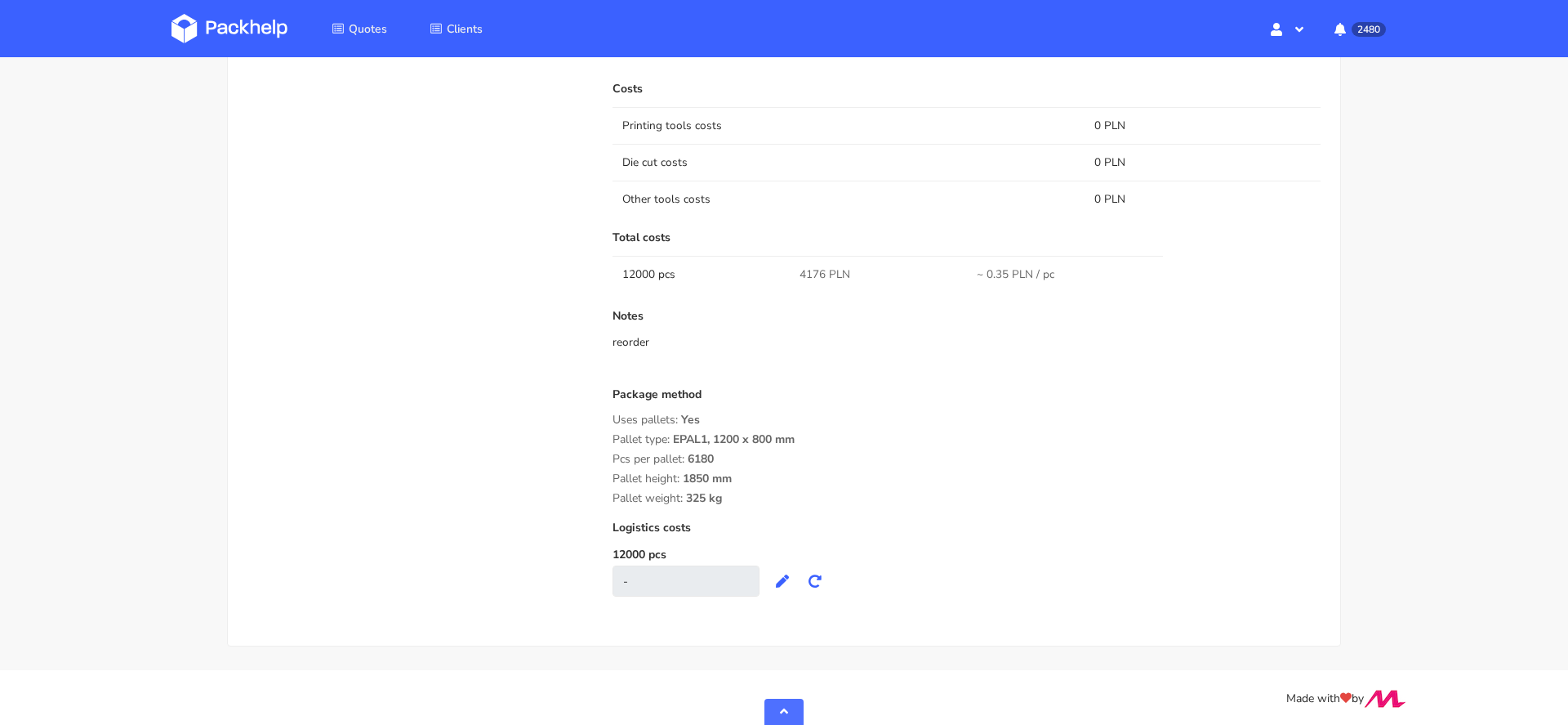
click at [811, 274] on span "4176 PLN" at bounding box center [824, 275] width 51 height 16
copy span "4176"
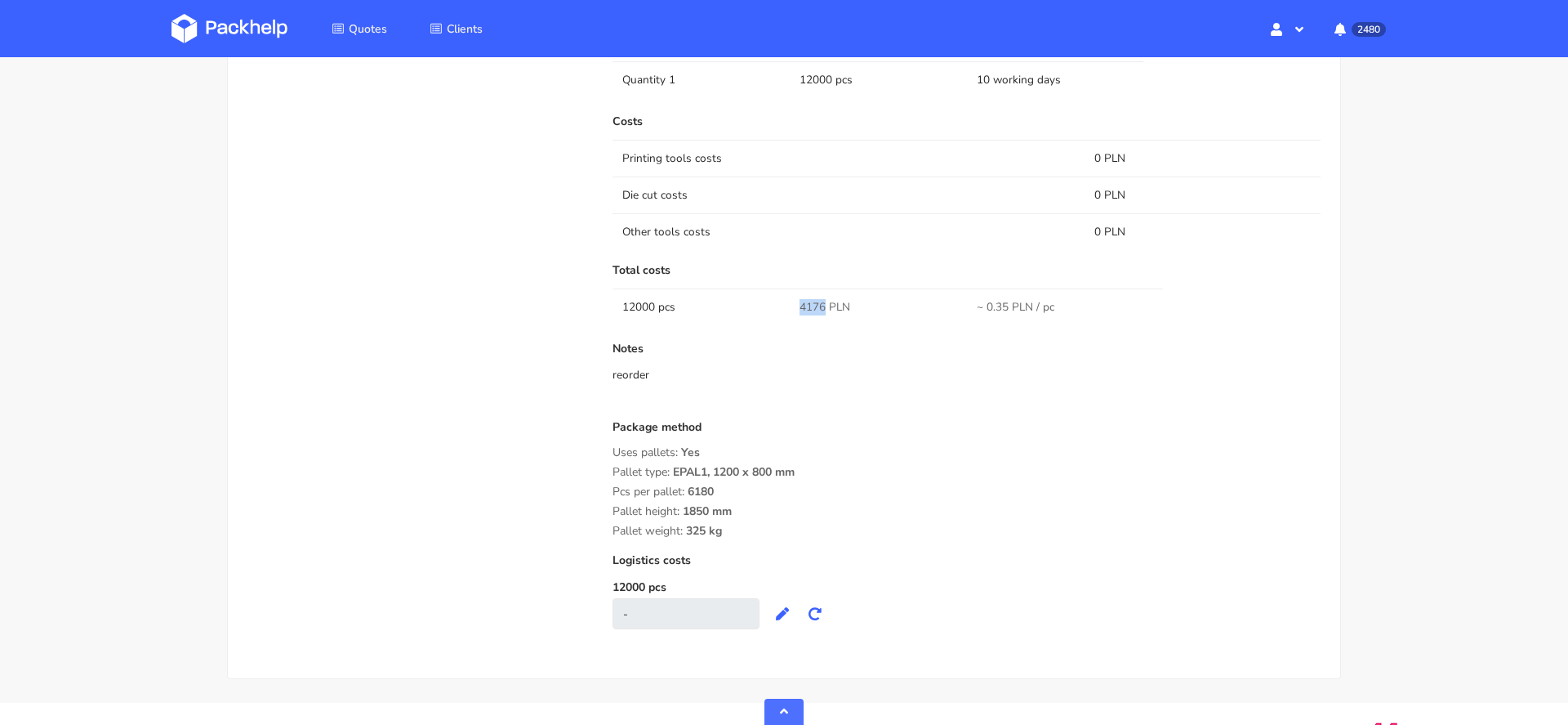
scroll to position [1427, 0]
click at [809, 299] on span "4176 PLN" at bounding box center [824, 305] width 51 height 16
copy span "4176"
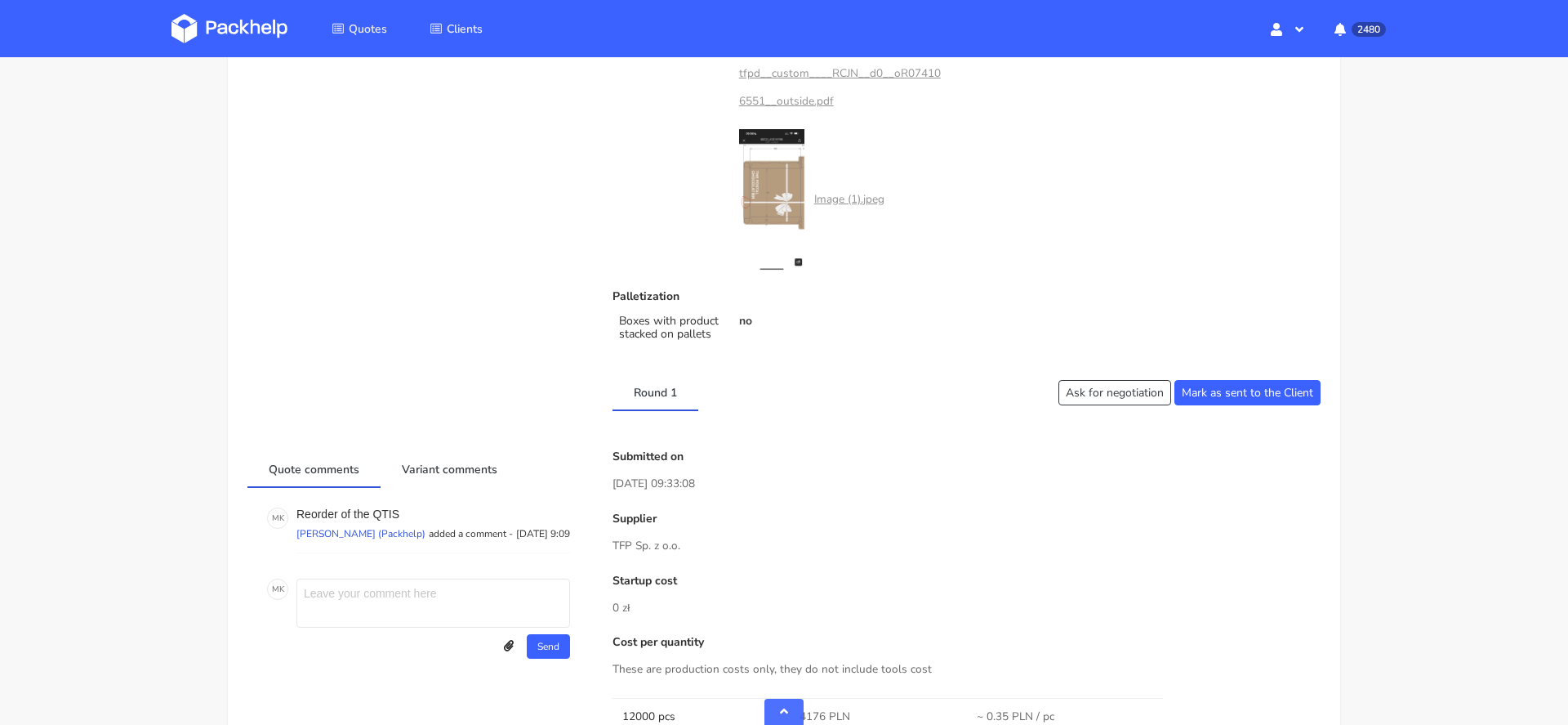
scroll to position [0, 0]
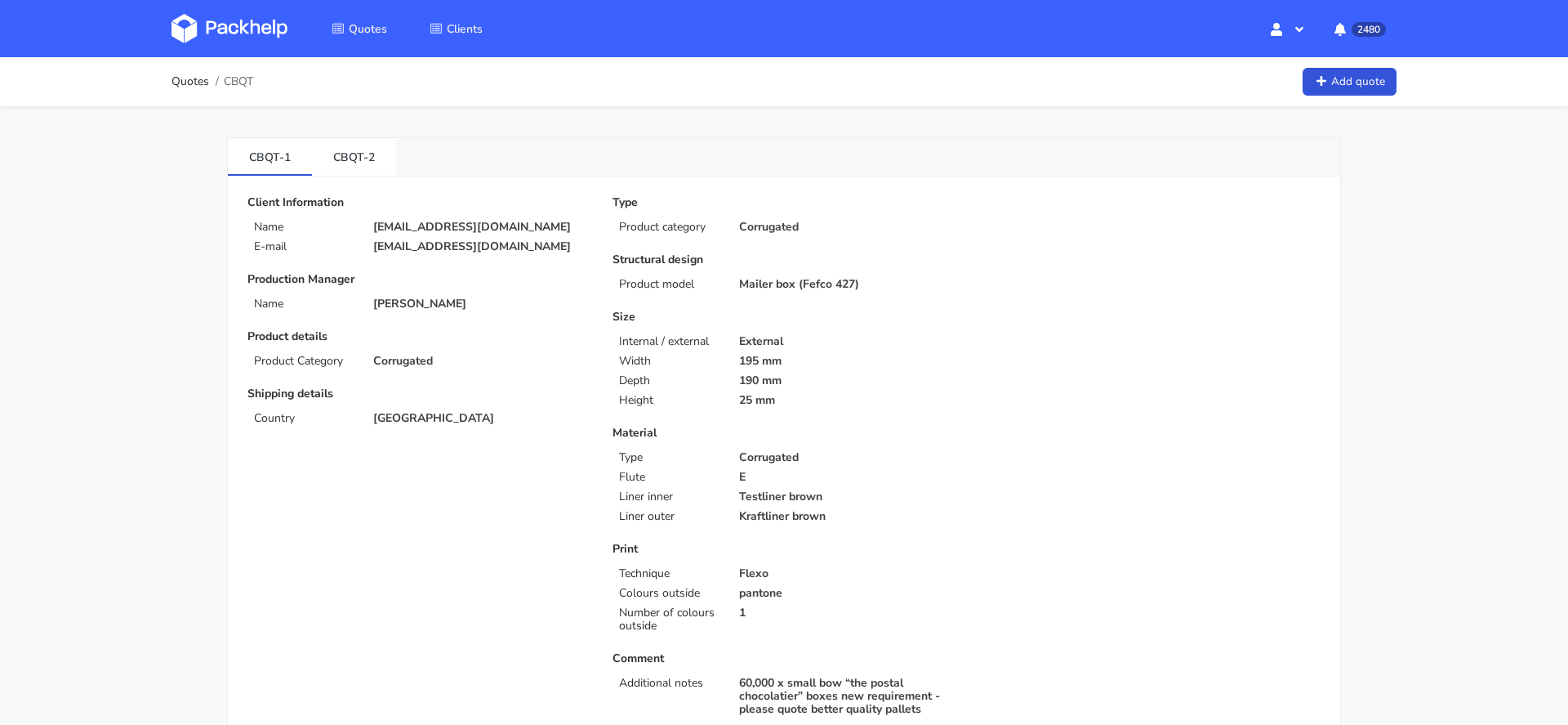
click at [250, 31] on img at bounding box center [229, 29] width 116 height 30
